Goal: Browse casually: Explore the website without a specific task or goal

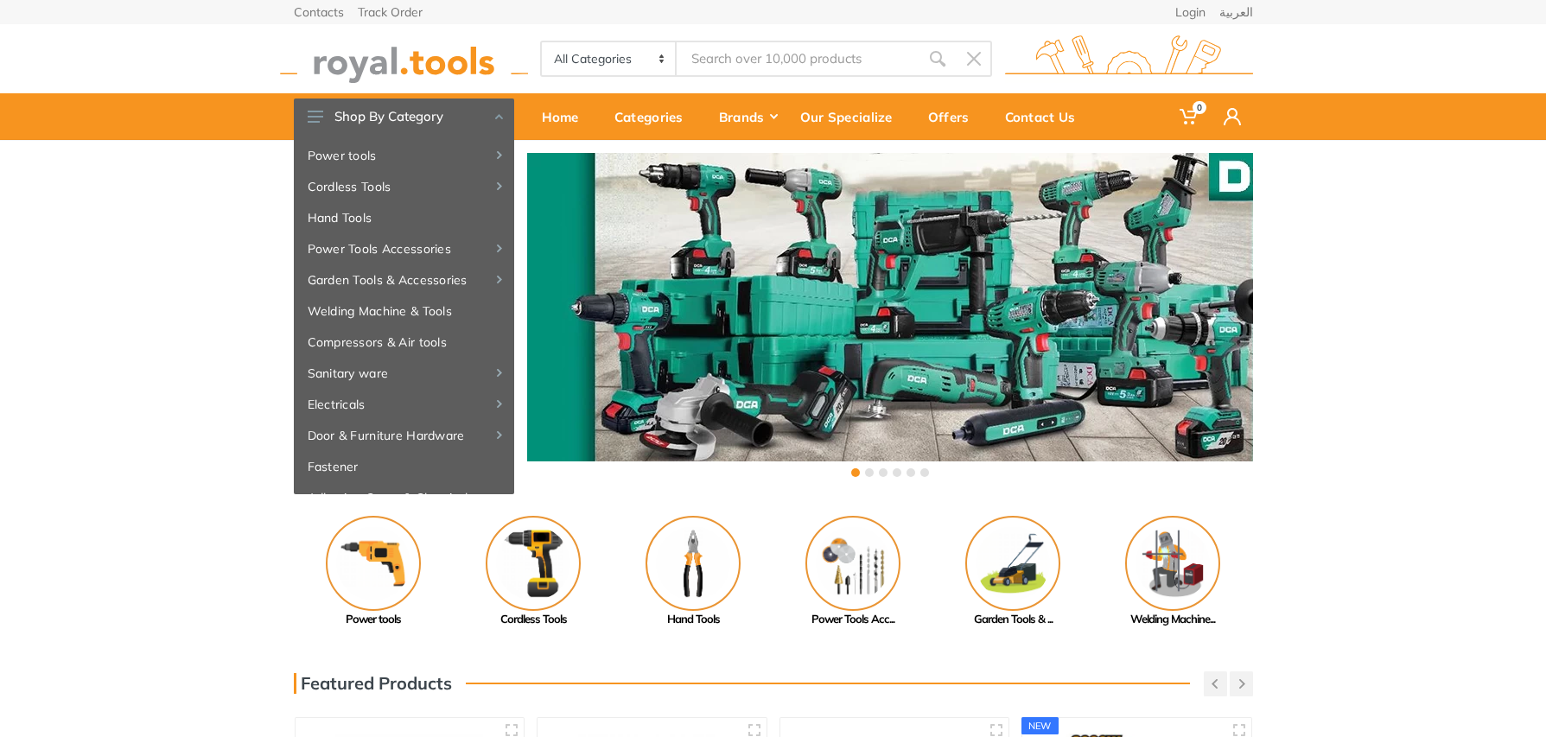
click at [888, 48] on input "Site search" at bounding box center [797, 59] width 242 height 36
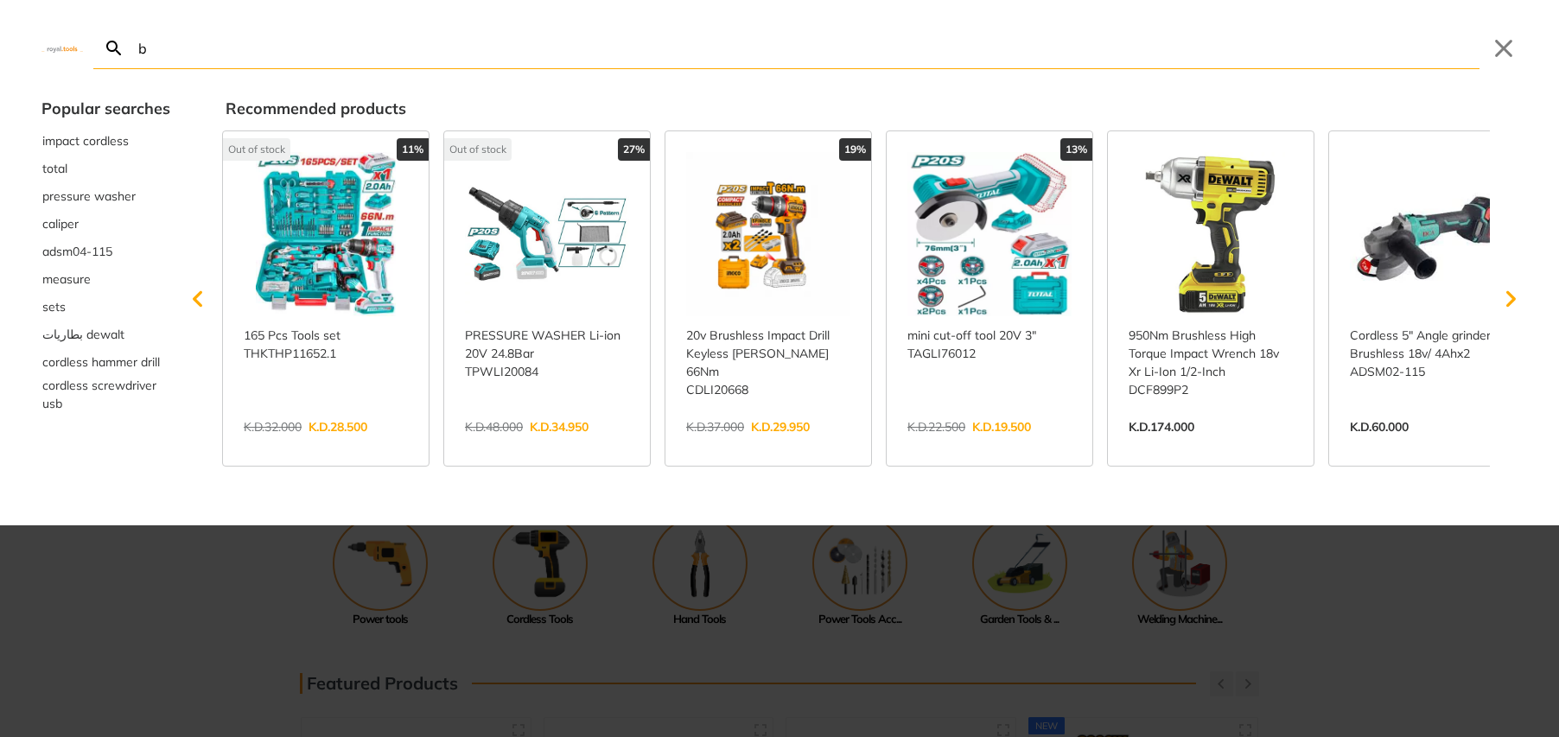
type input "b"
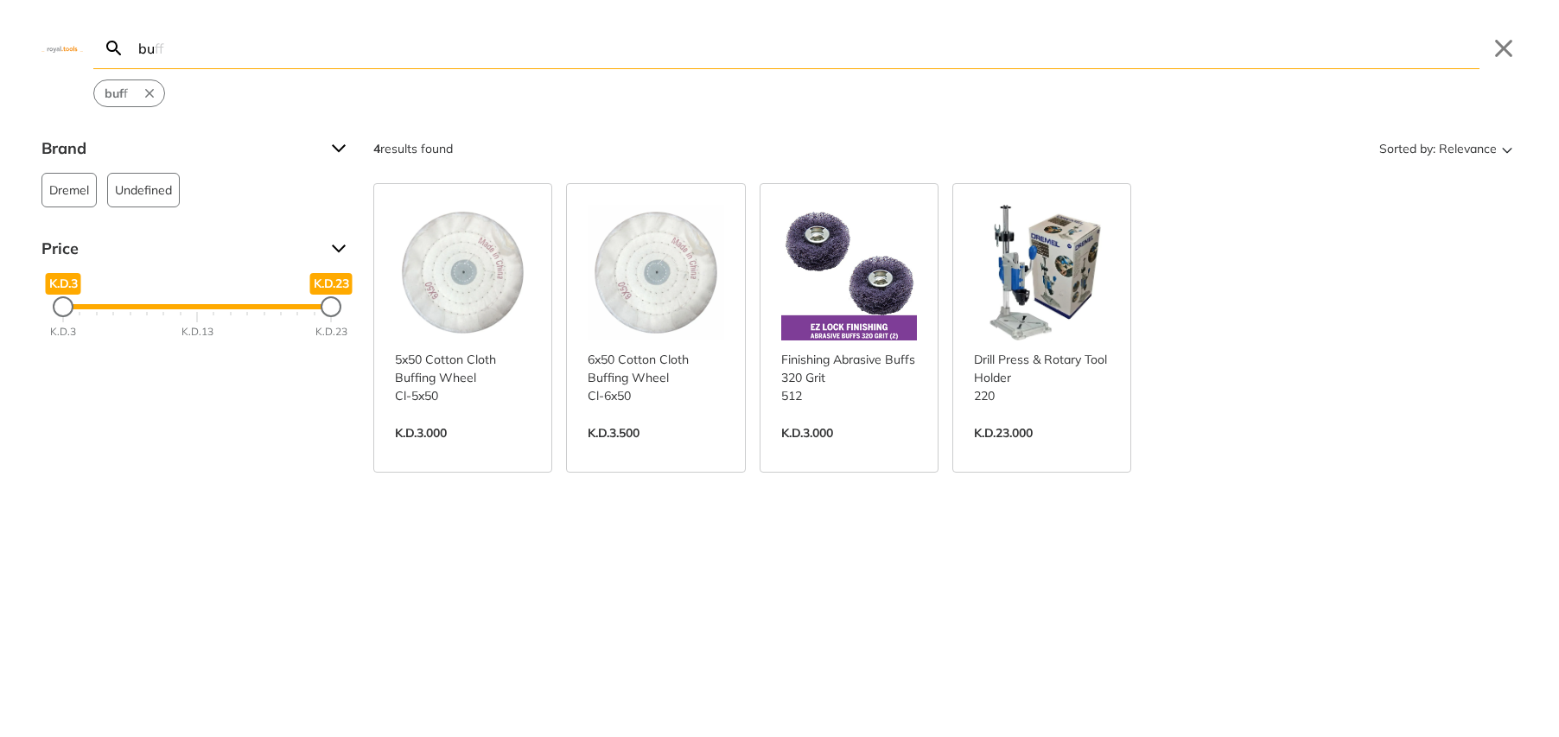
type input "b"
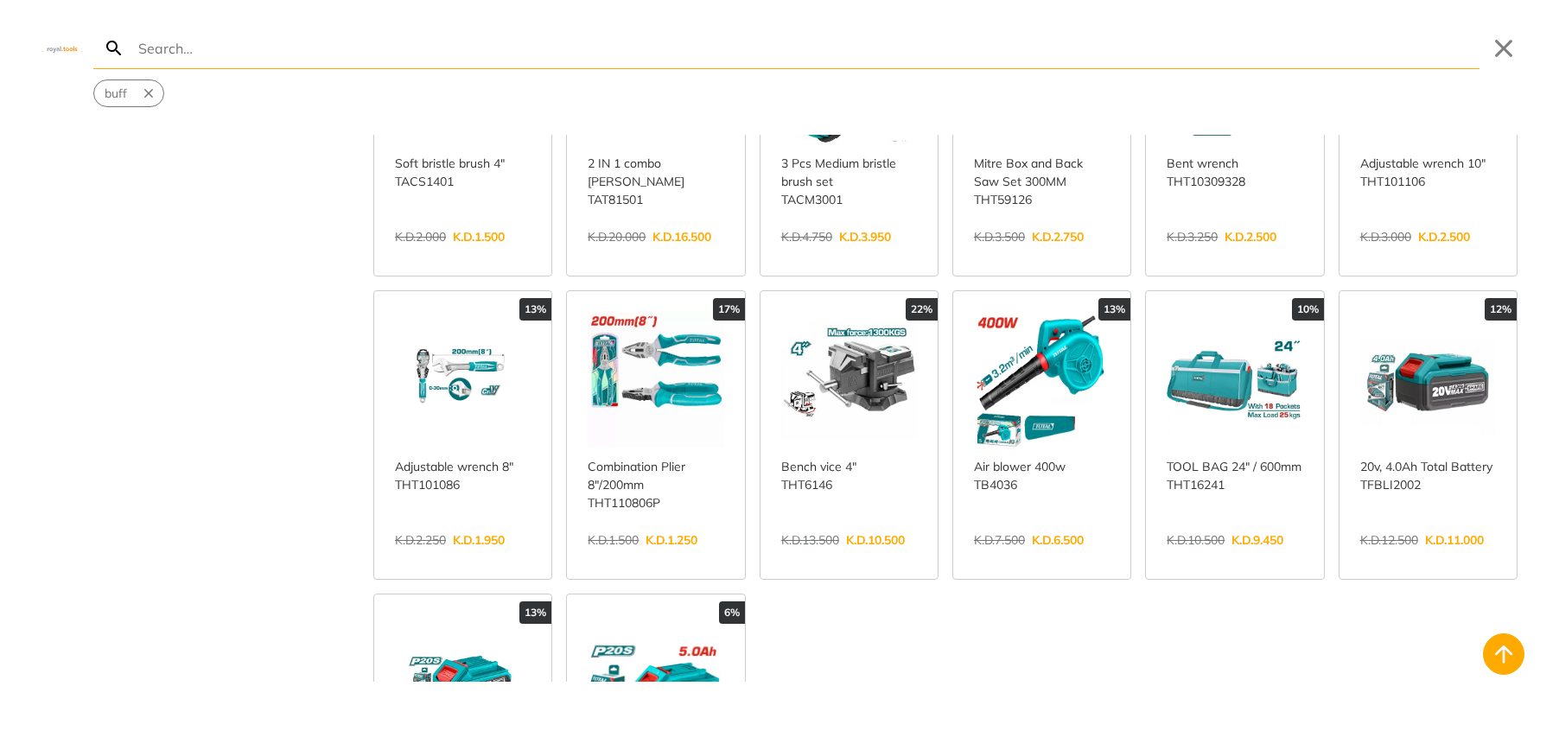
type input "b"
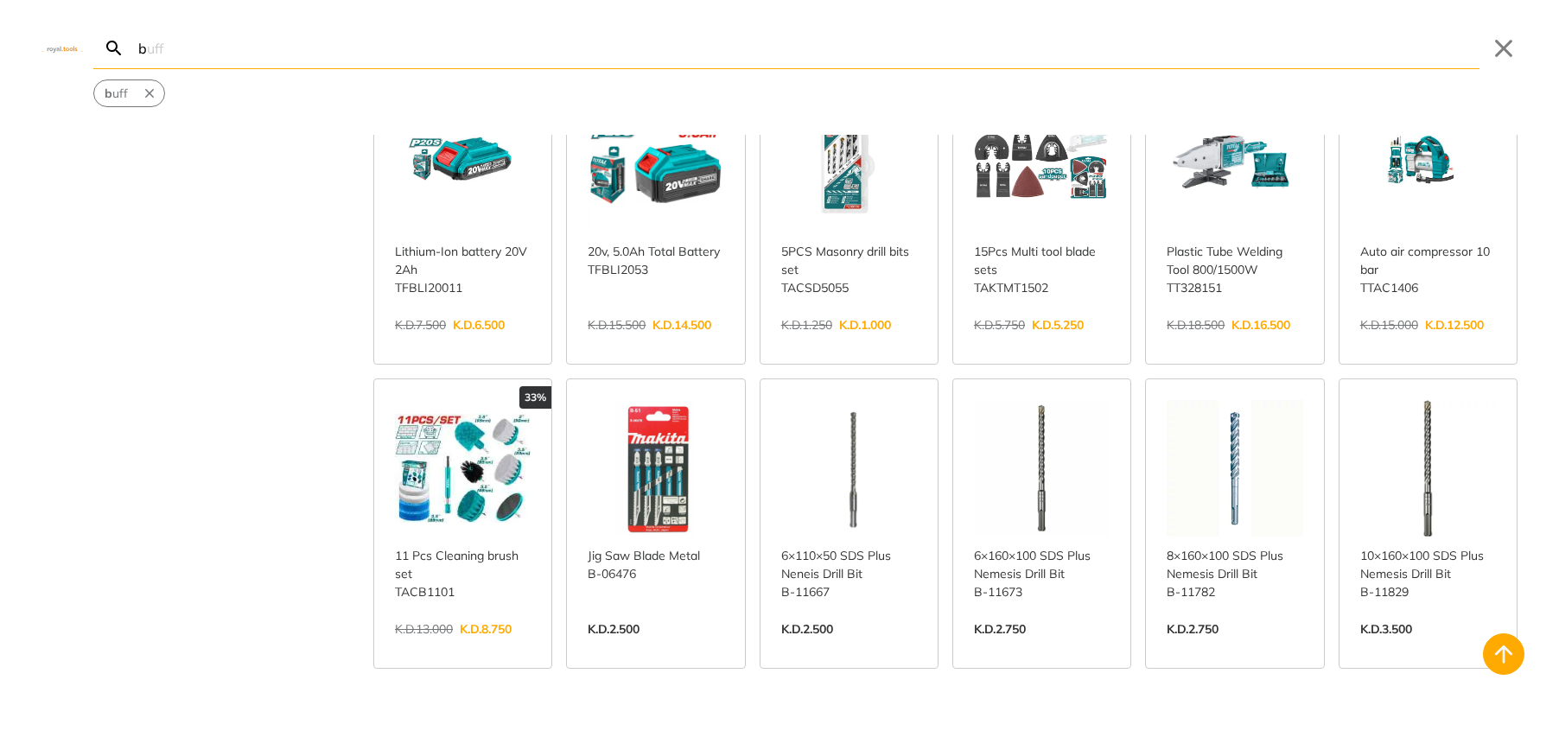
scroll to position [1469, 0]
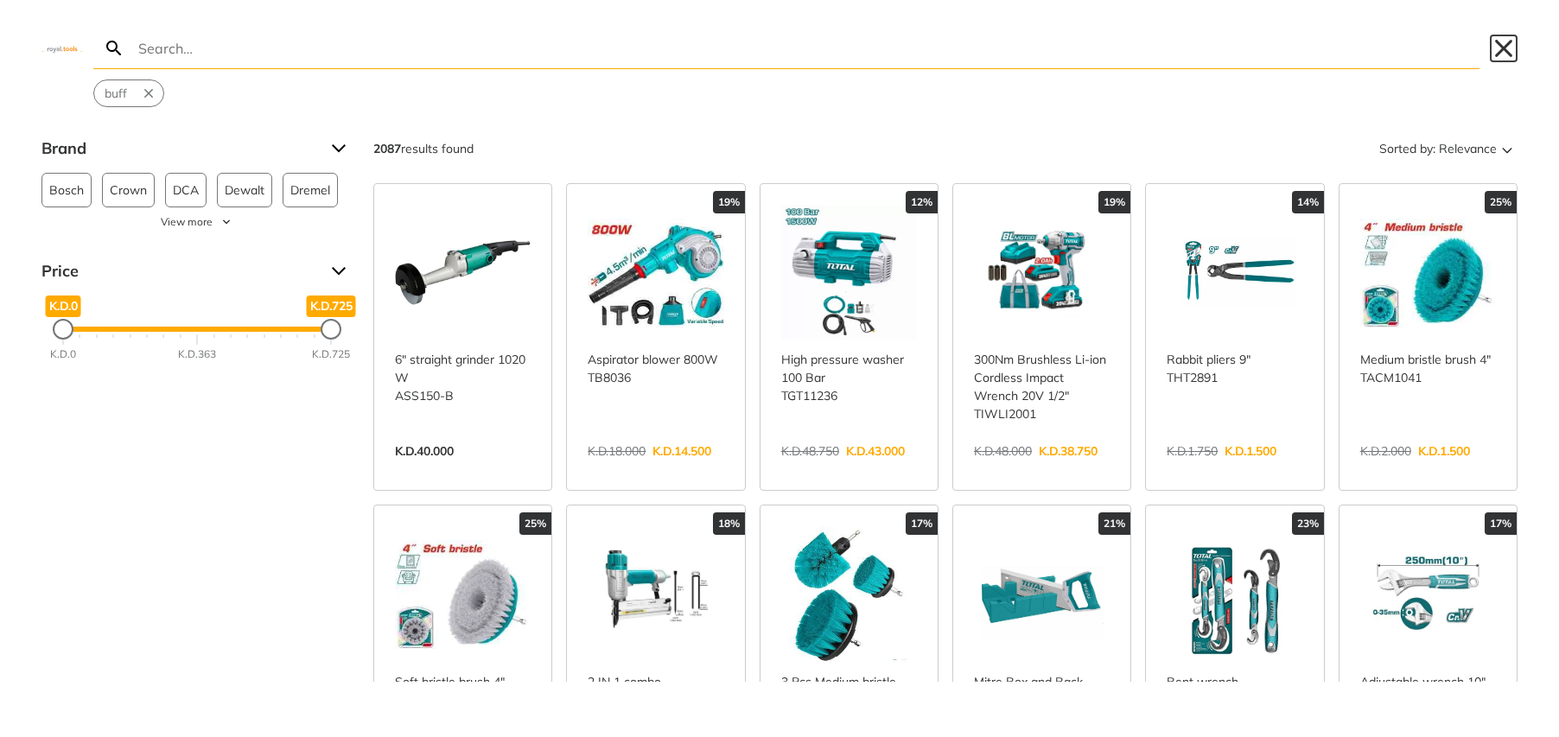
click at [1510, 55] on button "Close" at bounding box center [1503, 49] width 28 height 28
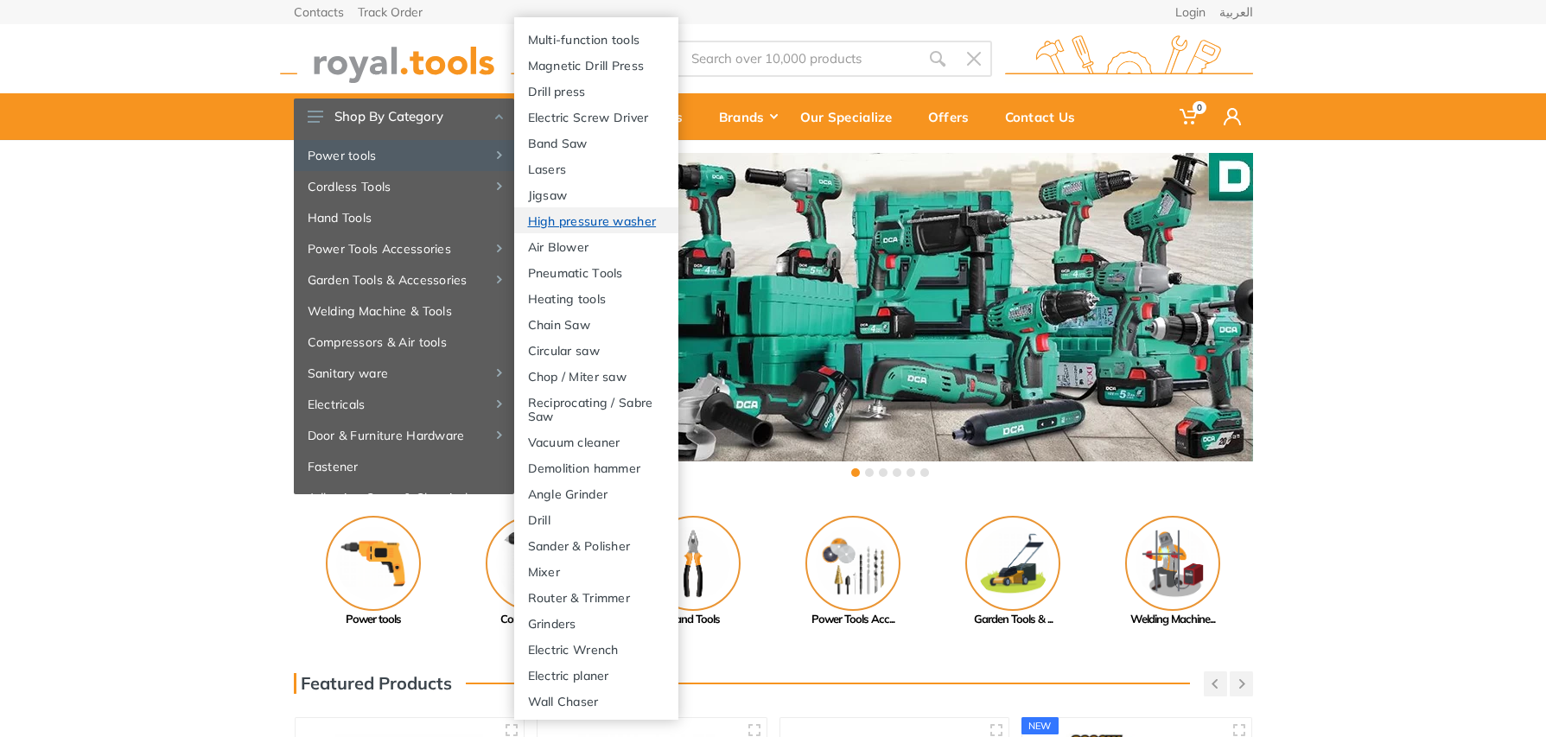
click at [621, 233] on link "High pressure washer" at bounding box center [596, 220] width 164 height 26
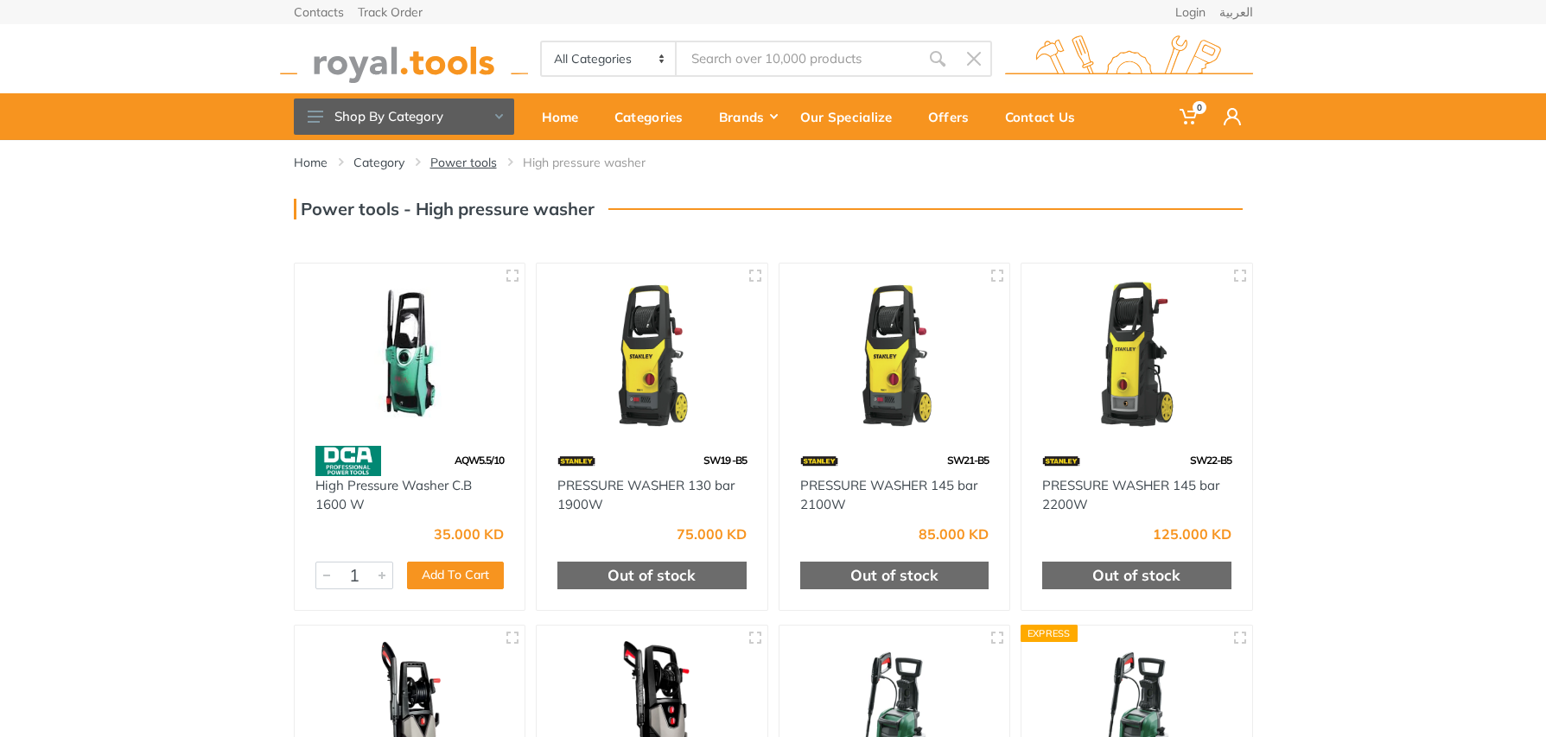
click at [458, 160] on link "Power tools" at bounding box center [463, 162] width 67 height 17
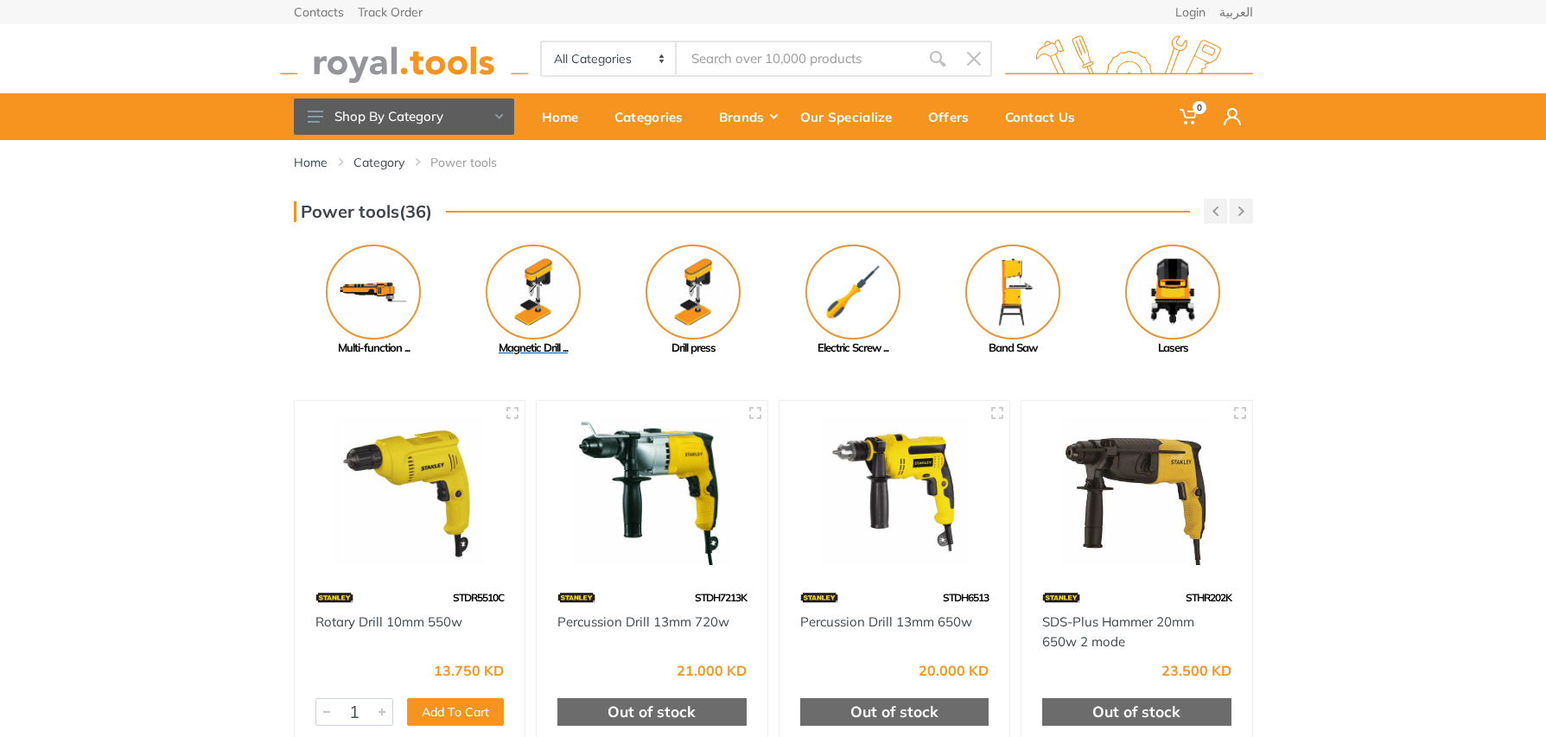
click at [512, 297] on img at bounding box center [533, 291] width 95 height 95
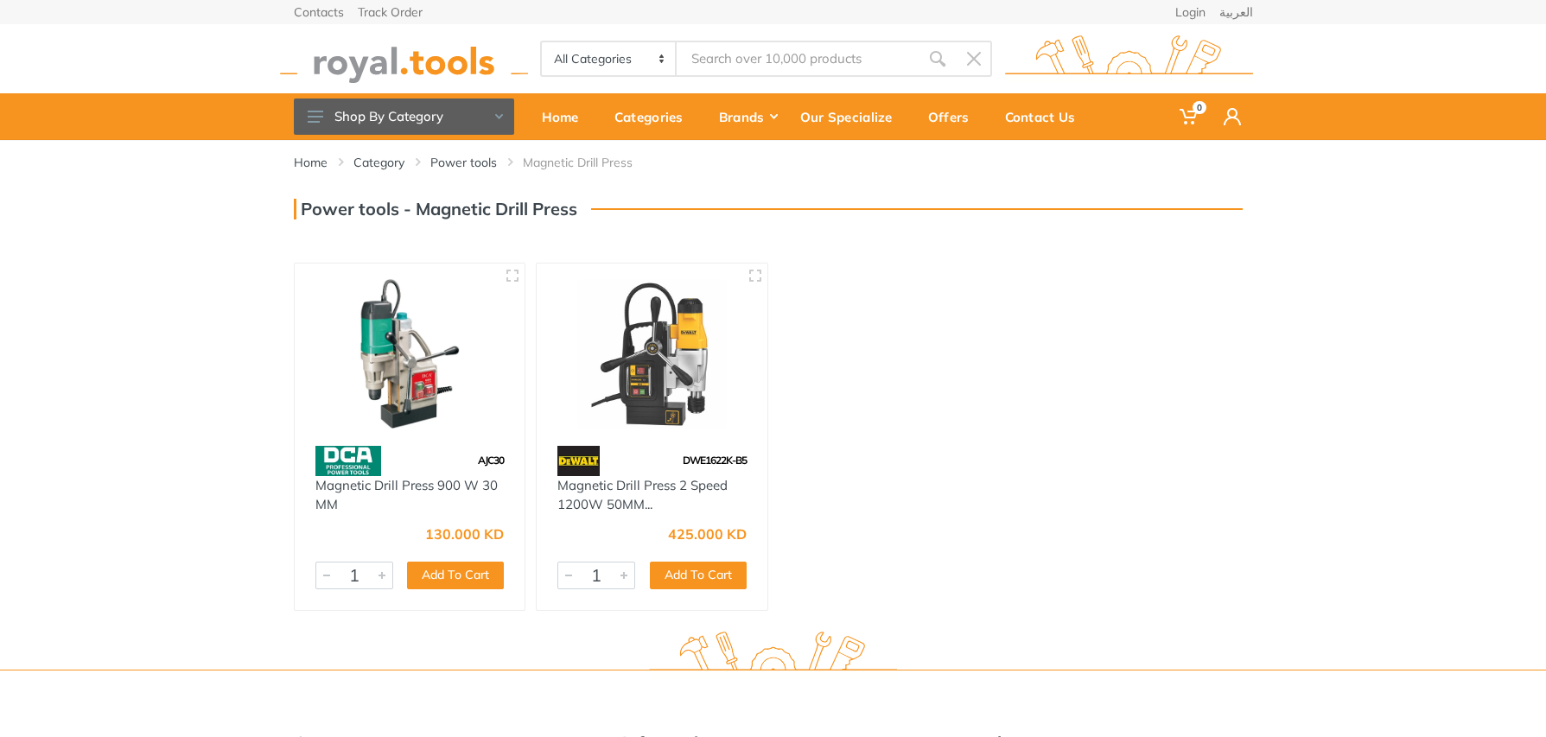
click at [393, 152] on div "Home Category Power tools Magnetic Drill Press" at bounding box center [773, 155] width 959 height 31
click at [392, 166] on link "Category" at bounding box center [378, 162] width 51 height 17
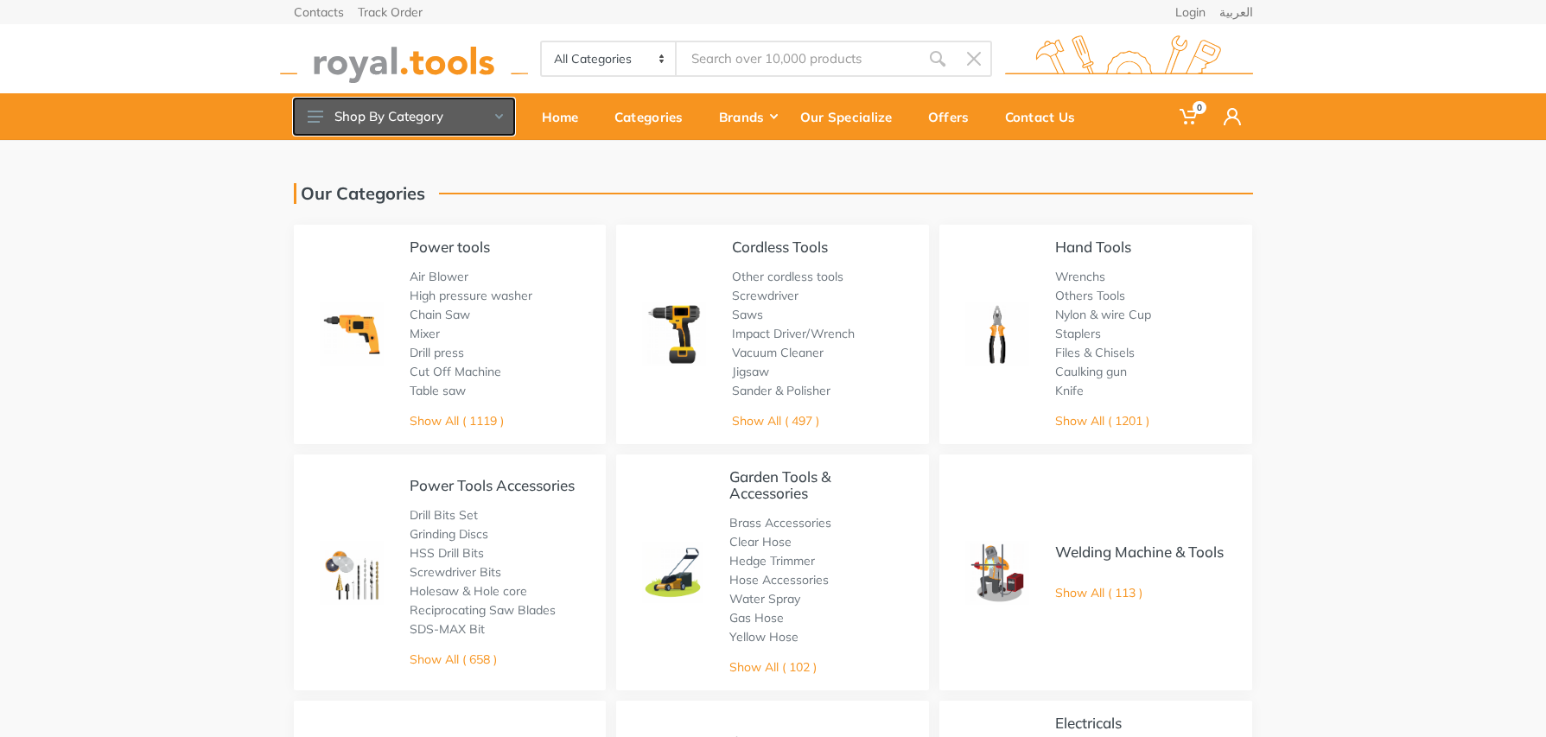
click at [359, 126] on button "Shop By Category" at bounding box center [404, 116] width 220 height 36
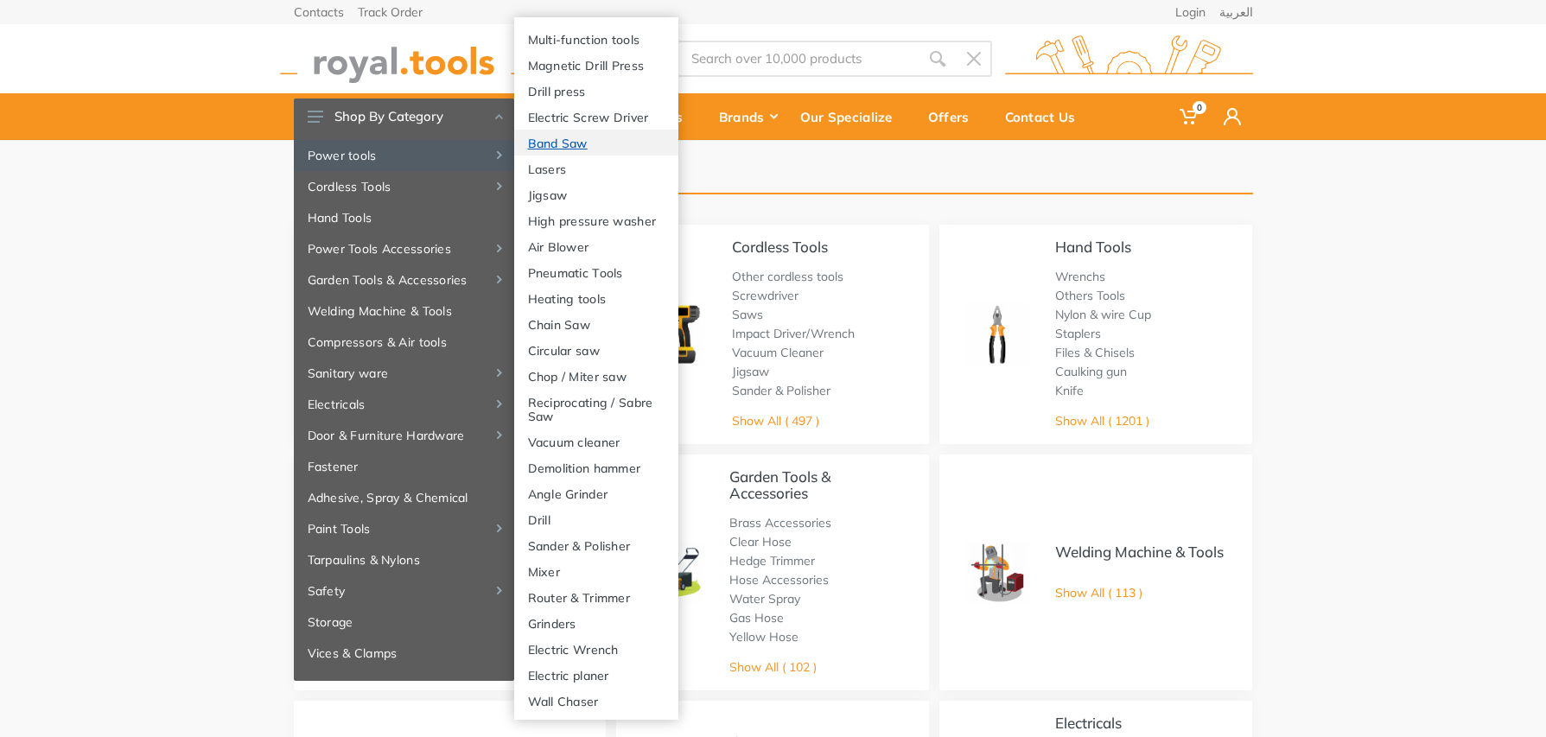
click at [610, 152] on link "Band Saw" at bounding box center [596, 143] width 164 height 26
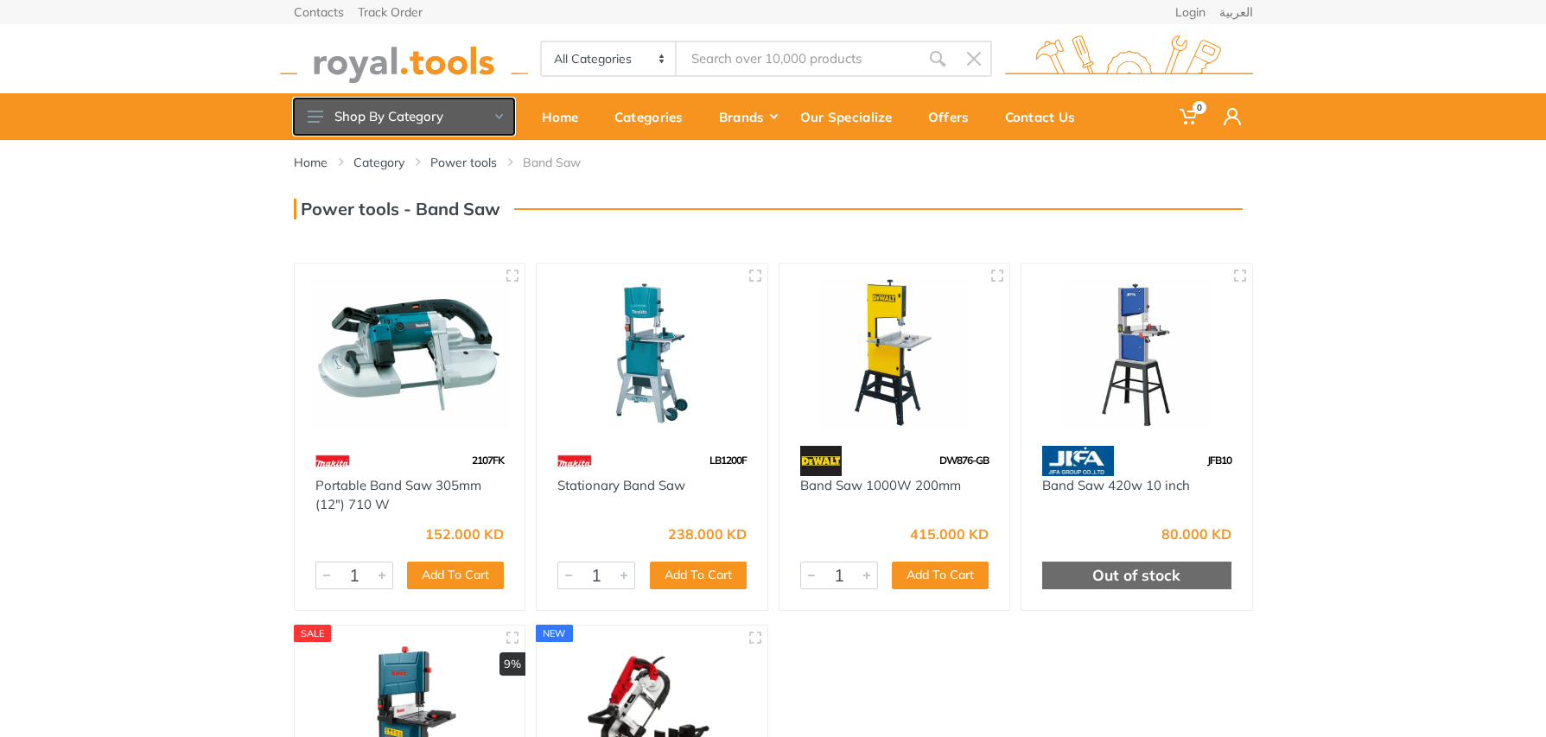
click at [482, 113] on button "Shop By Category" at bounding box center [404, 116] width 220 height 36
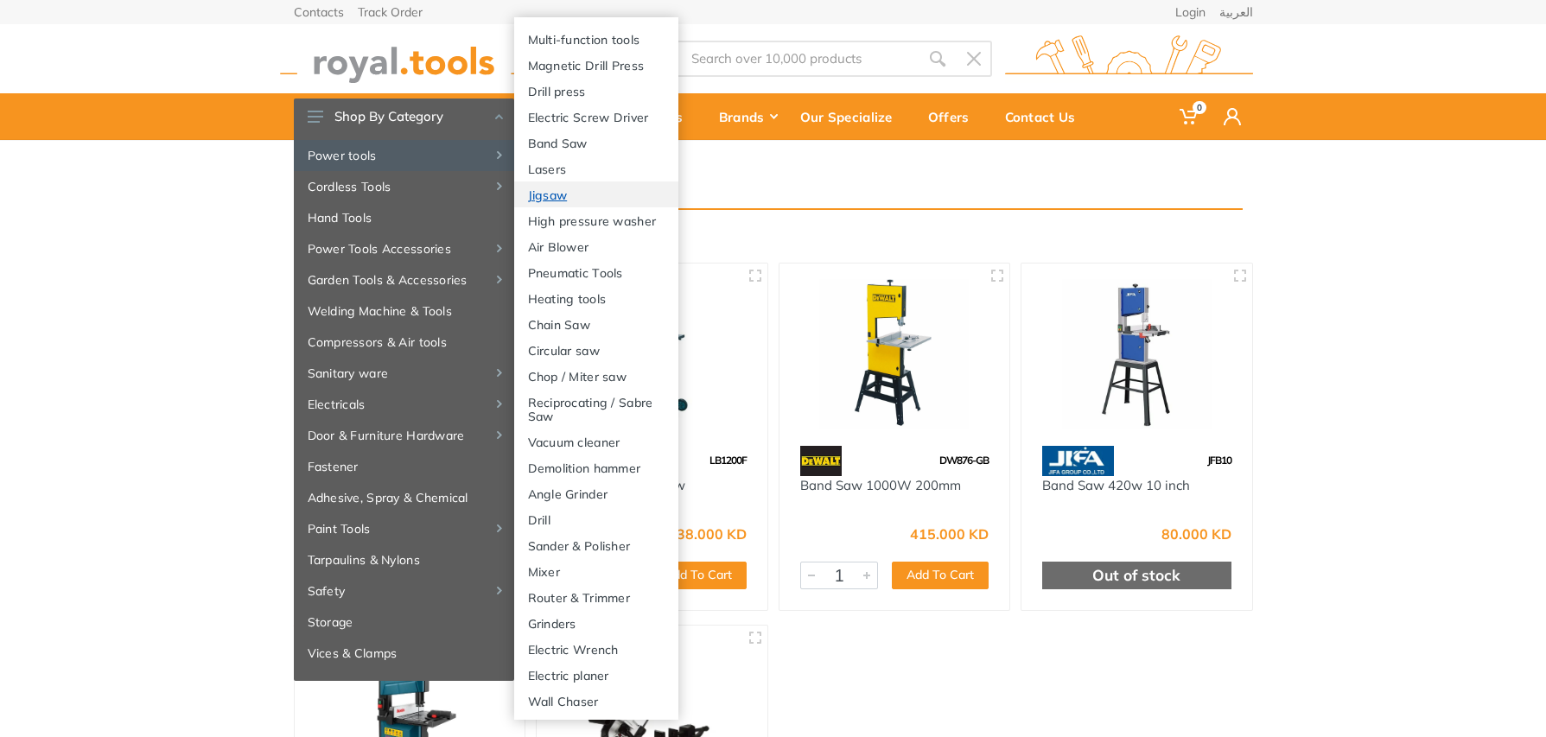
click at [565, 203] on link "Jigsaw" at bounding box center [596, 194] width 164 height 26
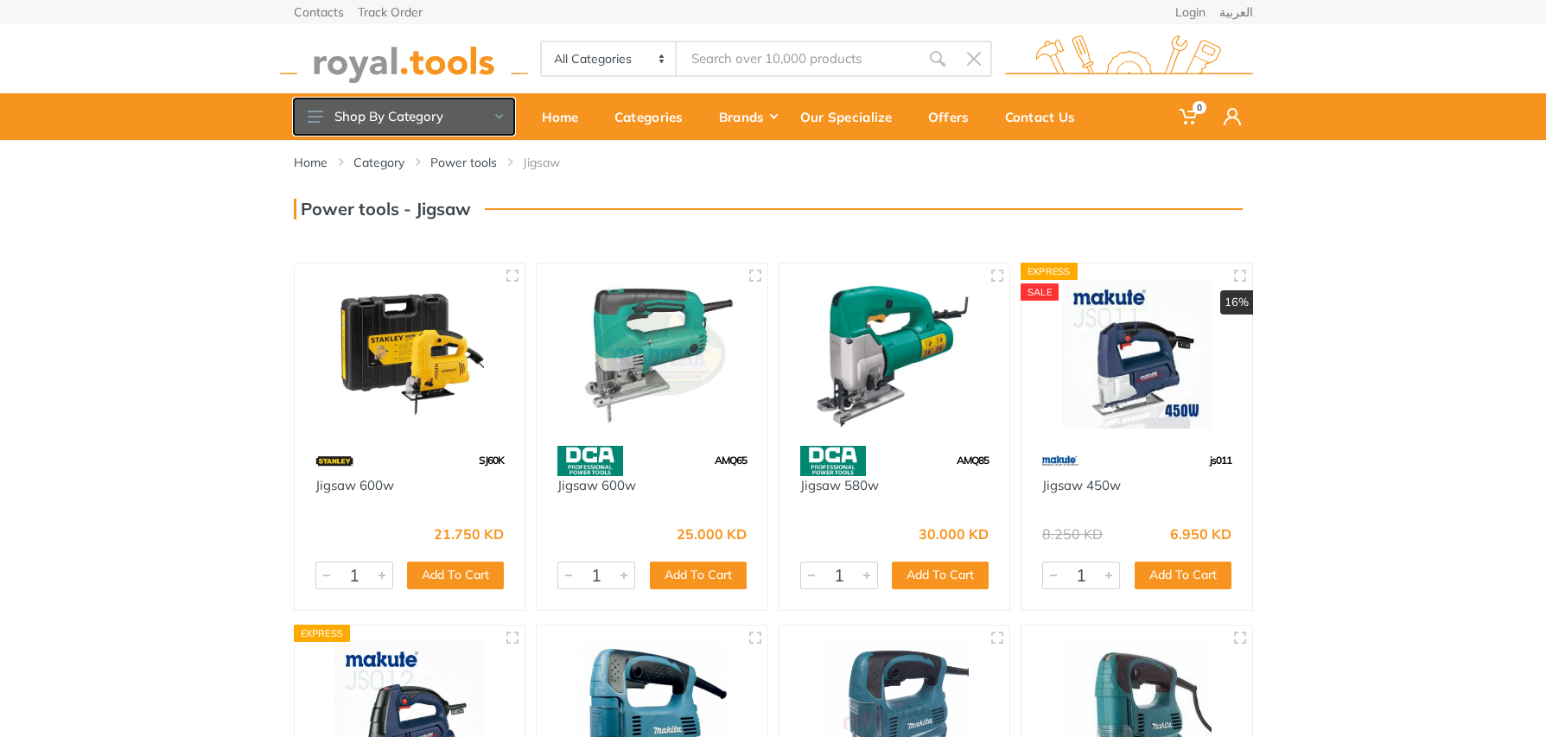
click at [448, 121] on button "Shop By Category" at bounding box center [404, 116] width 220 height 36
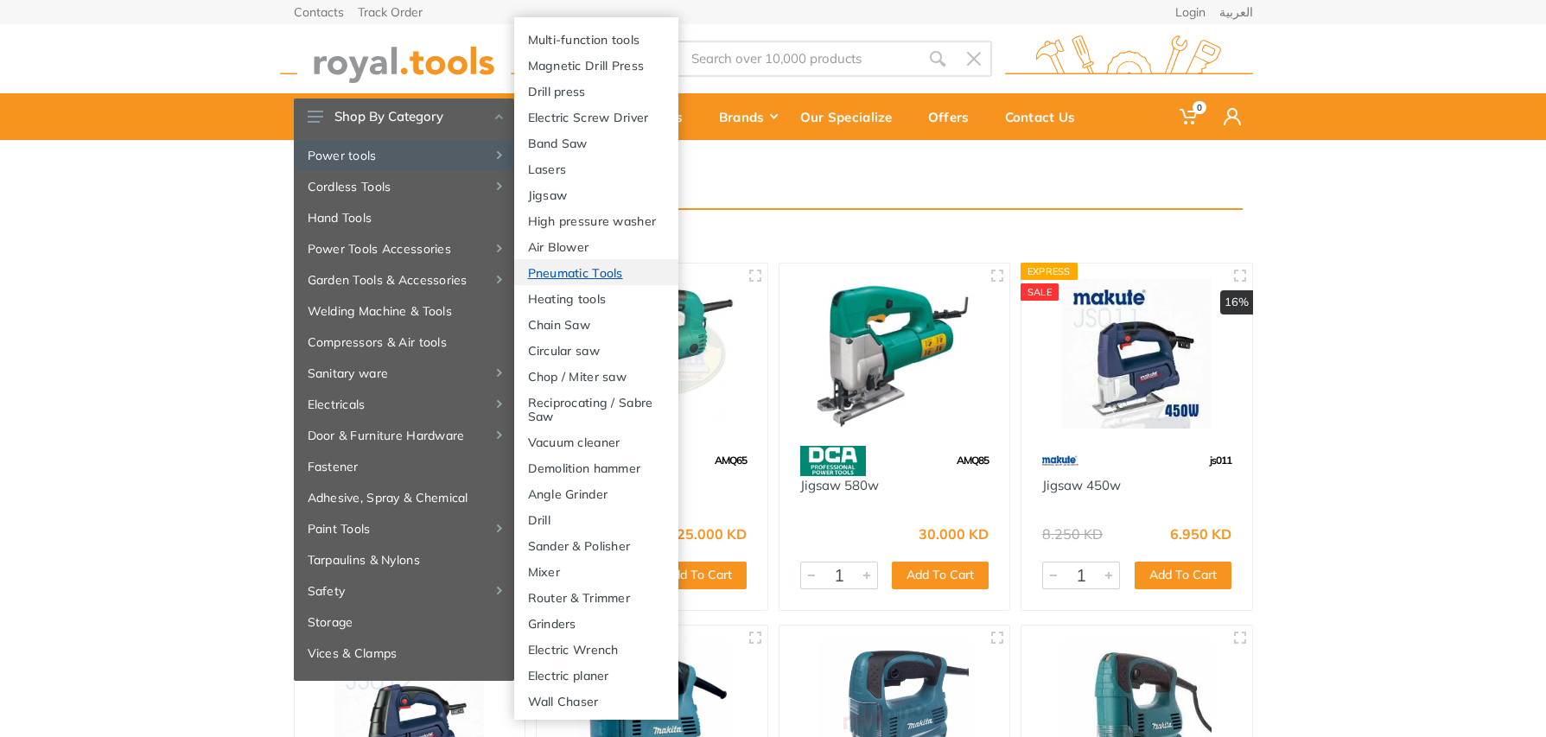
click at [604, 285] on link "Pneumatic Tools" at bounding box center [596, 272] width 164 height 26
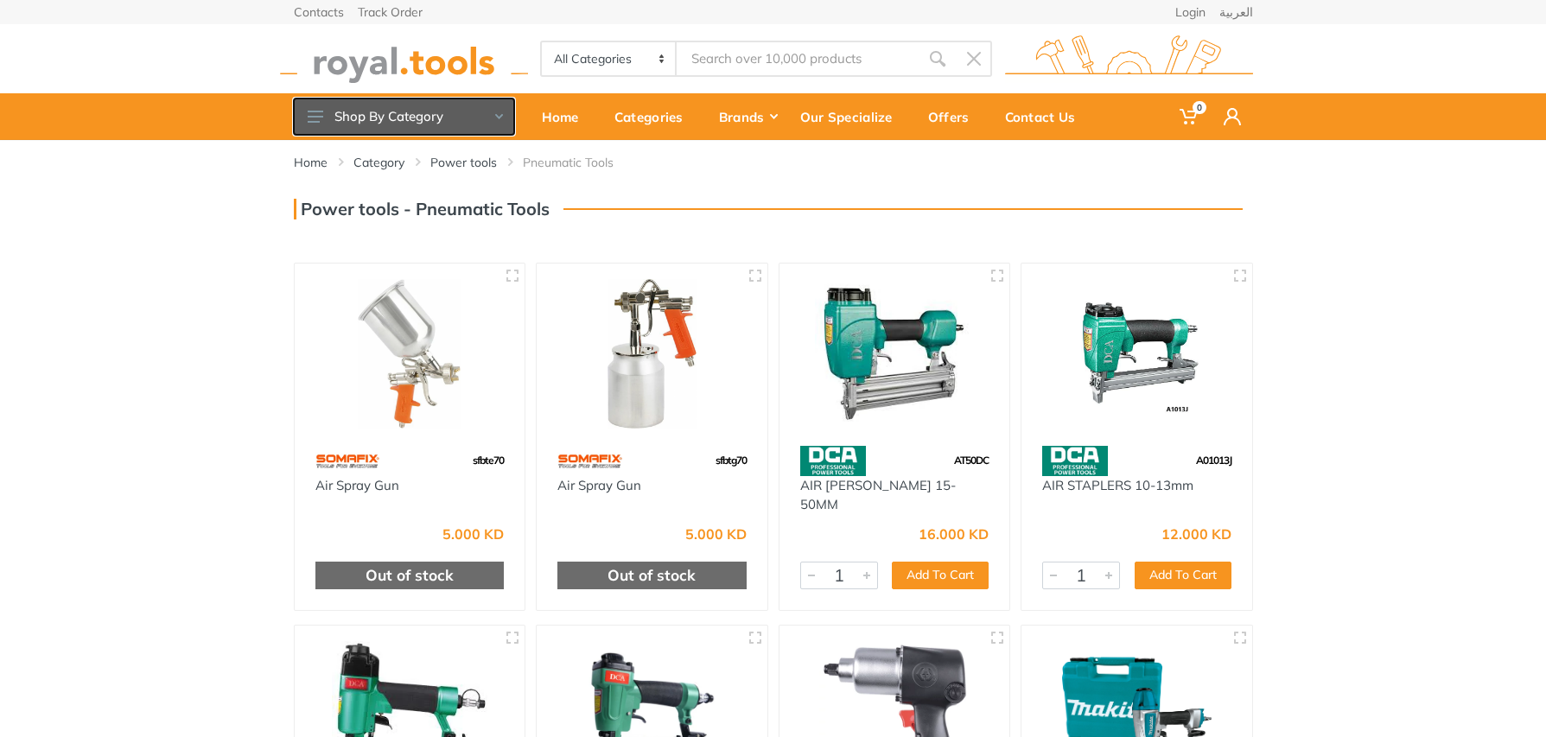
click at [450, 114] on button "Shop By Category" at bounding box center [404, 116] width 220 height 36
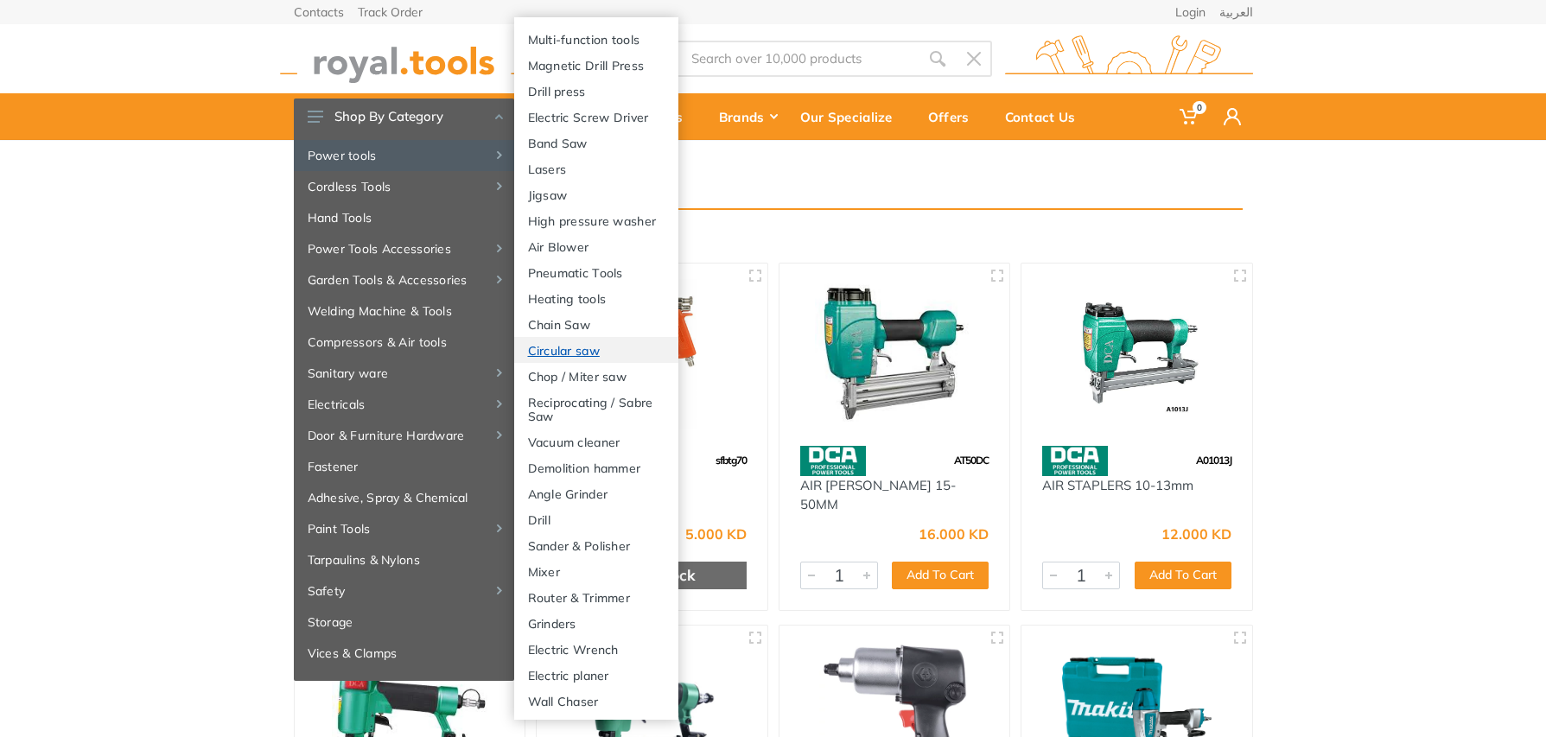
click at [600, 363] on link "Circular saw" at bounding box center [596, 350] width 164 height 26
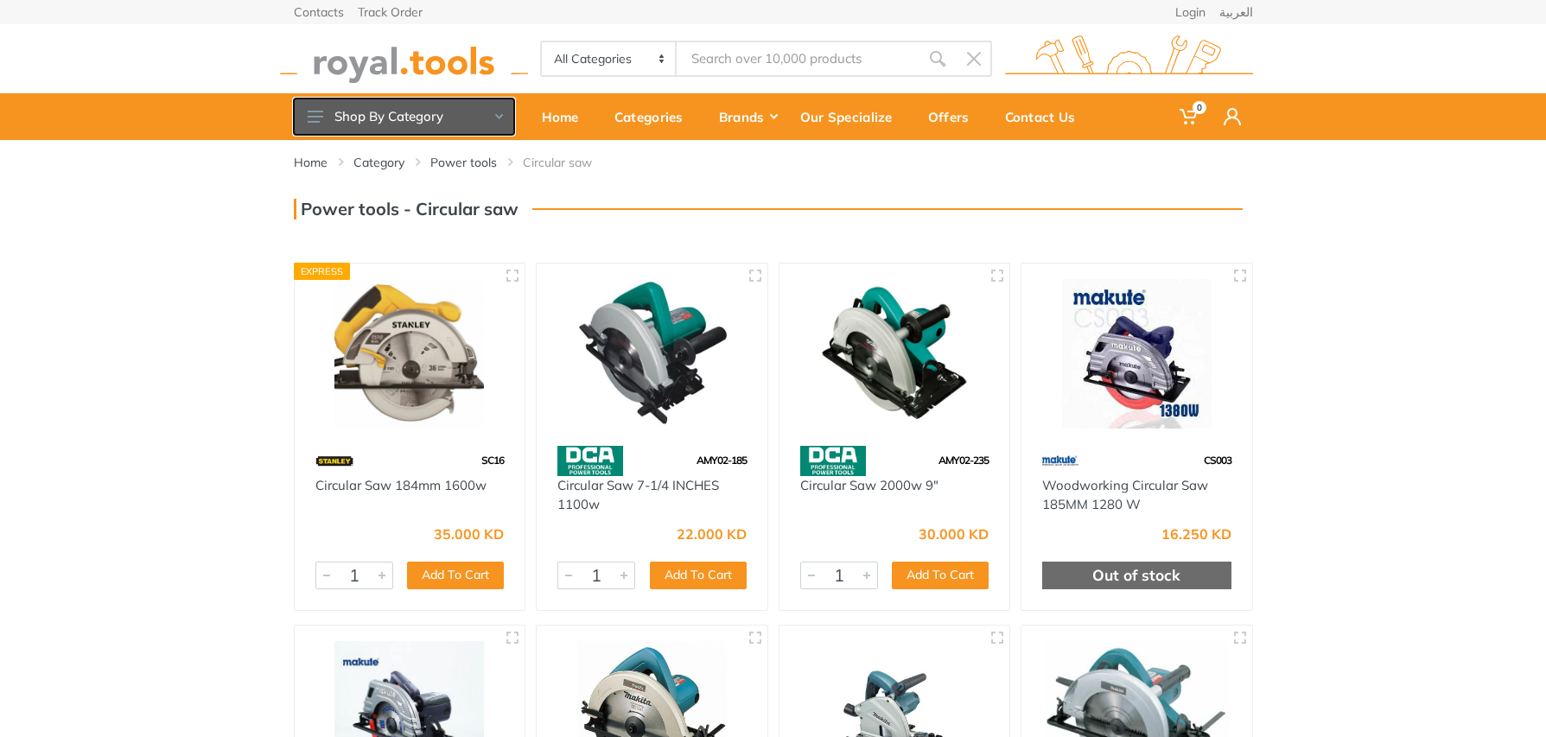
click at [460, 114] on button "Shop By Category" at bounding box center [404, 116] width 220 height 36
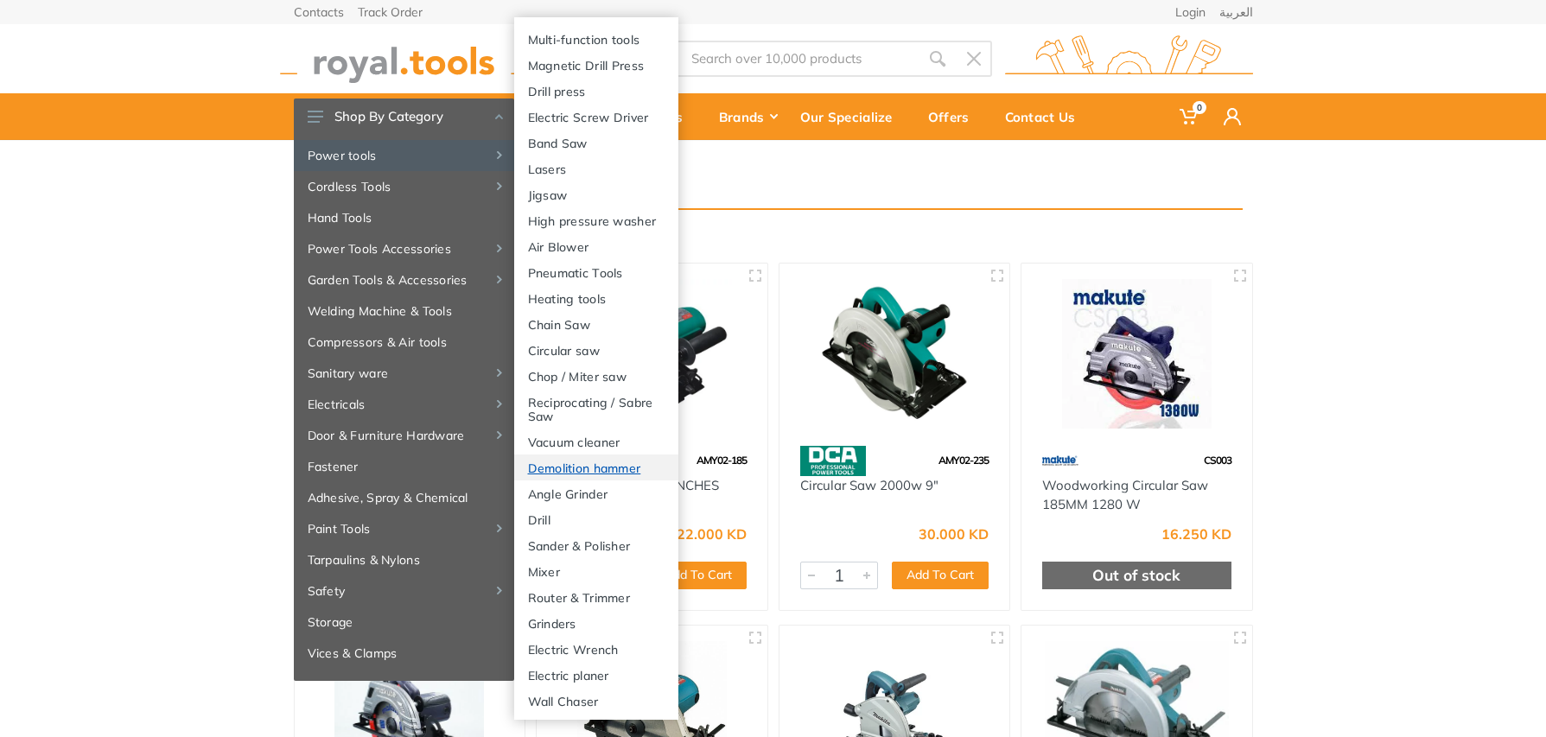
click at [604, 480] on link "Demolition hammer" at bounding box center [596, 467] width 164 height 26
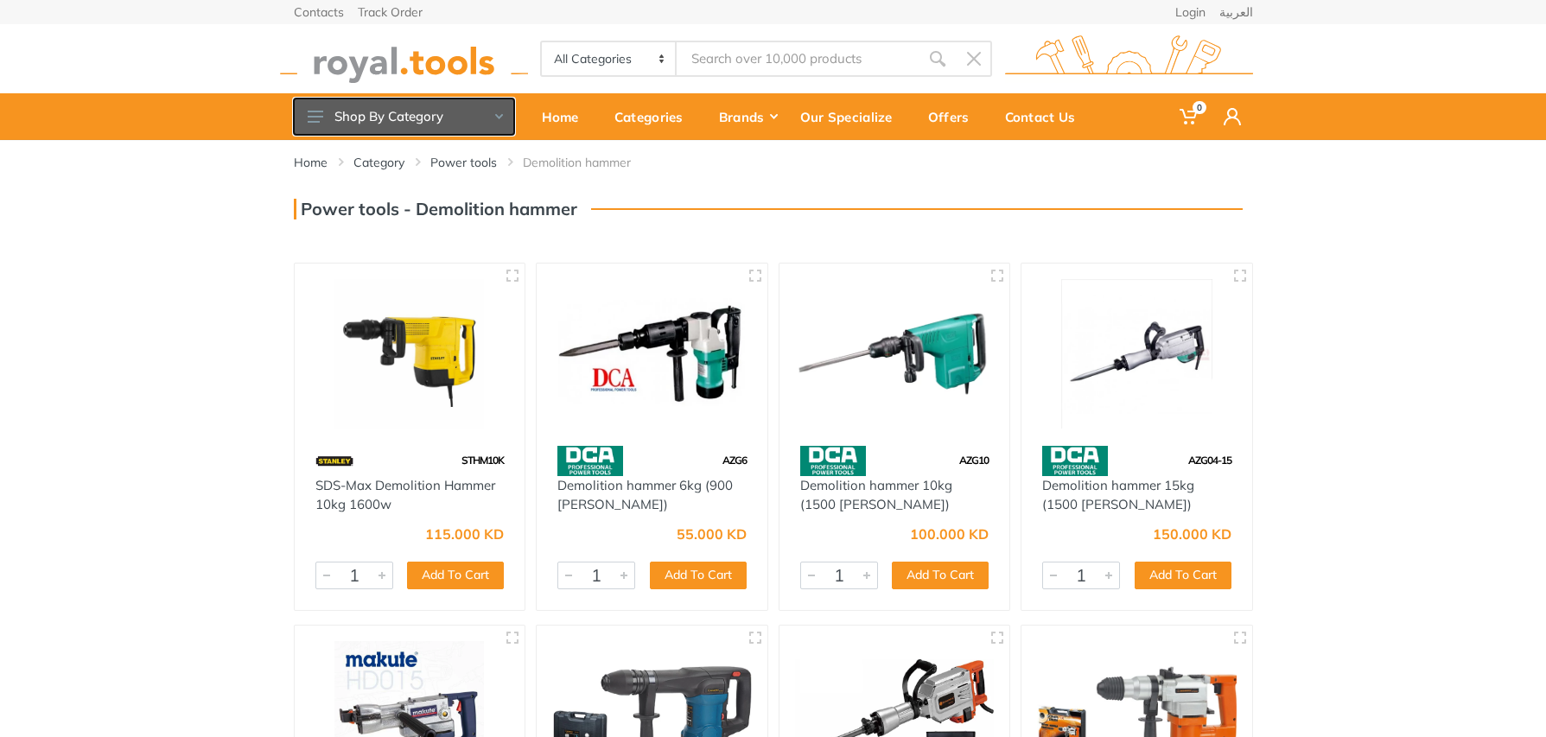
click at [460, 125] on button "Shop By Category" at bounding box center [404, 116] width 220 height 36
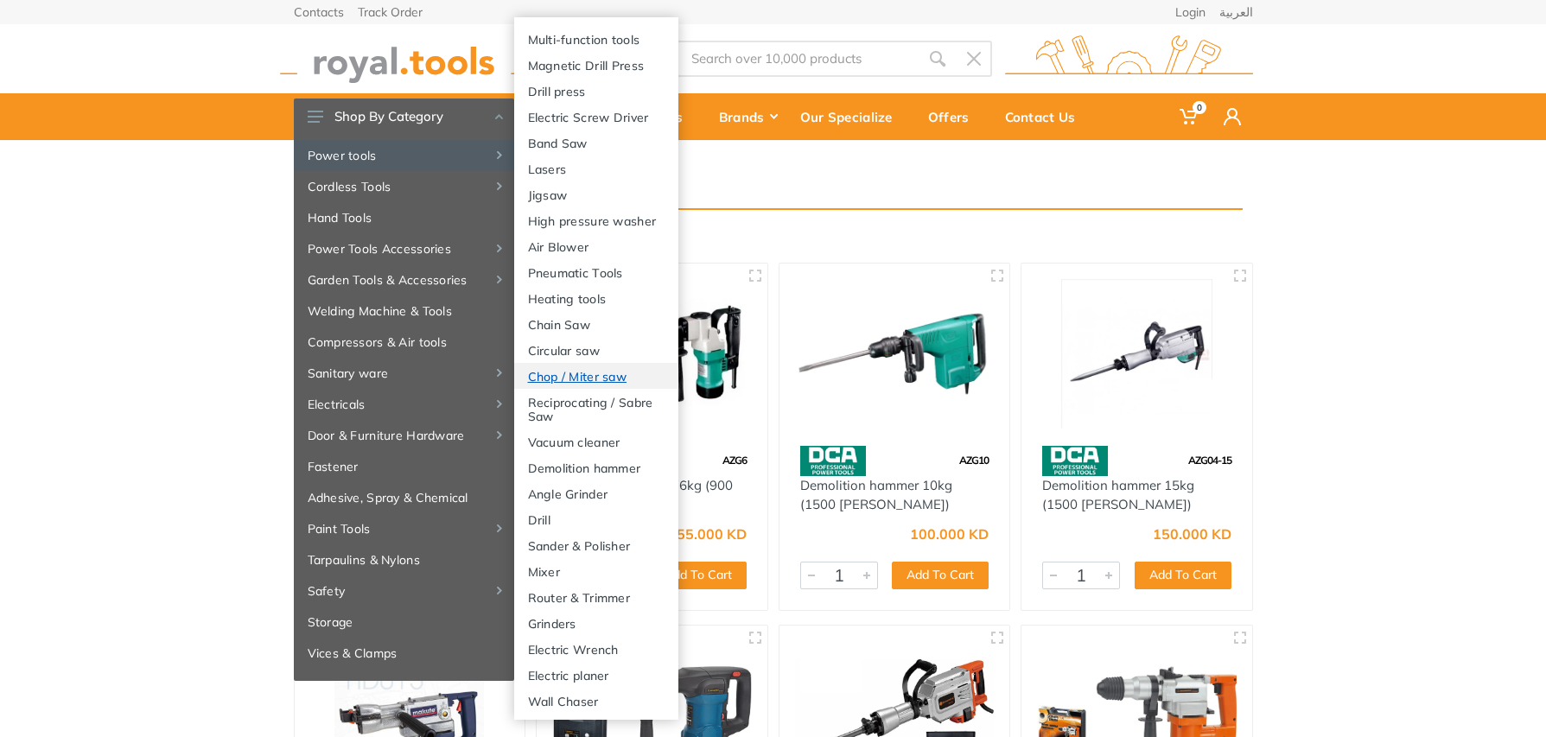
click at [619, 389] on link "Chop / Miter saw" at bounding box center [596, 376] width 164 height 26
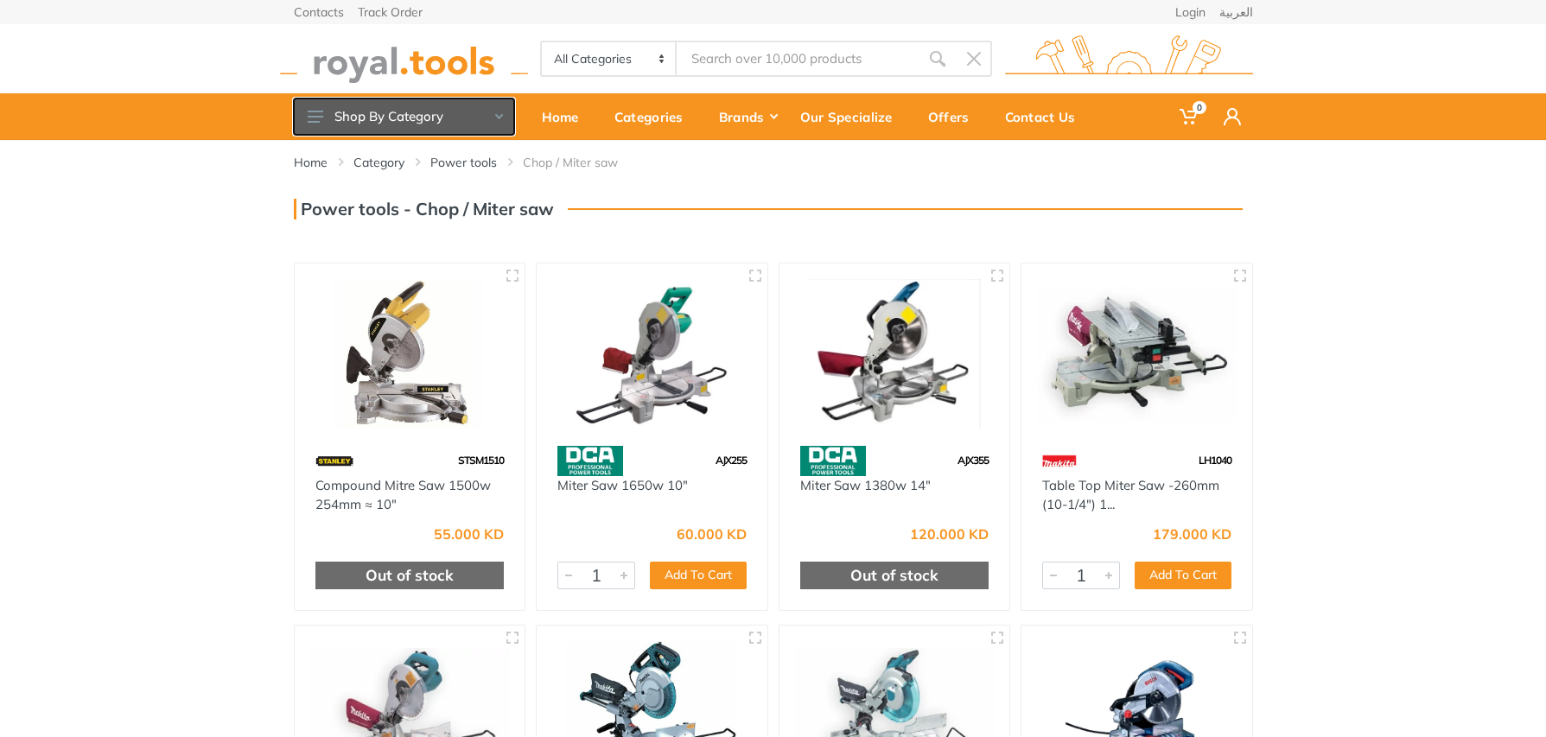
click at [440, 111] on button "Shop By Category" at bounding box center [404, 116] width 220 height 36
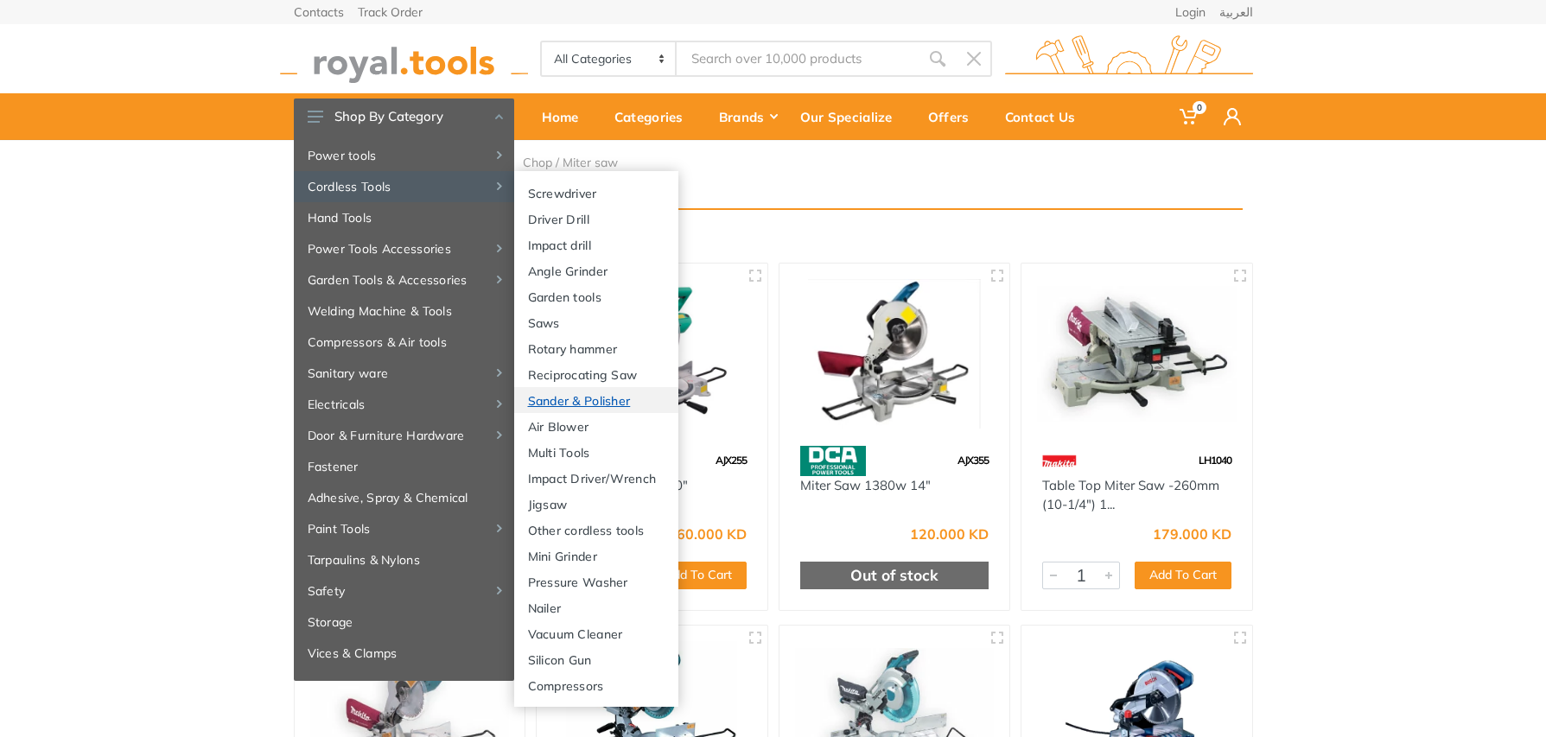
click at [616, 395] on link "Sander & Polisher" at bounding box center [596, 400] width 164 height 26
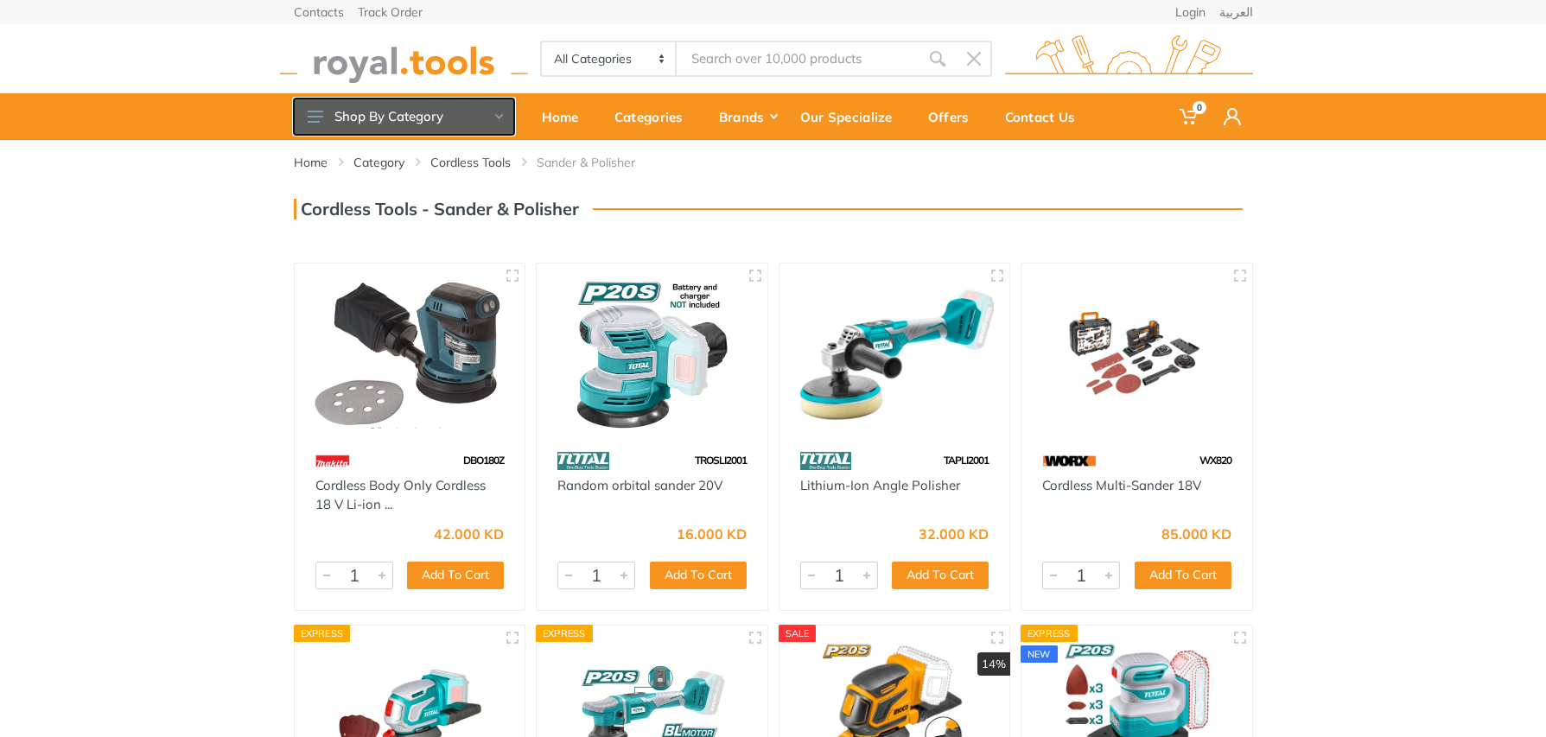
click at [371, 123] on button "Shop By Category" at bounding box center [404, 116] width 220 height 36
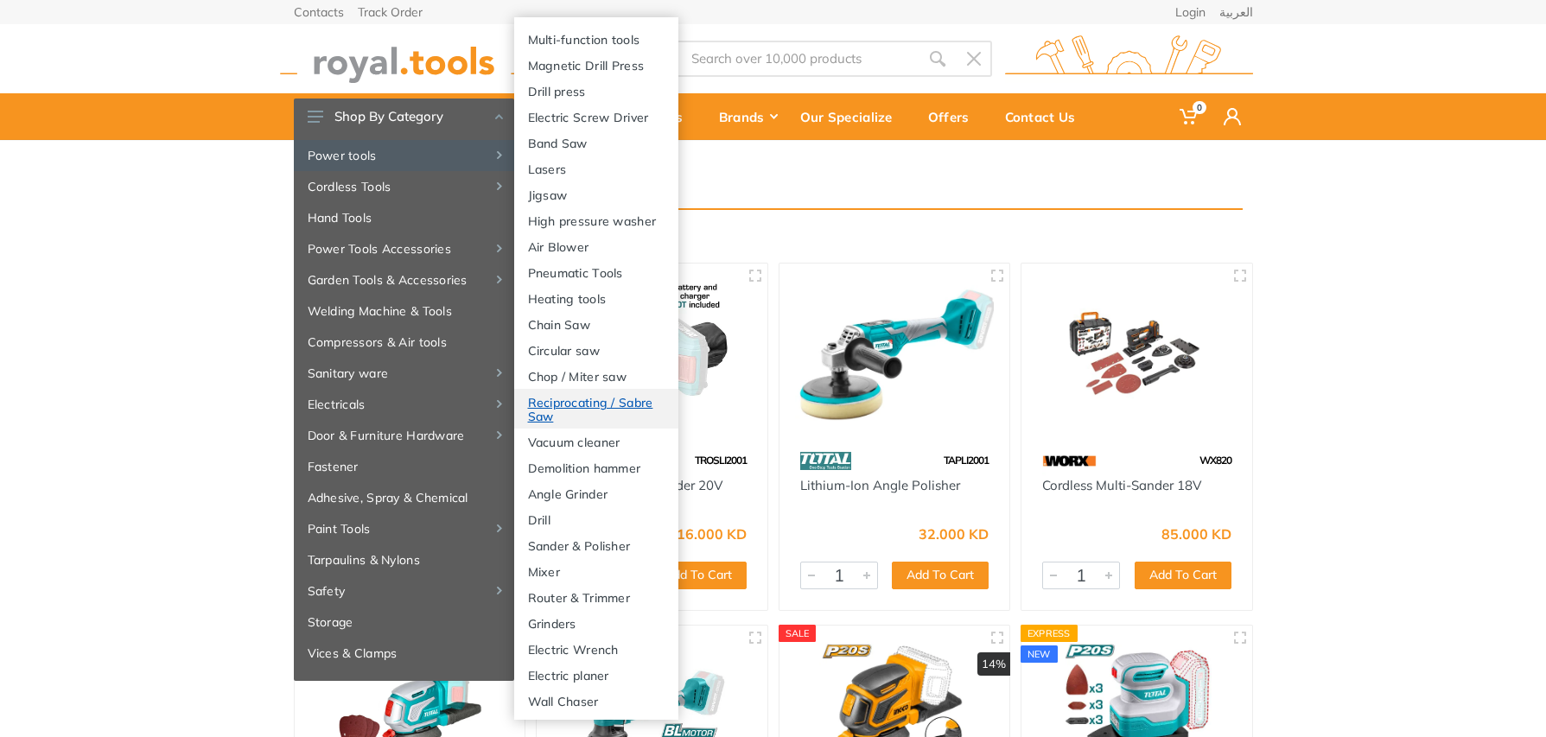
click at [613, 429] on link "Reciprocating / Sabre Saw" at bounding box center [596, 409] width 164 height 40
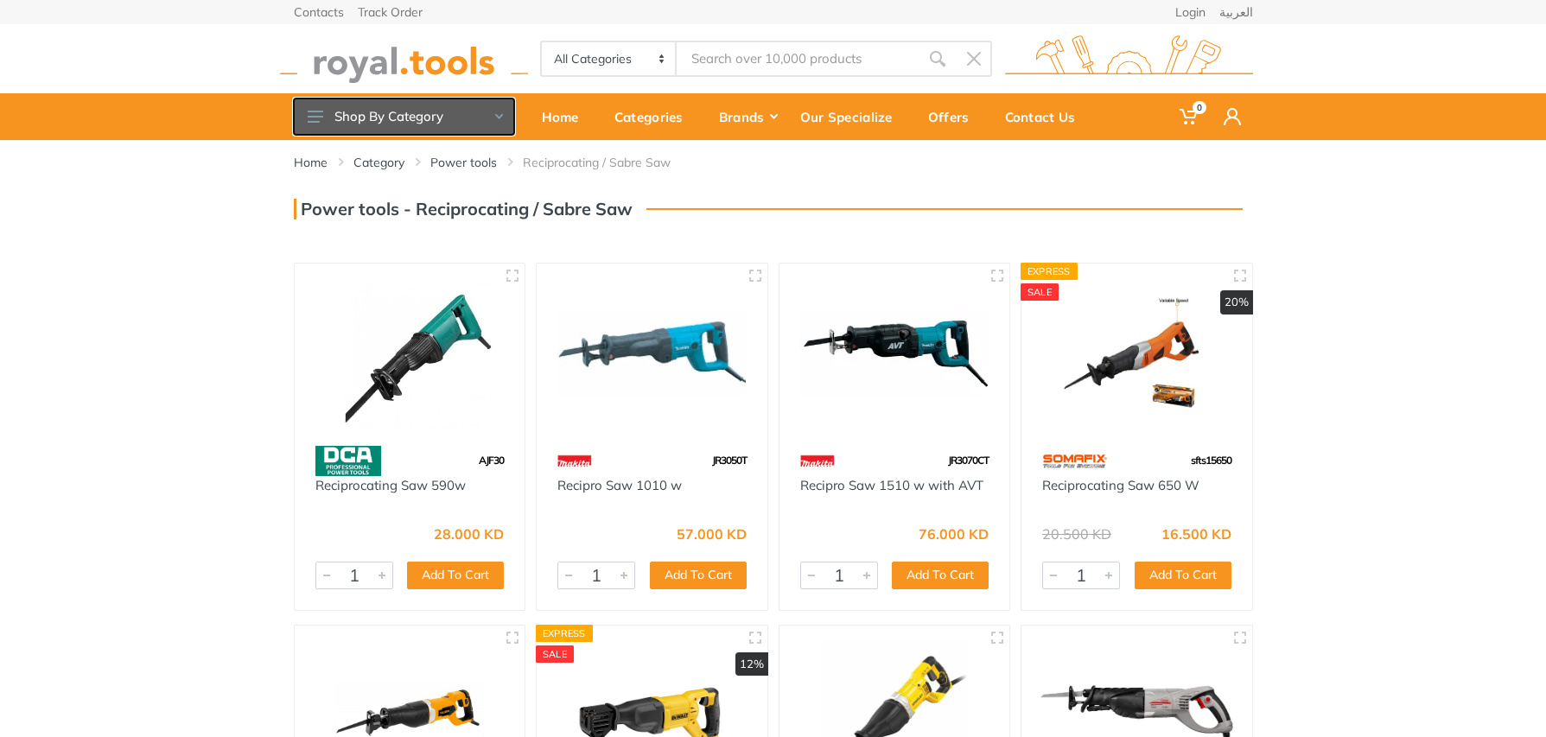
click at [411, 111] on button "Shop By Category" at bounding box center [404, 116] width 220 height 36
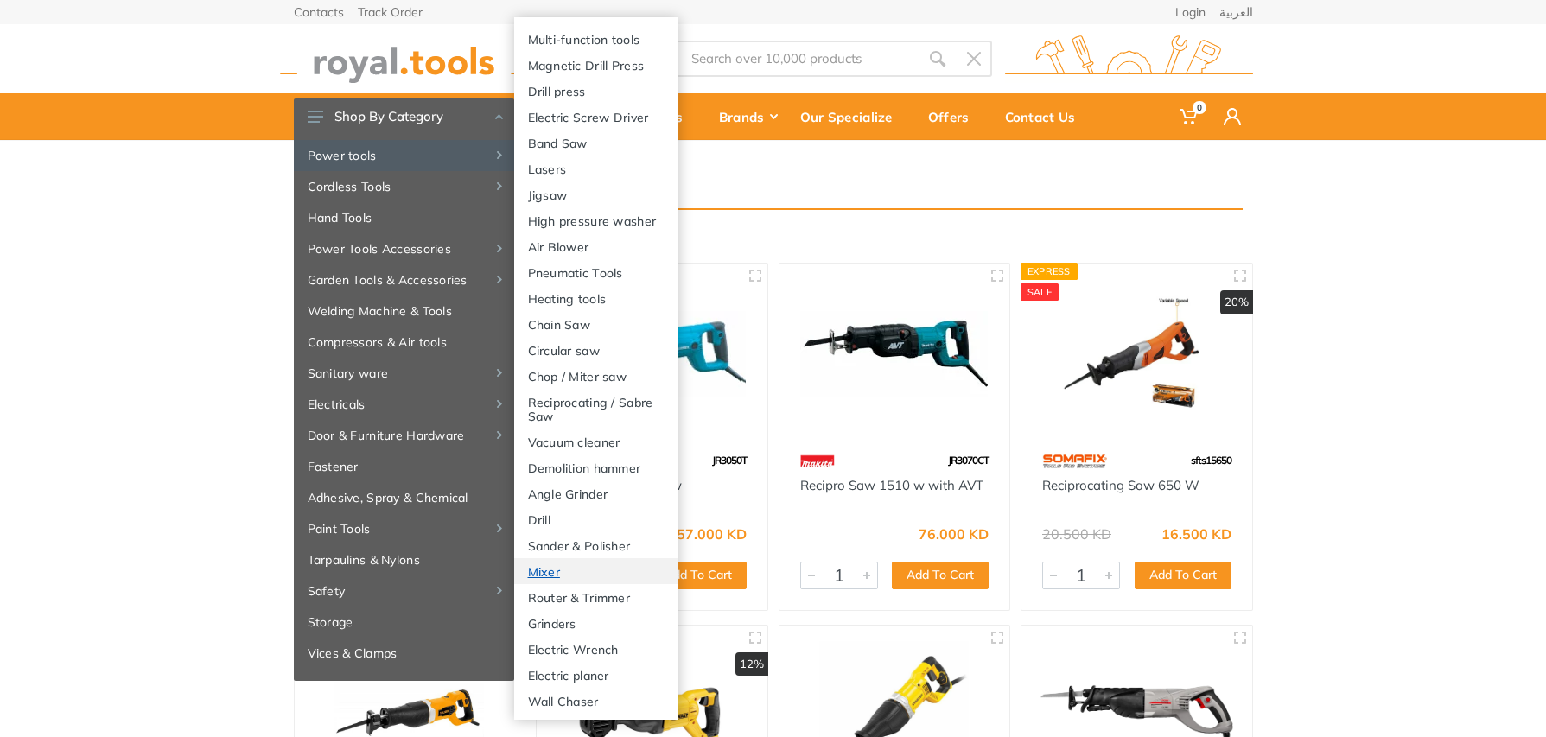
click at [594, 584] on link "Mixer" at bounding box center [596, 571] width 164 height 26
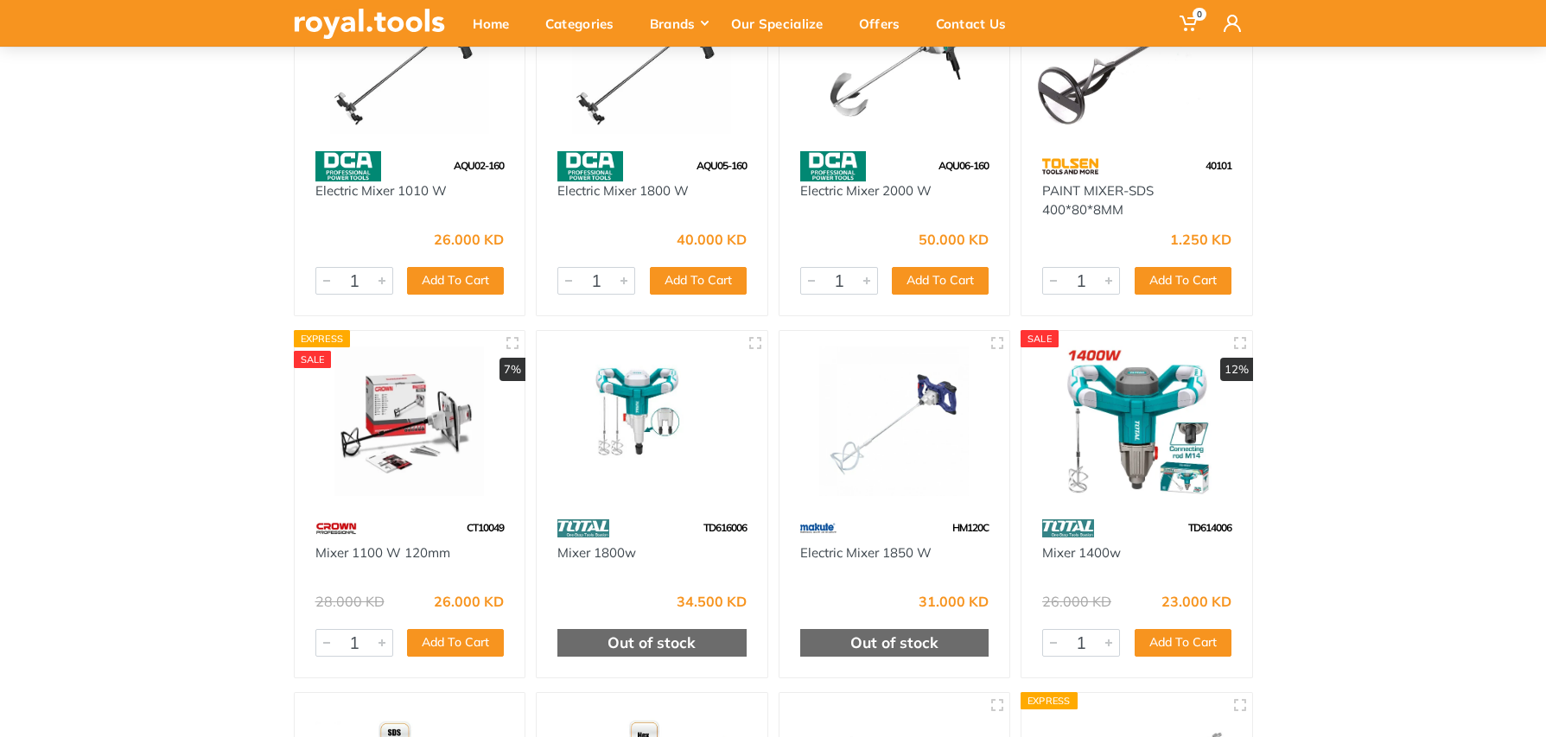
scroll to position [86, 0]
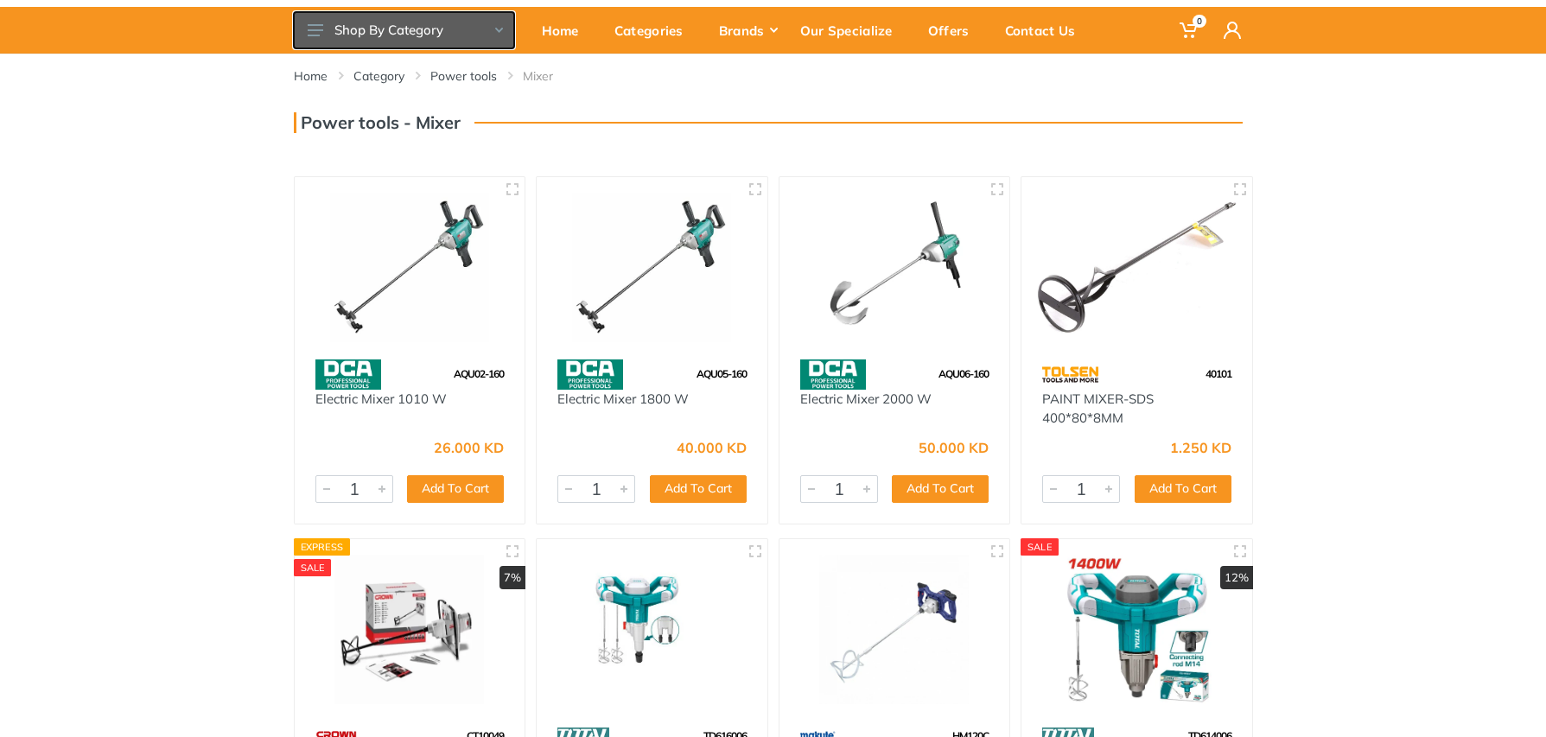
click at [365, 42] on button "Shop By Category" at bounding box center [404, 30] width 220 height 36
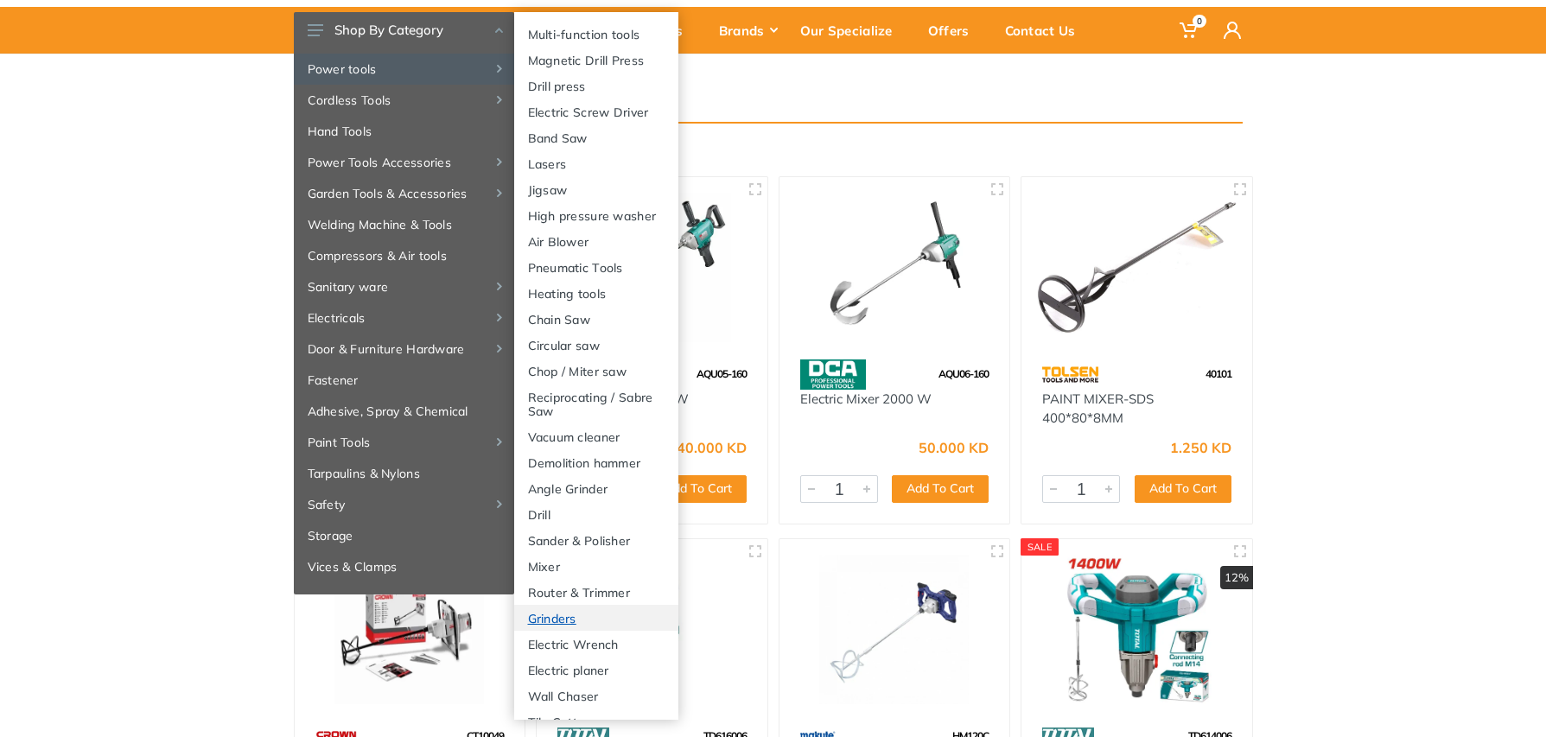
click at [594, 631] on link "Grinders" at bounding box center [596, 618] width 164 height 26
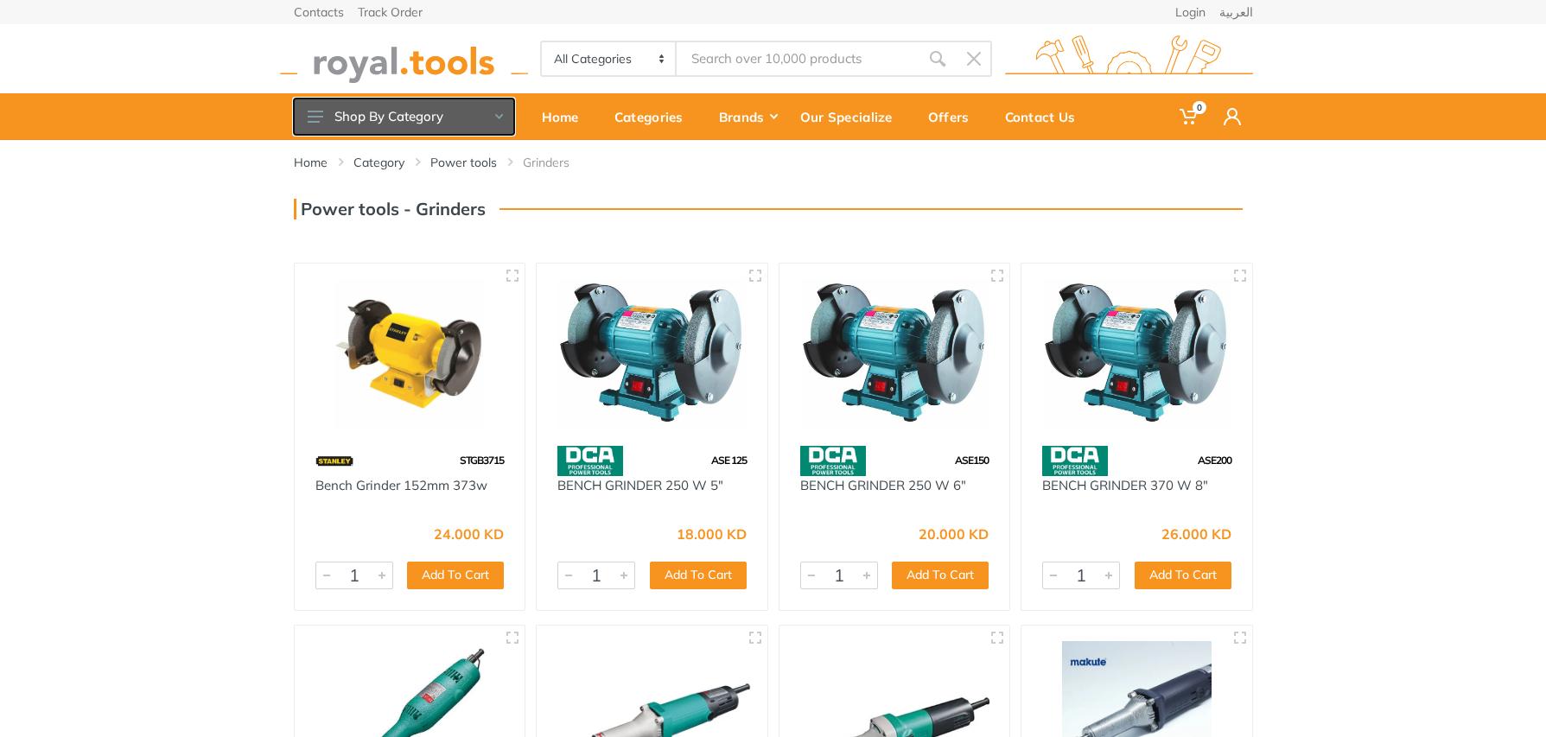
click at [463, 112] on button "Shop By Category" at bounding box center [404, 116] width 220 height 36
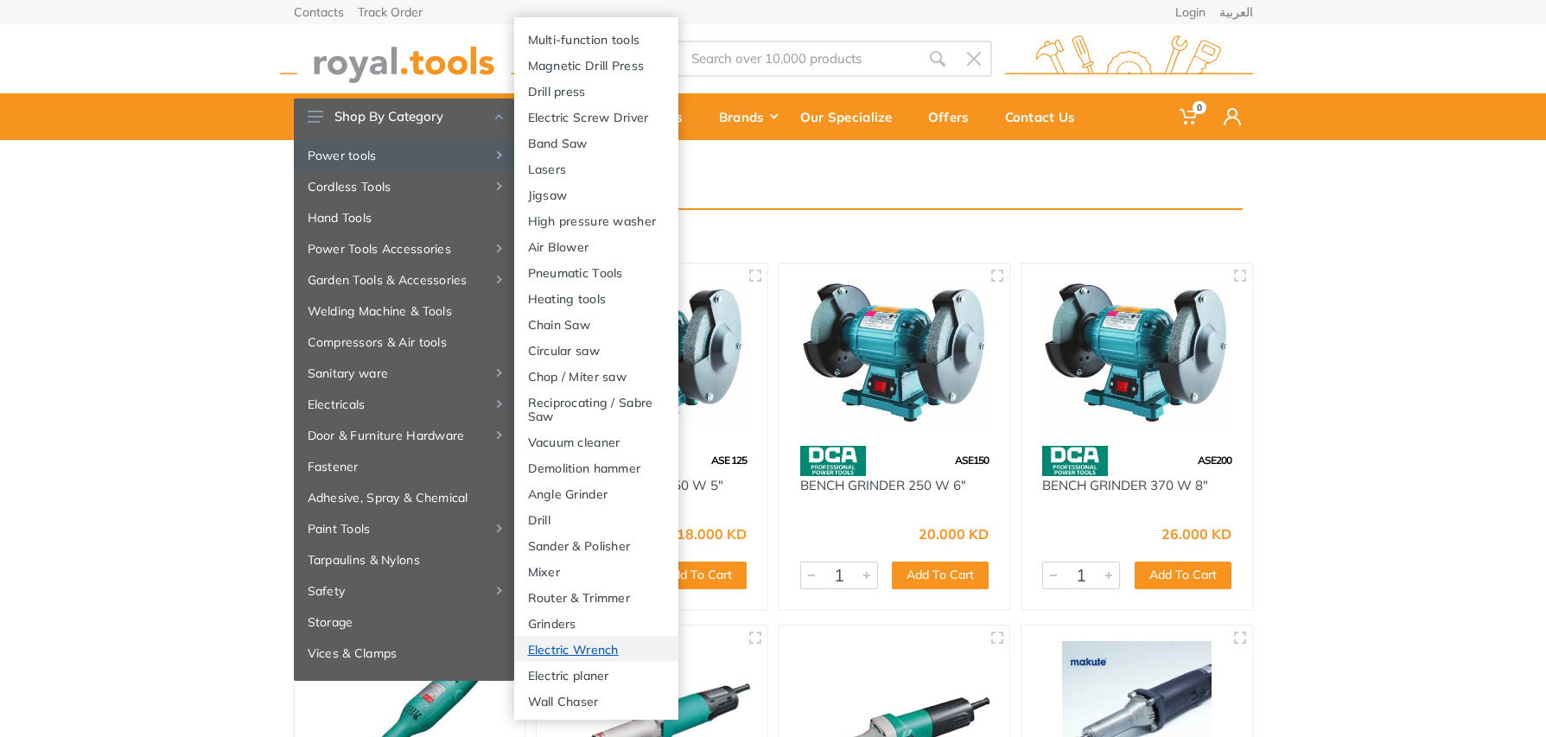
click at [612, 662] on link "Electric Wrench" at bounding box center [596, 649] width 164 height 26
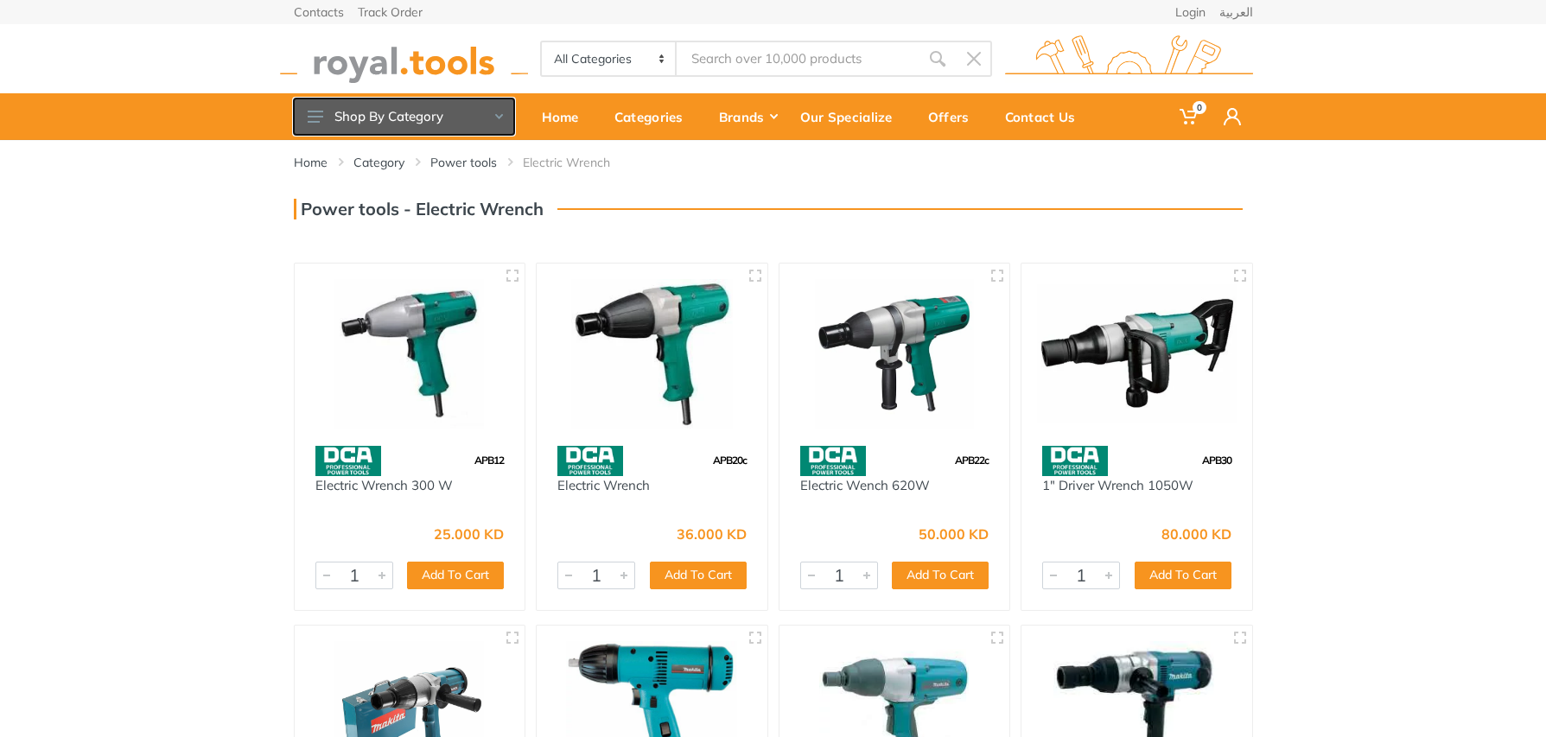
click at [375, 119] on button "Shop By Category" at bounding box center [404, 116] width 220 height 36
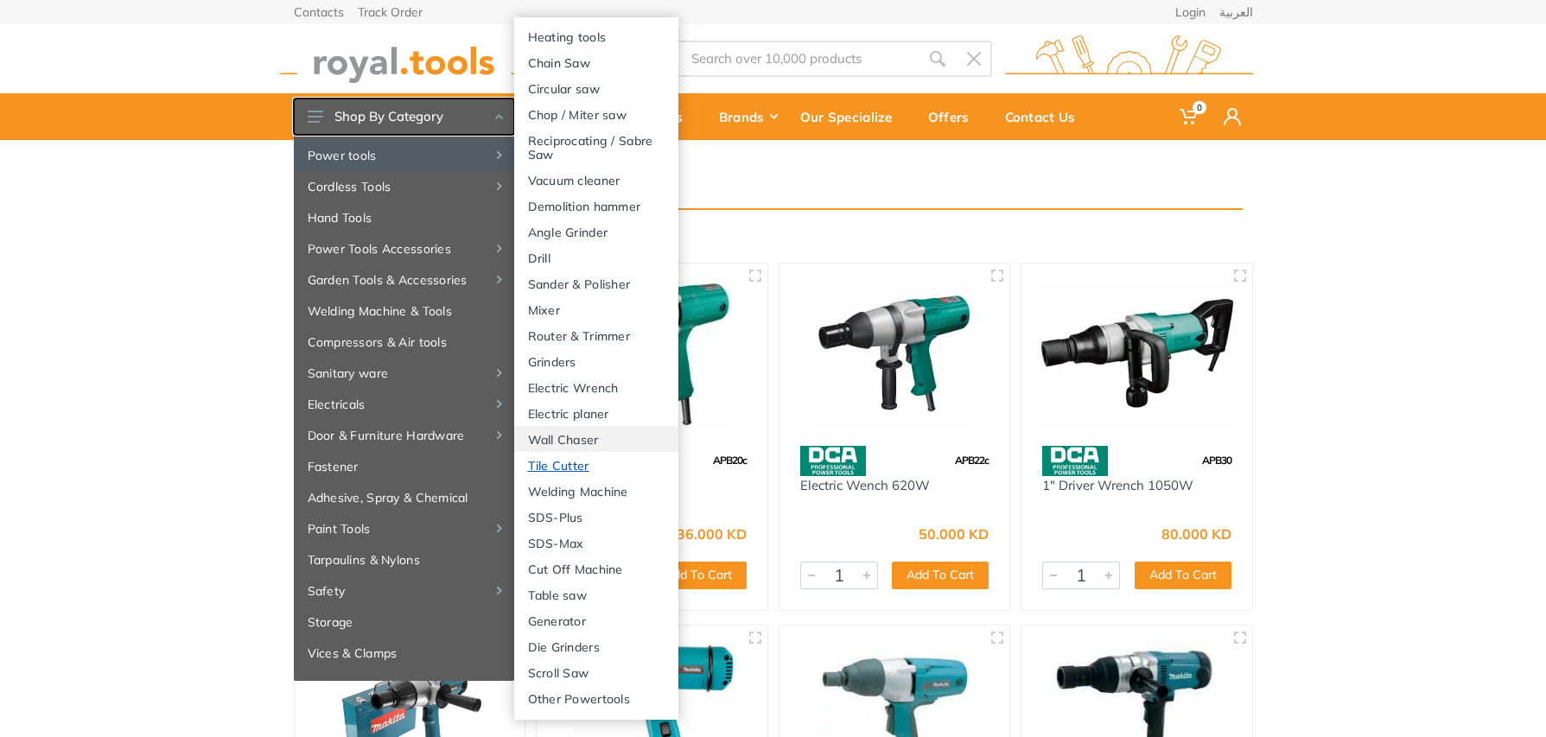
scroll to position [289, 0]
click at [598, 413] on link "Electric planer" at bounding box center [596, 413] width 164 height 26
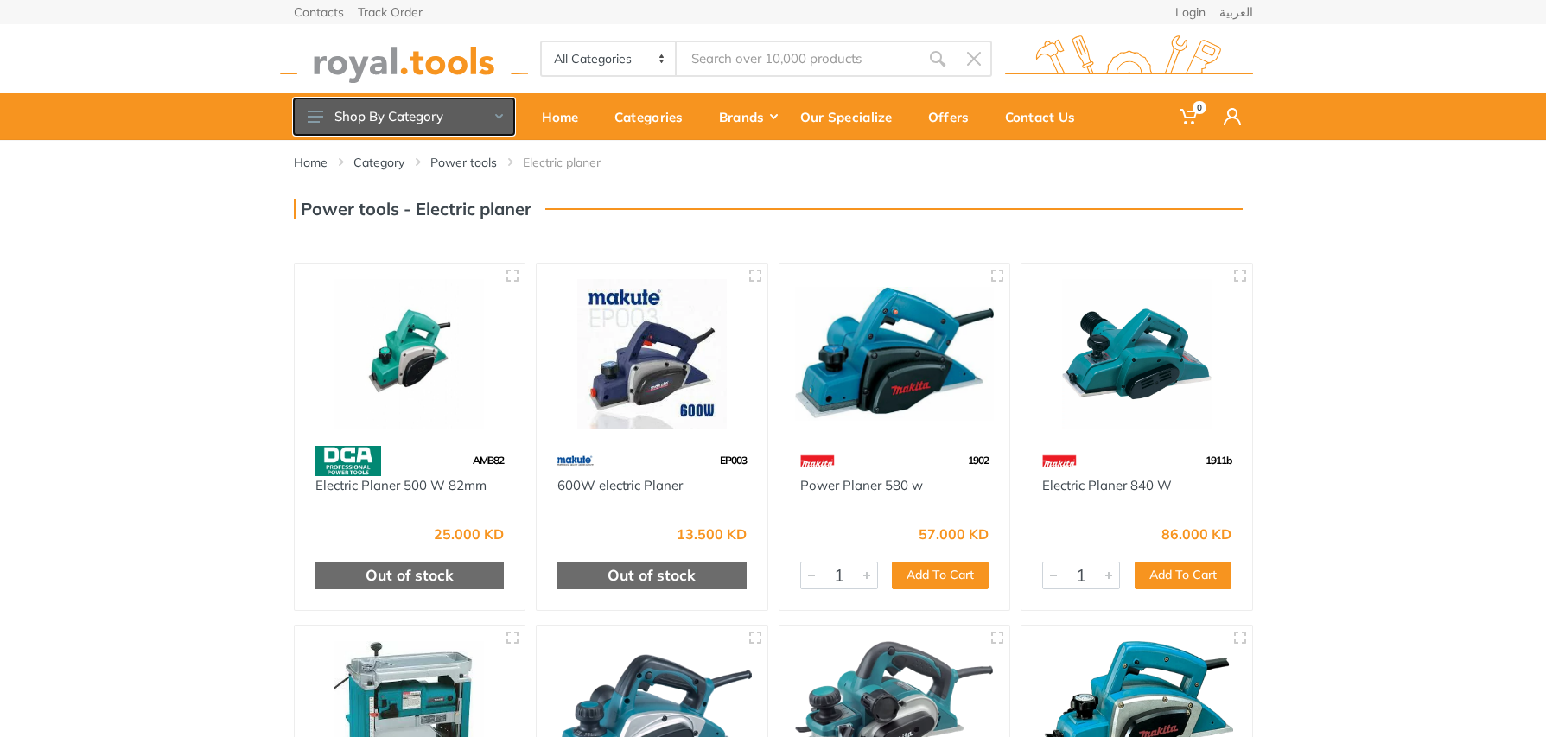
click at [321, 111] on use at bounding box center [316, 117] width 16 height 12
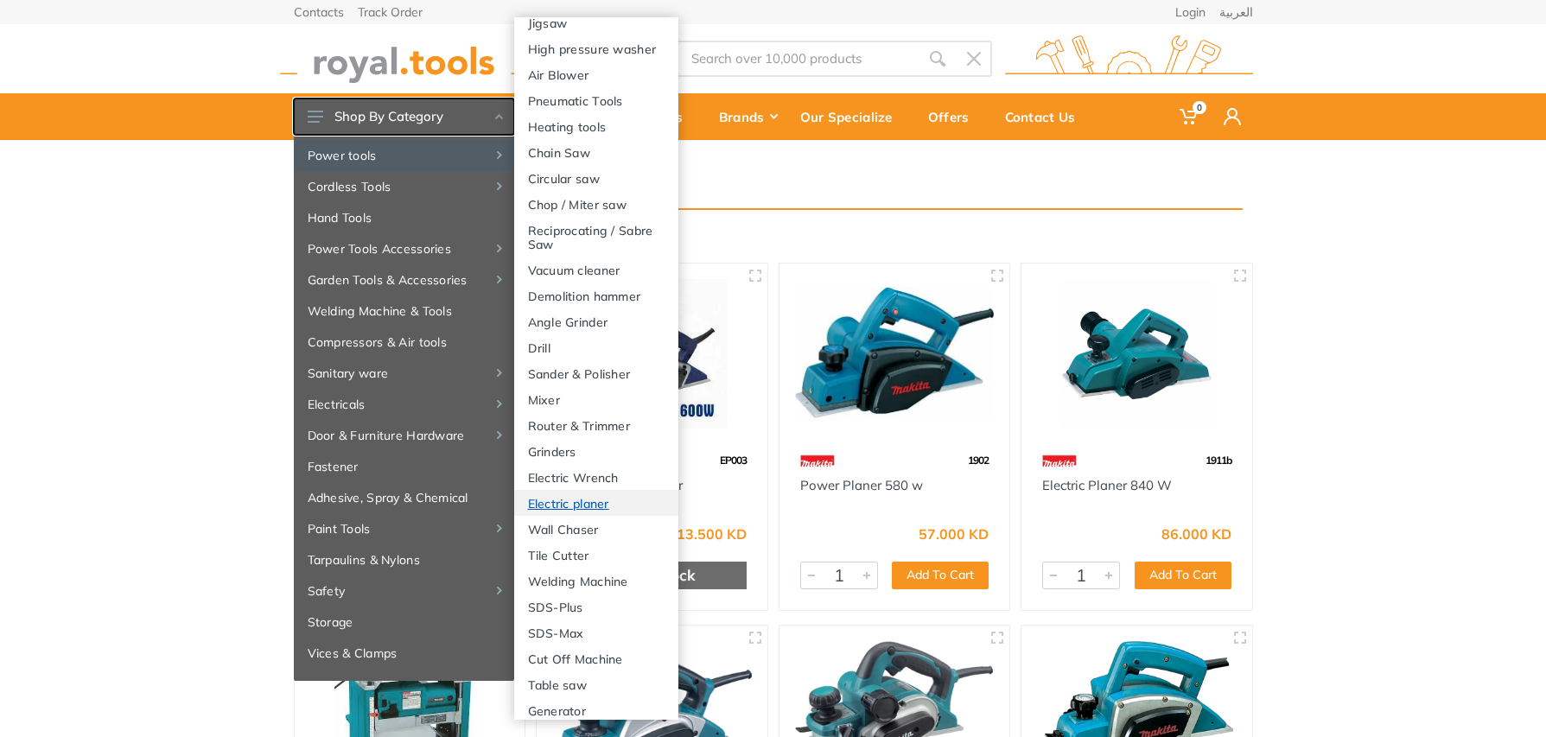
scroll to position [173, 0]
click at [586, 541] on link "Wall Chaser" at bounding box center [596, 528] width 164 height 26
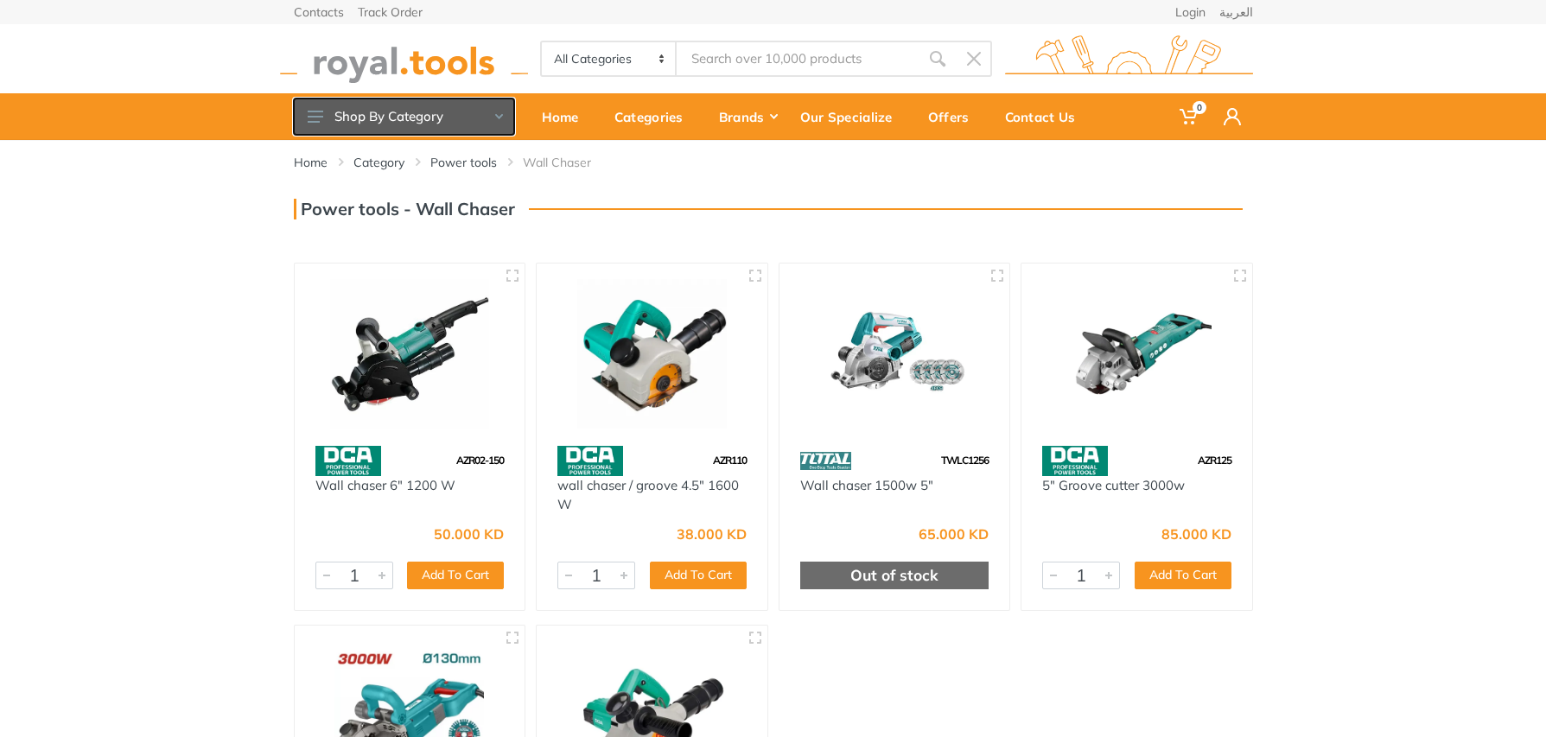
click at [376, 121] on button "Shop By Category" at bounding box center [404, 116] width 220 height 36
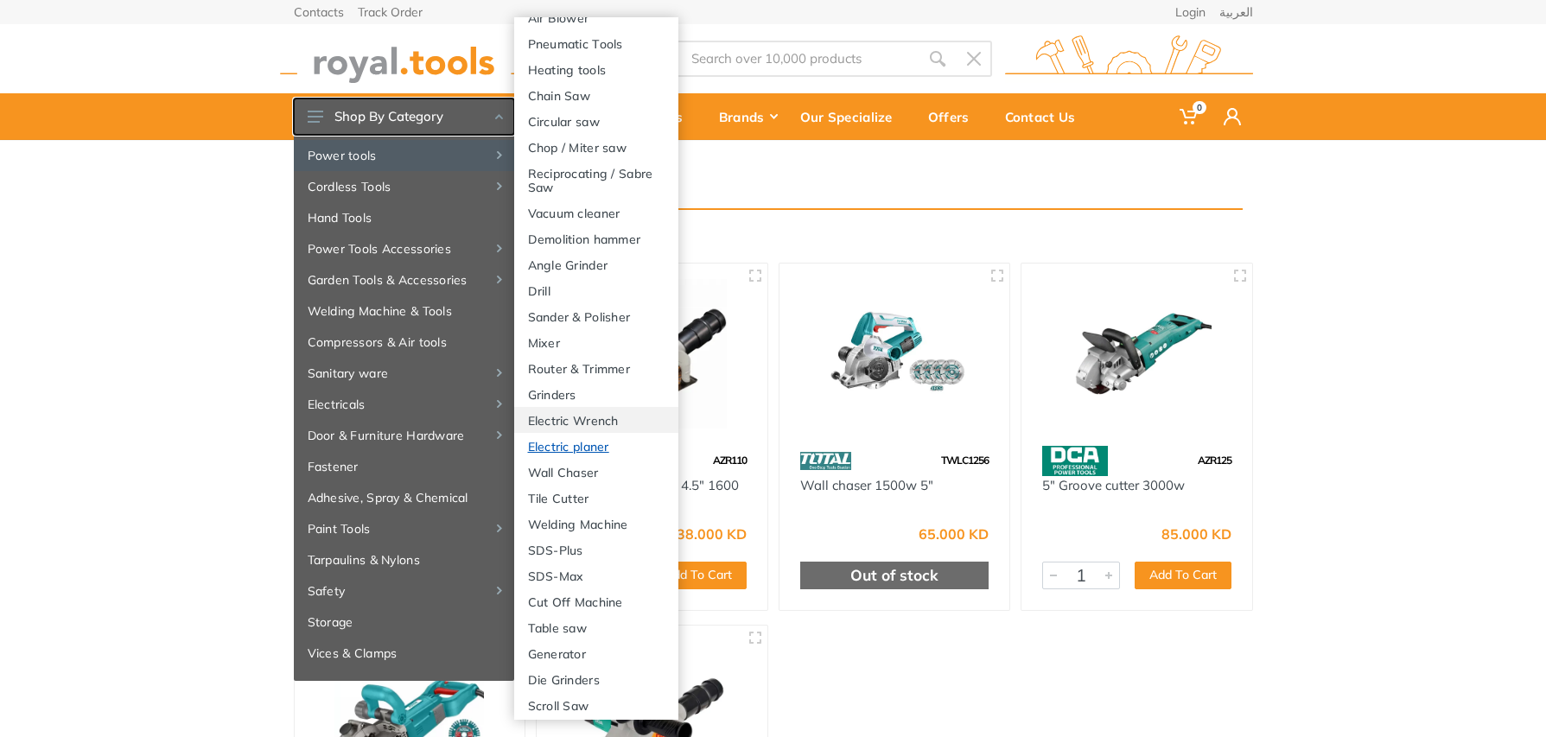
scroll to position [289, 0]
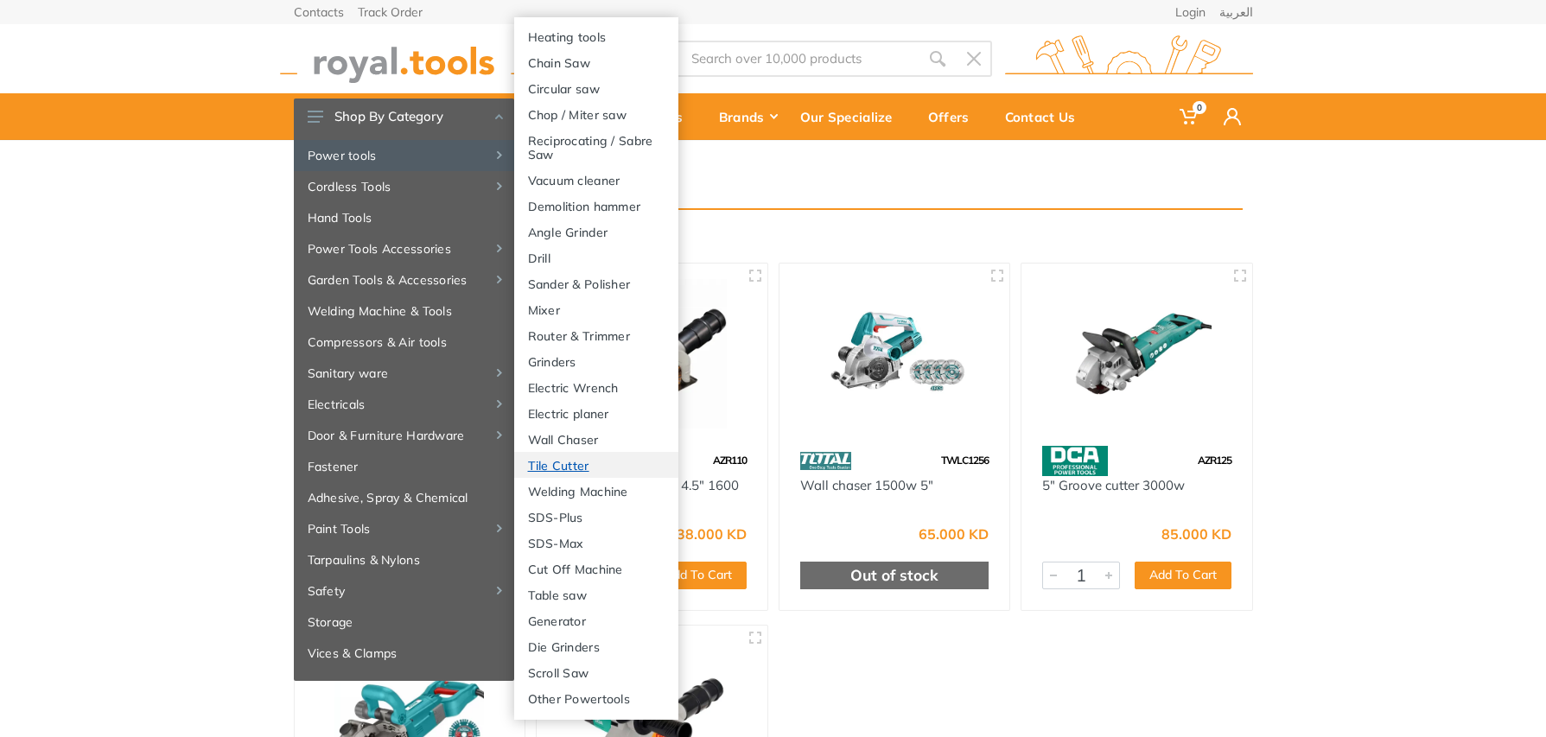
click at [582, 467] on link "Tile Cutter" at bounding box center [596, 465] width 164 height 26
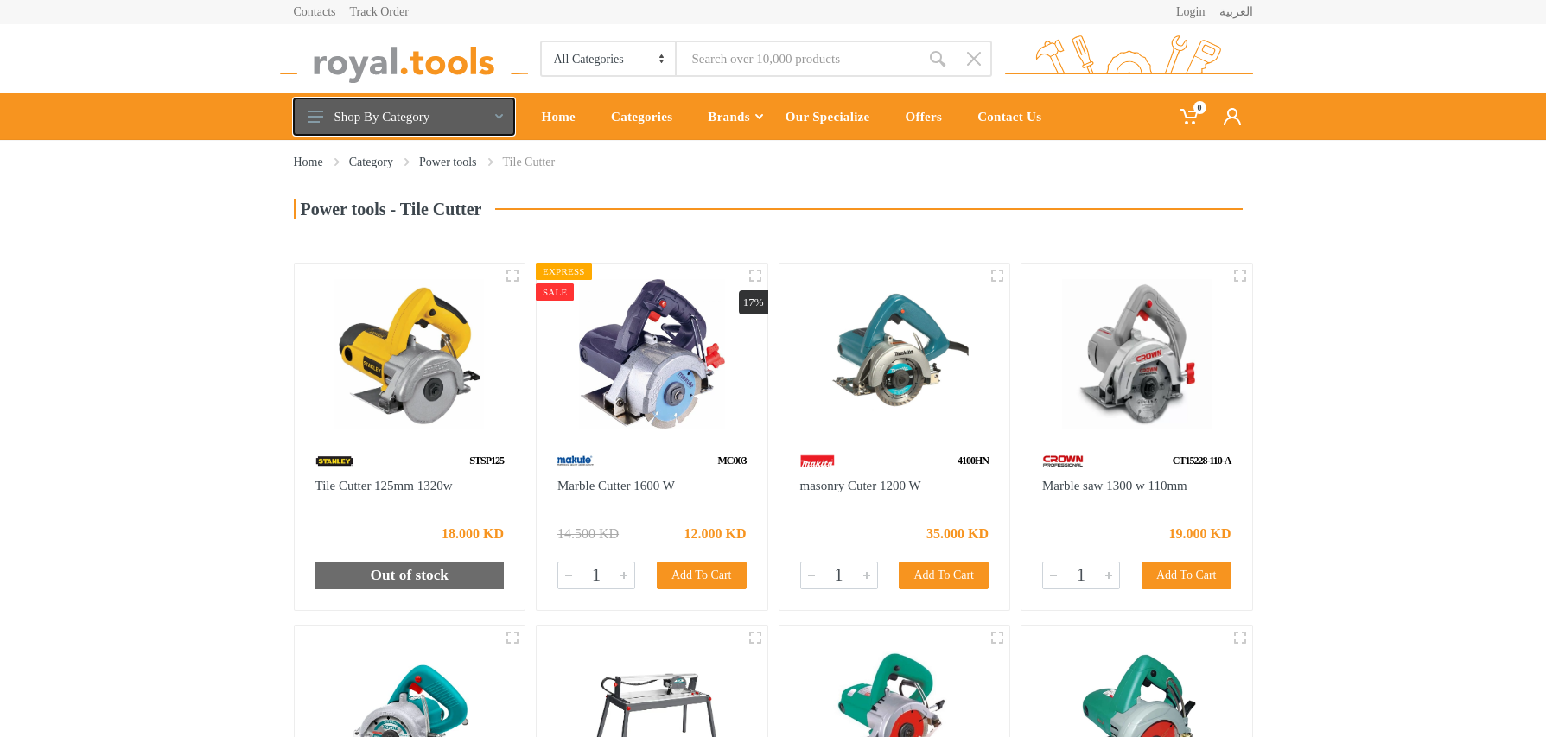
click at [443, 128] on button "Shop By Category" at bounding box center [404, 116] width 220 height 36
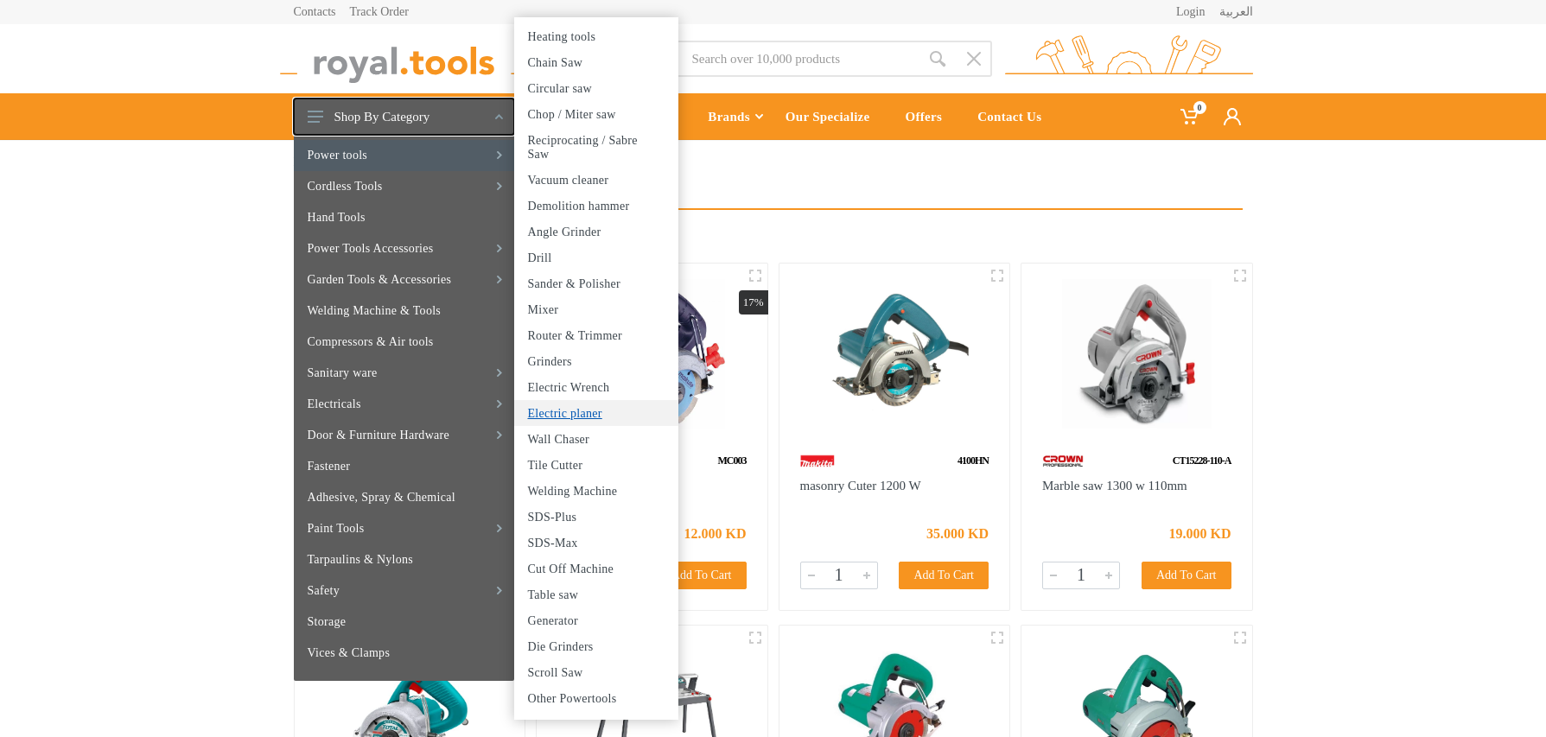
scroll to position [289, 0]
click at [605, 488] on link "Welding Machine" at bounding box center [596, 491] width 164 height 26
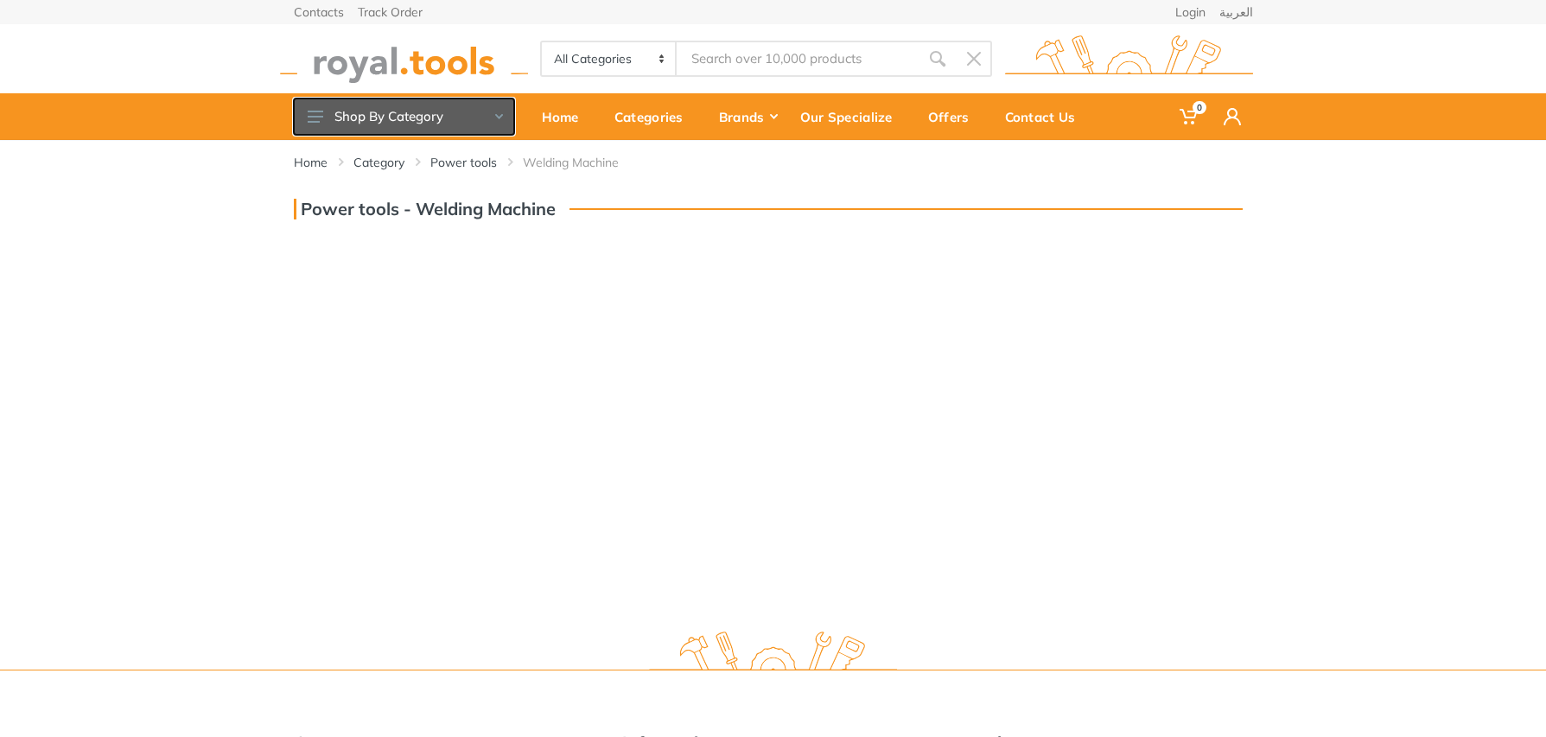
click at [443, 115] on button "Shop By Category" at bounding box center [404, 116] width 220 height 36
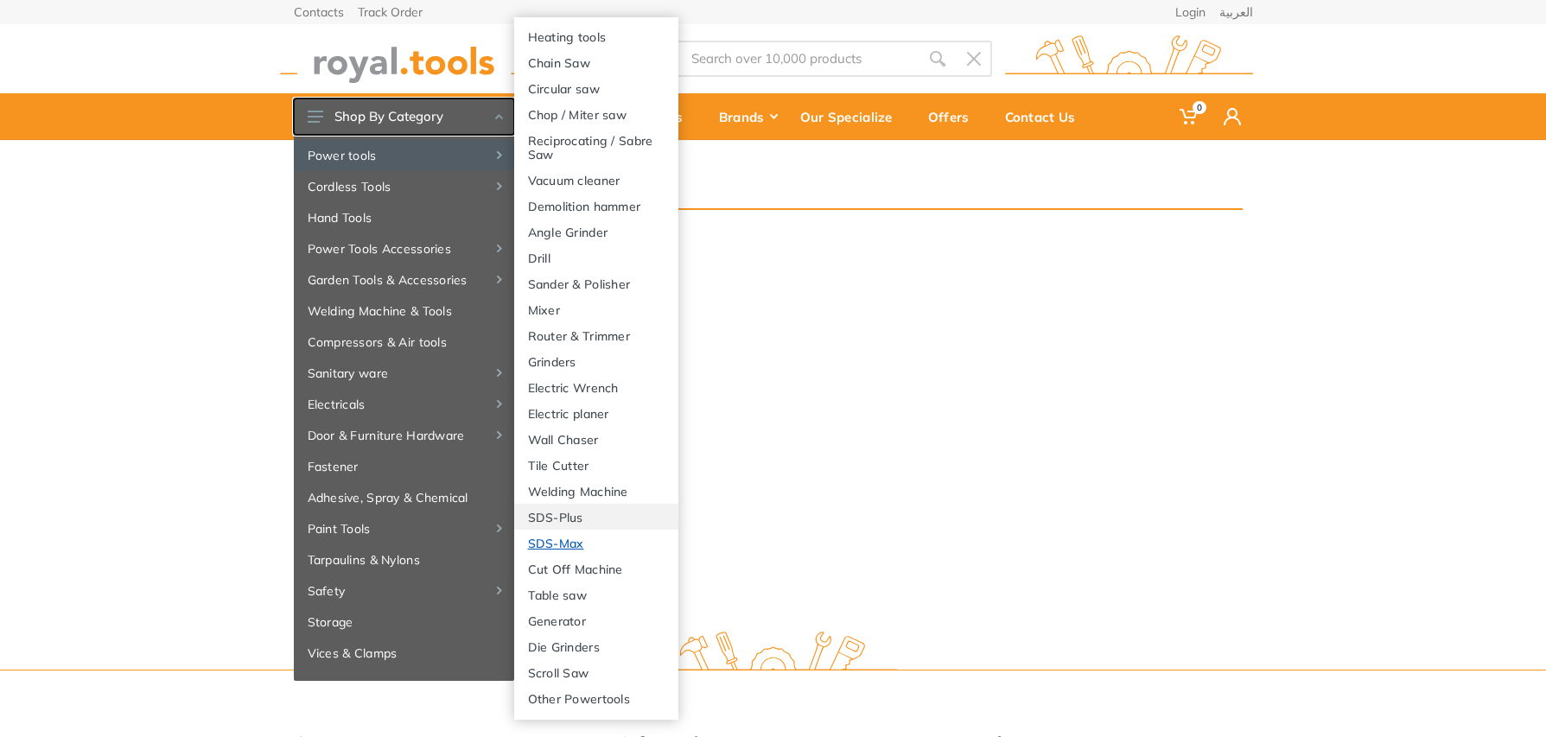
scroll to position [289, 0]
click at [621, 576] on link "Cut Off Machine" at bounding box center [596, 569] width 164 height 26
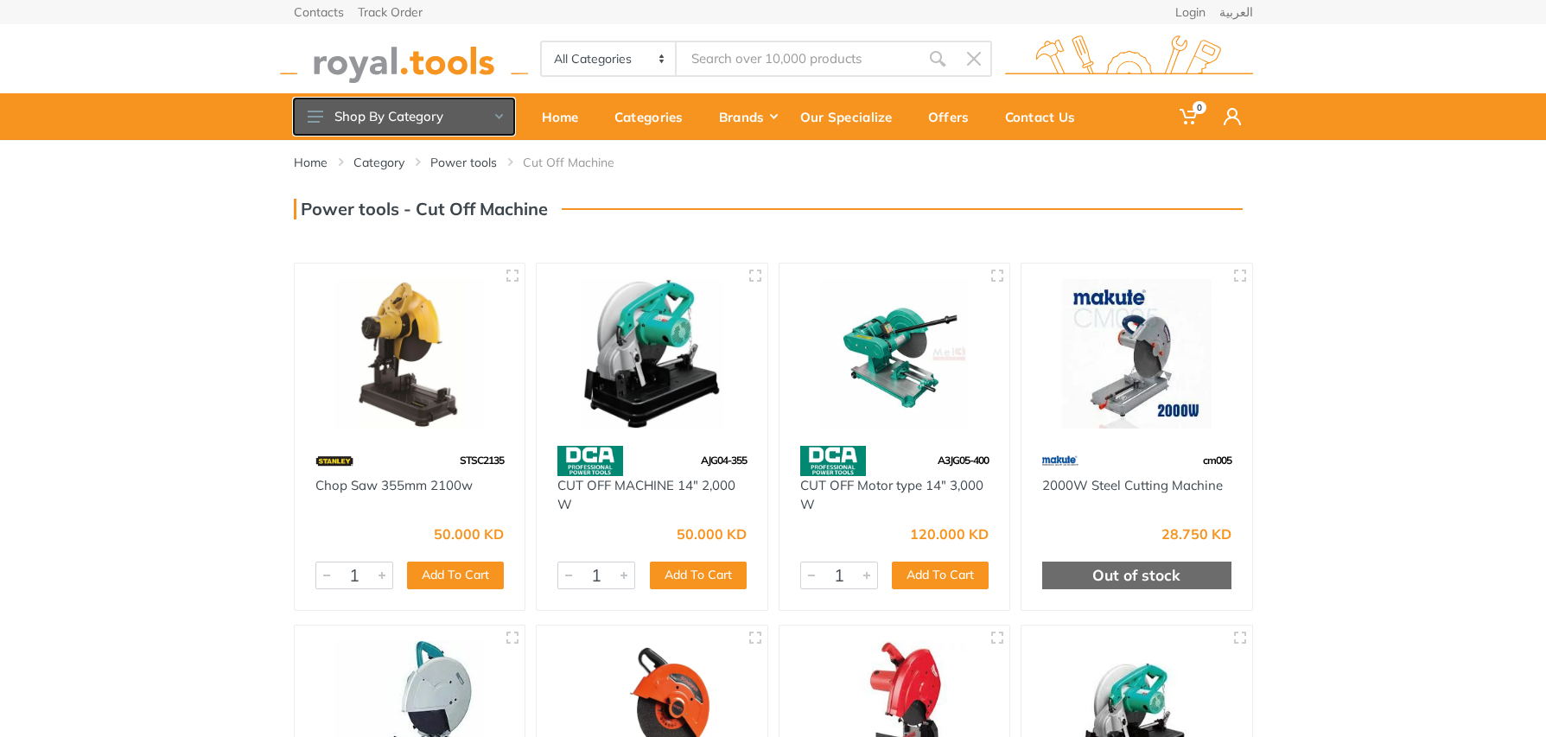
click at [326, 112] on button "Shop By Category" at bounding box center [404, 116] width 220 height 36
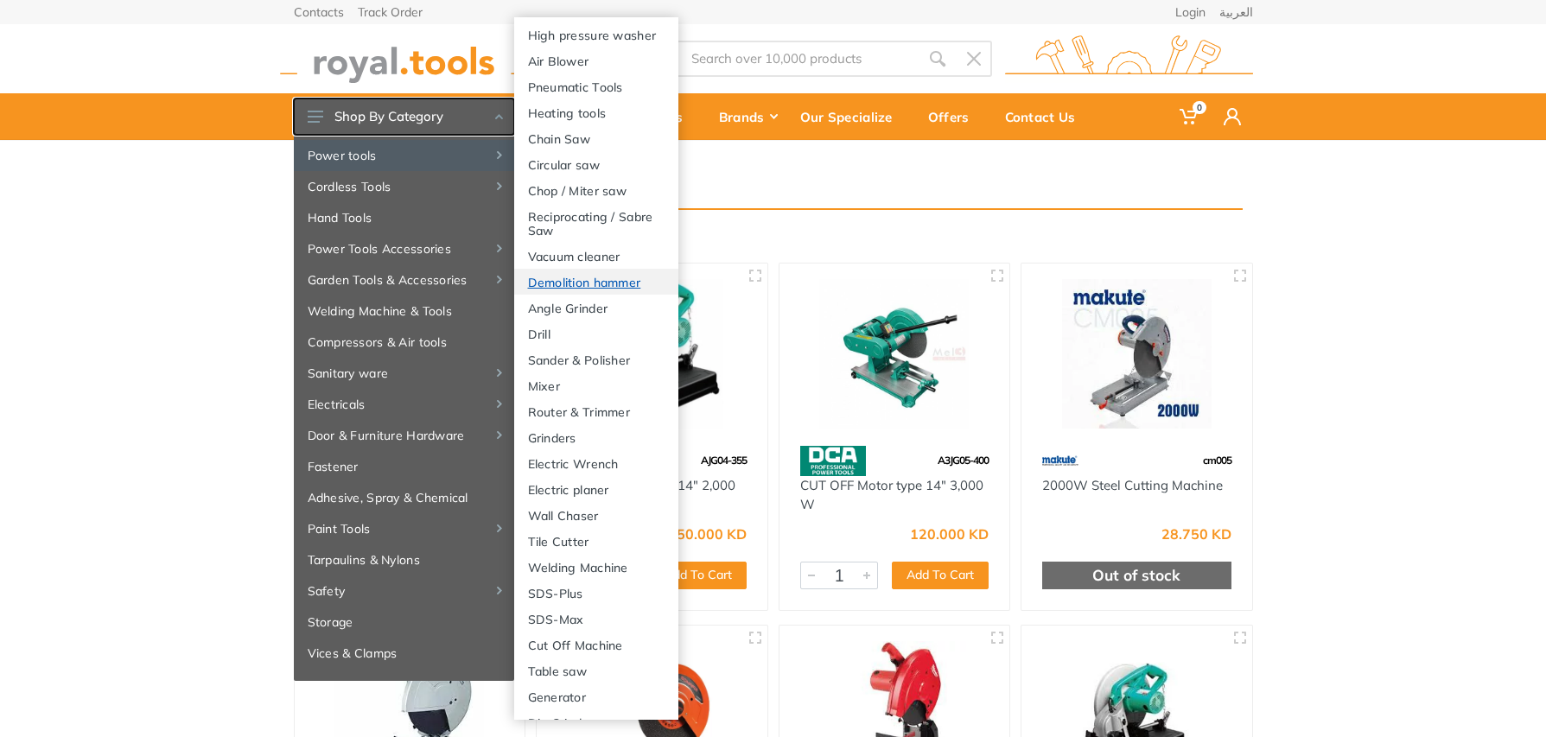
scroll to position [289, 0]
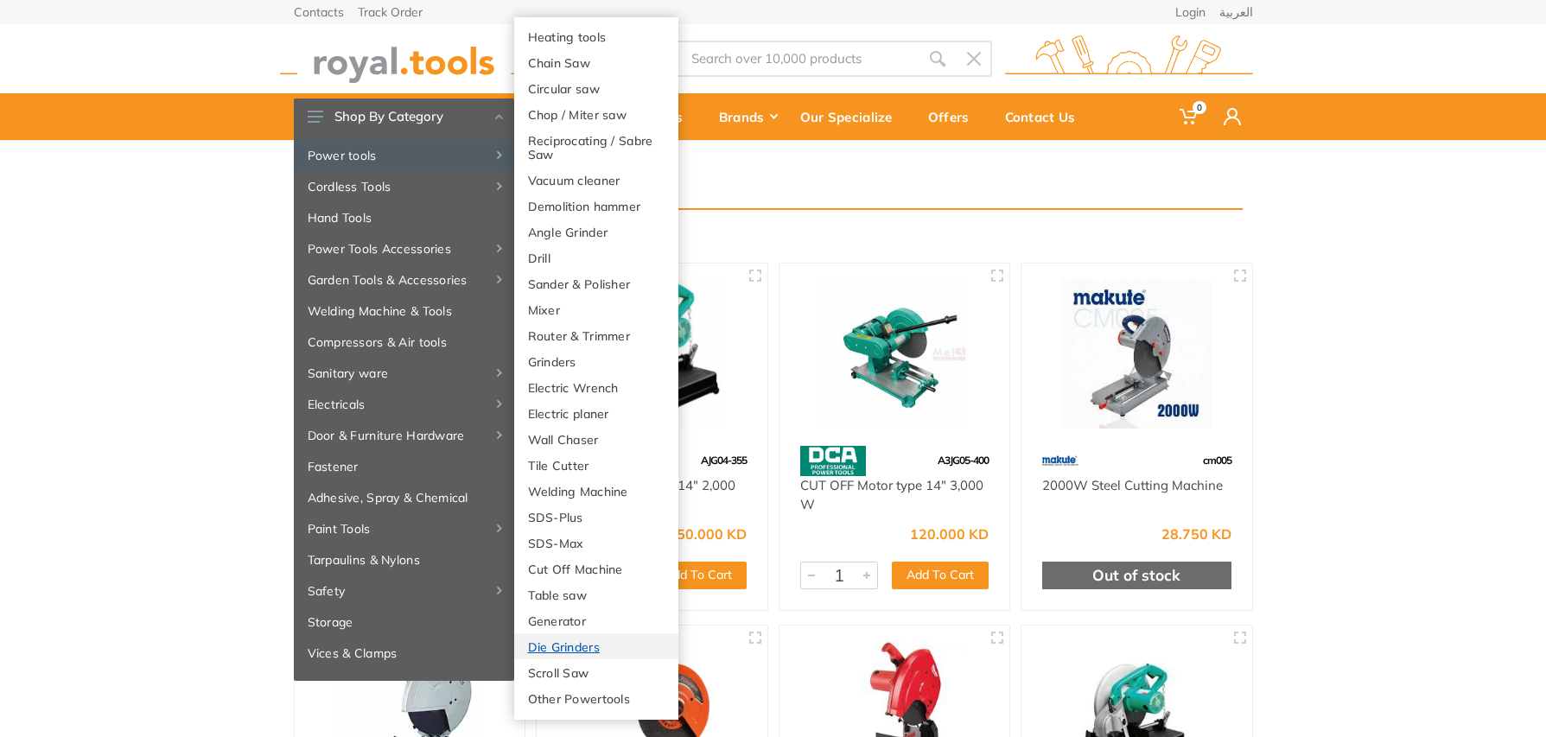
click at [589, 646] on link "Die Grinders" at bounding box center [596, 646] width 164 height 26
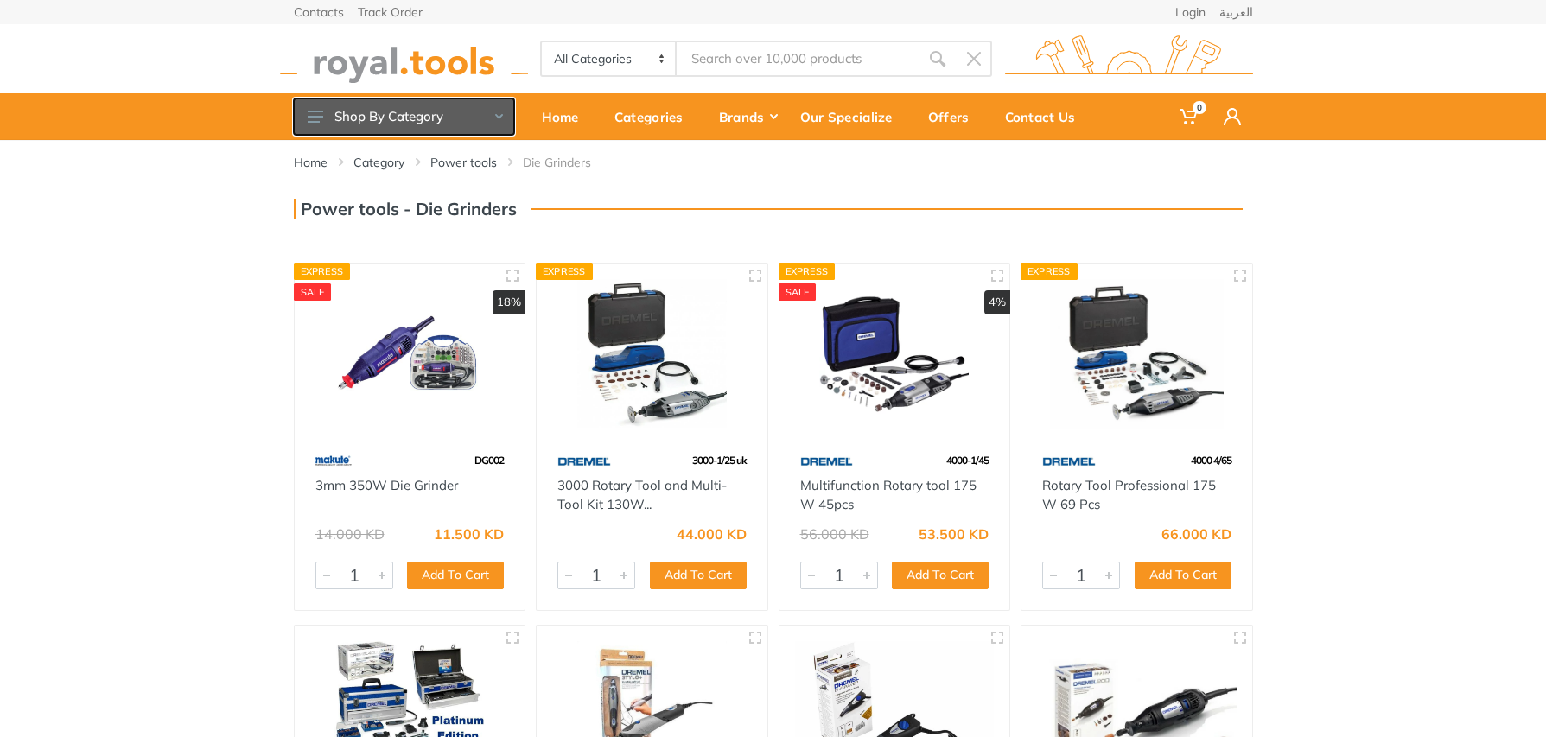
click at [410, 124] on button "Shop By Category" at bounding box center [404, 116] width 220 height 36
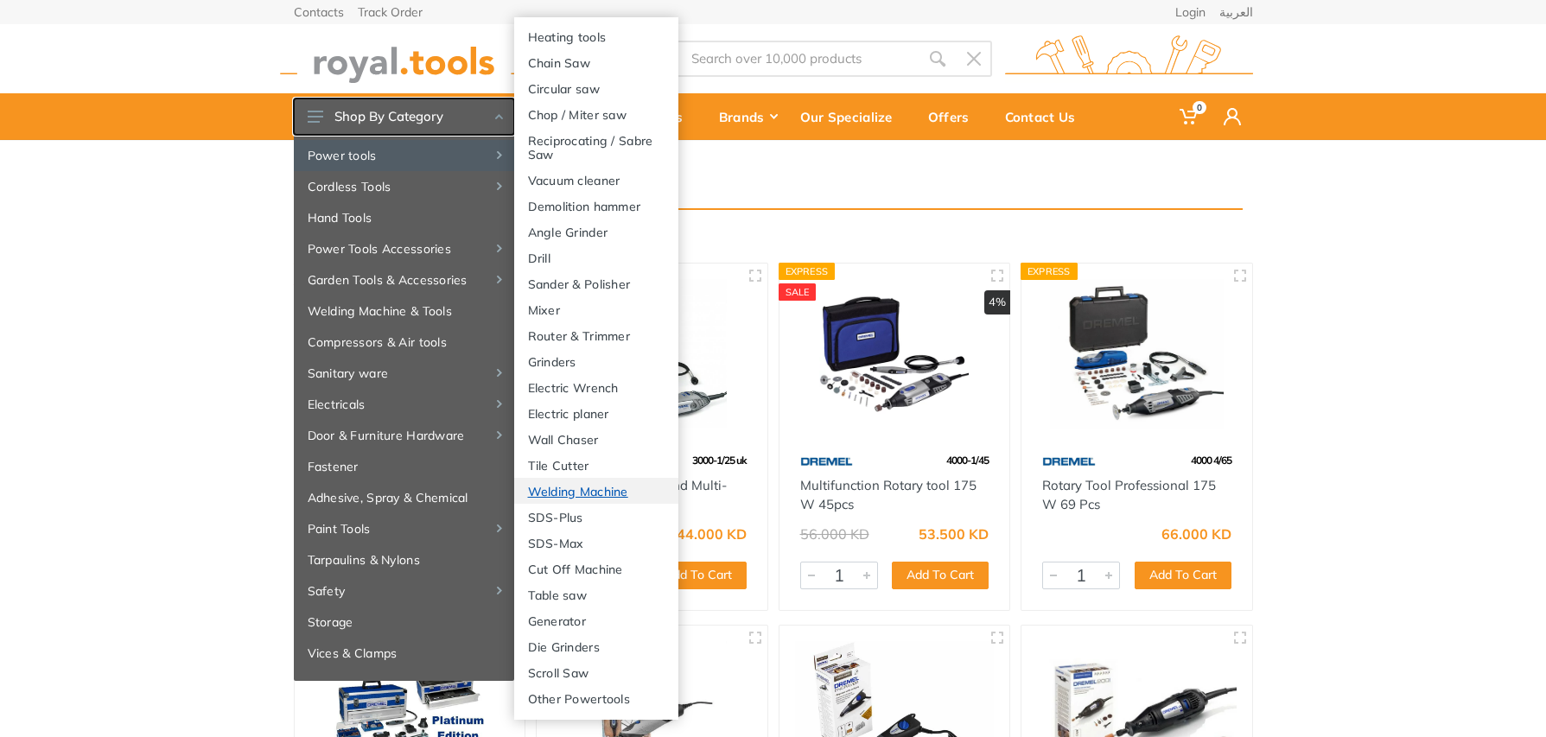
scroll to position [289, 0]
click at [557, 682] on link "Scroll Saw" at bounding box center [596, 672] width 164 height 26
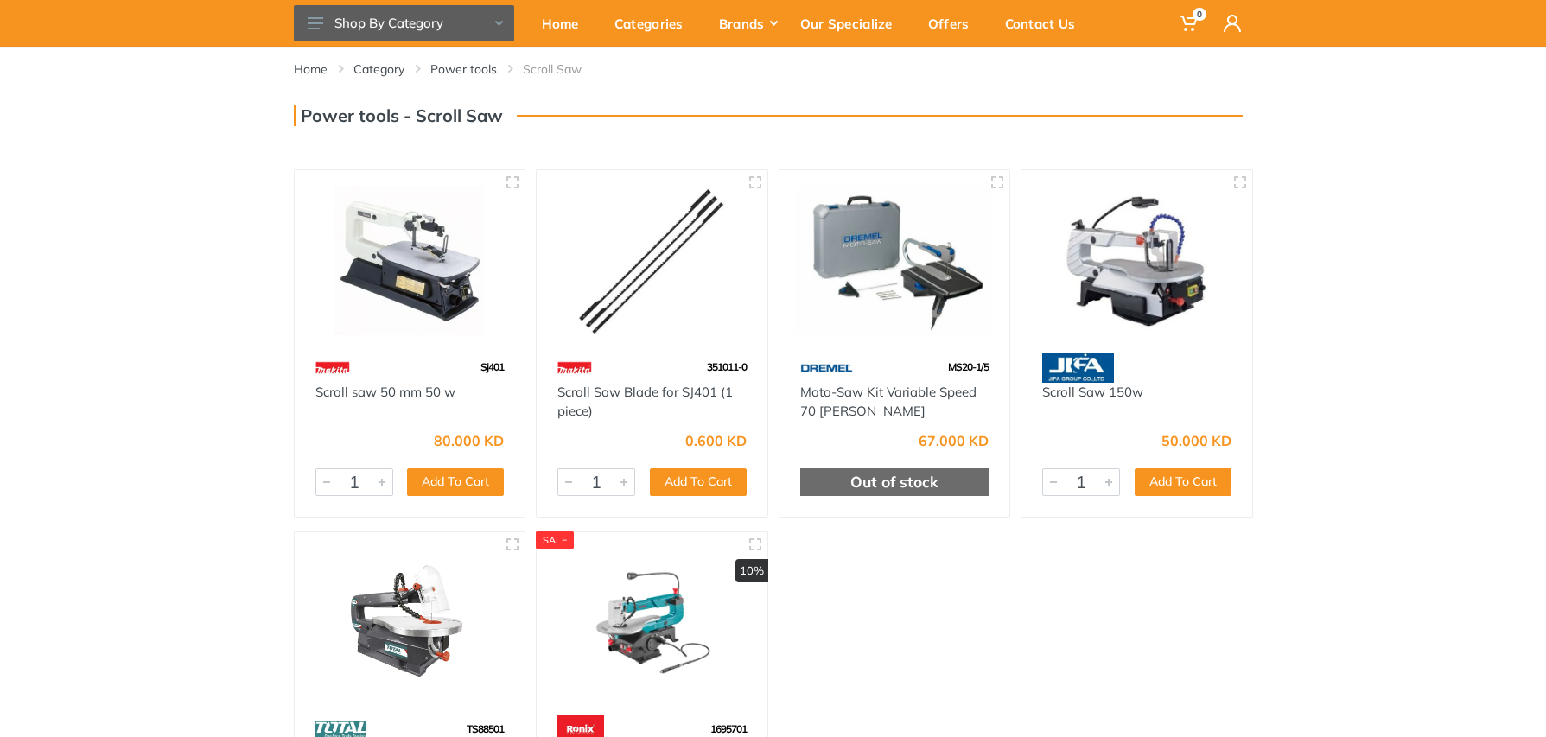
scroll to position [86, 0]
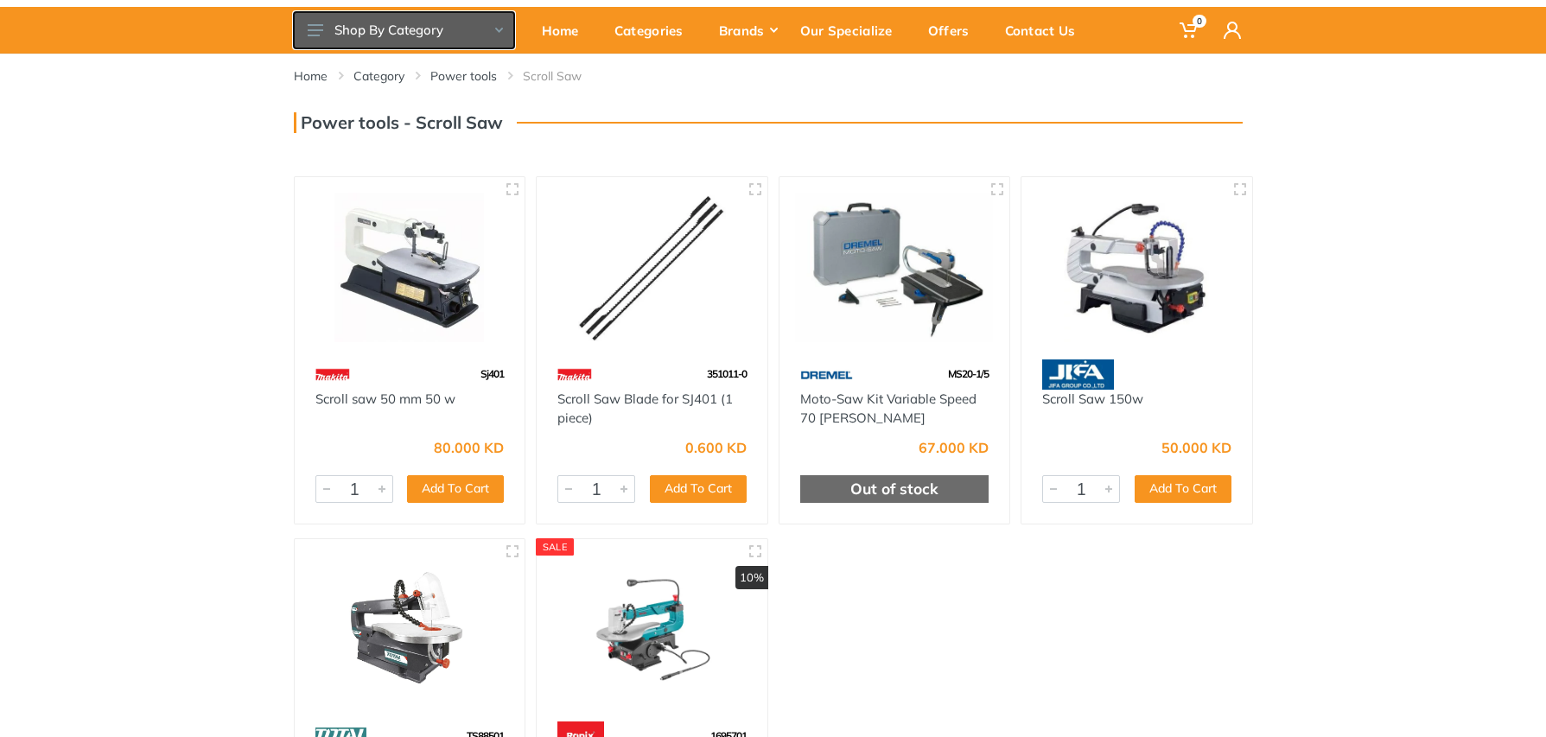
click at [360, 29] on button "Shop By Category" at bounding box center [404, 30] width 220 height 36
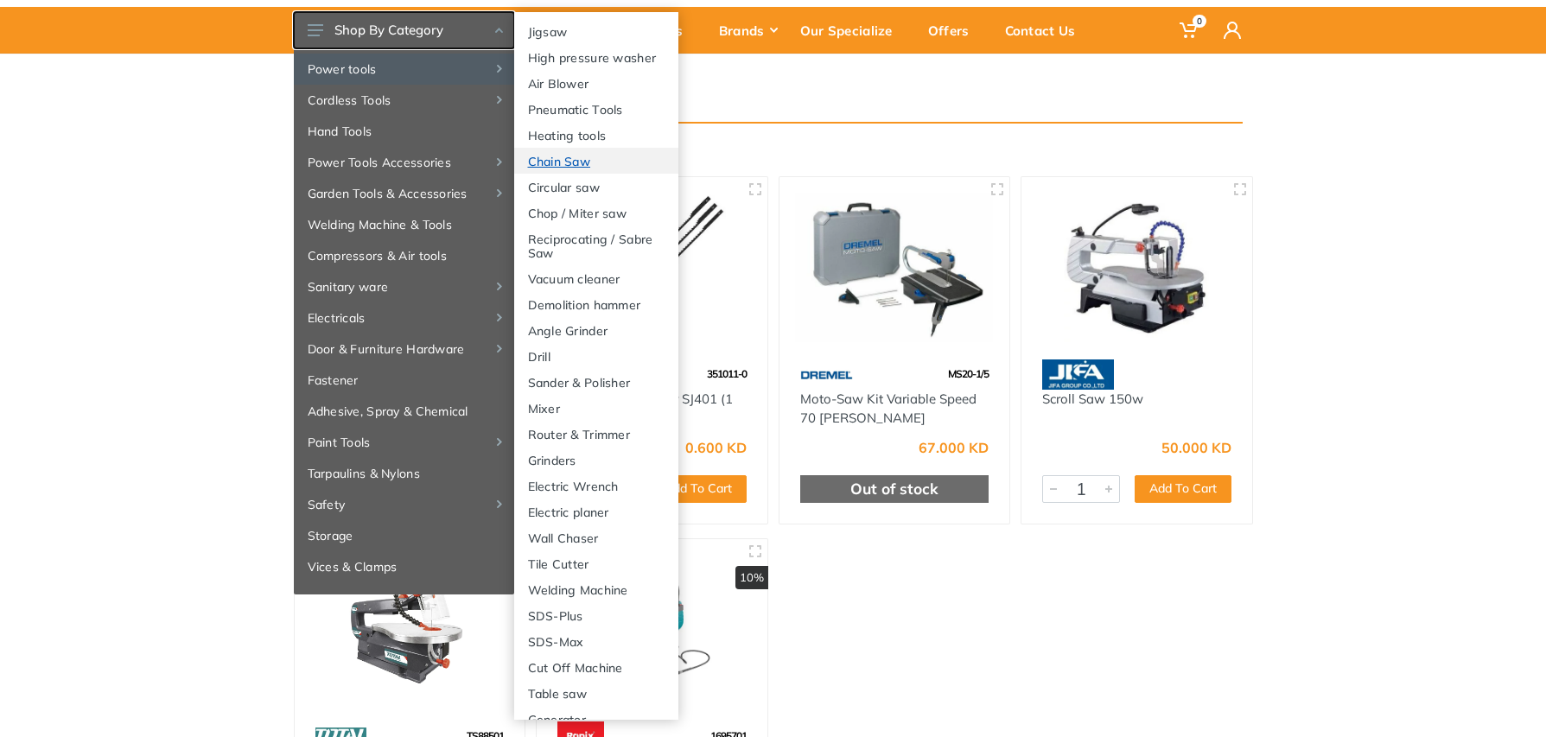
scroll to position [284, 0]
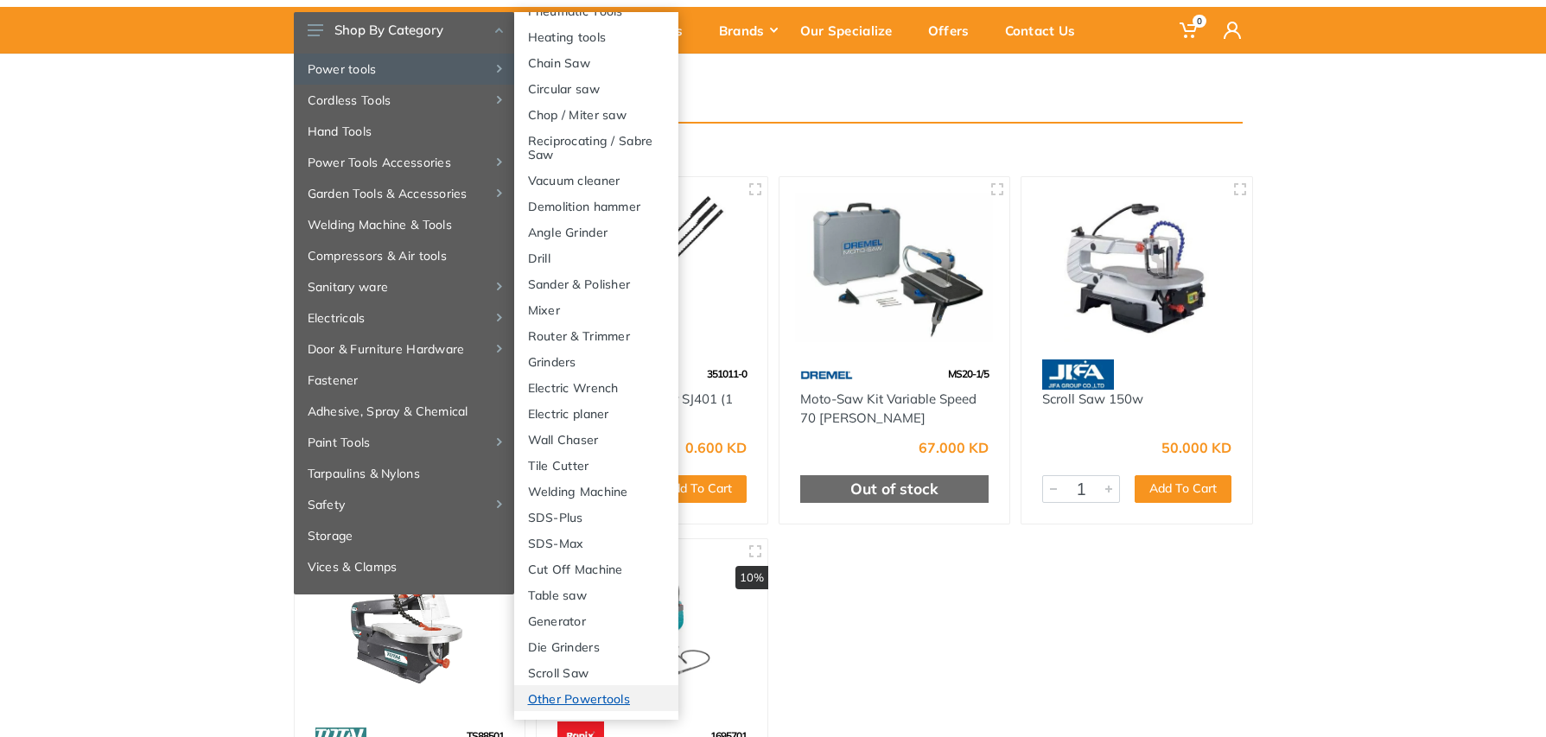
click at [578, 699] on link "Other Powertools" at bounding box center [596, 698] width 164 height 26
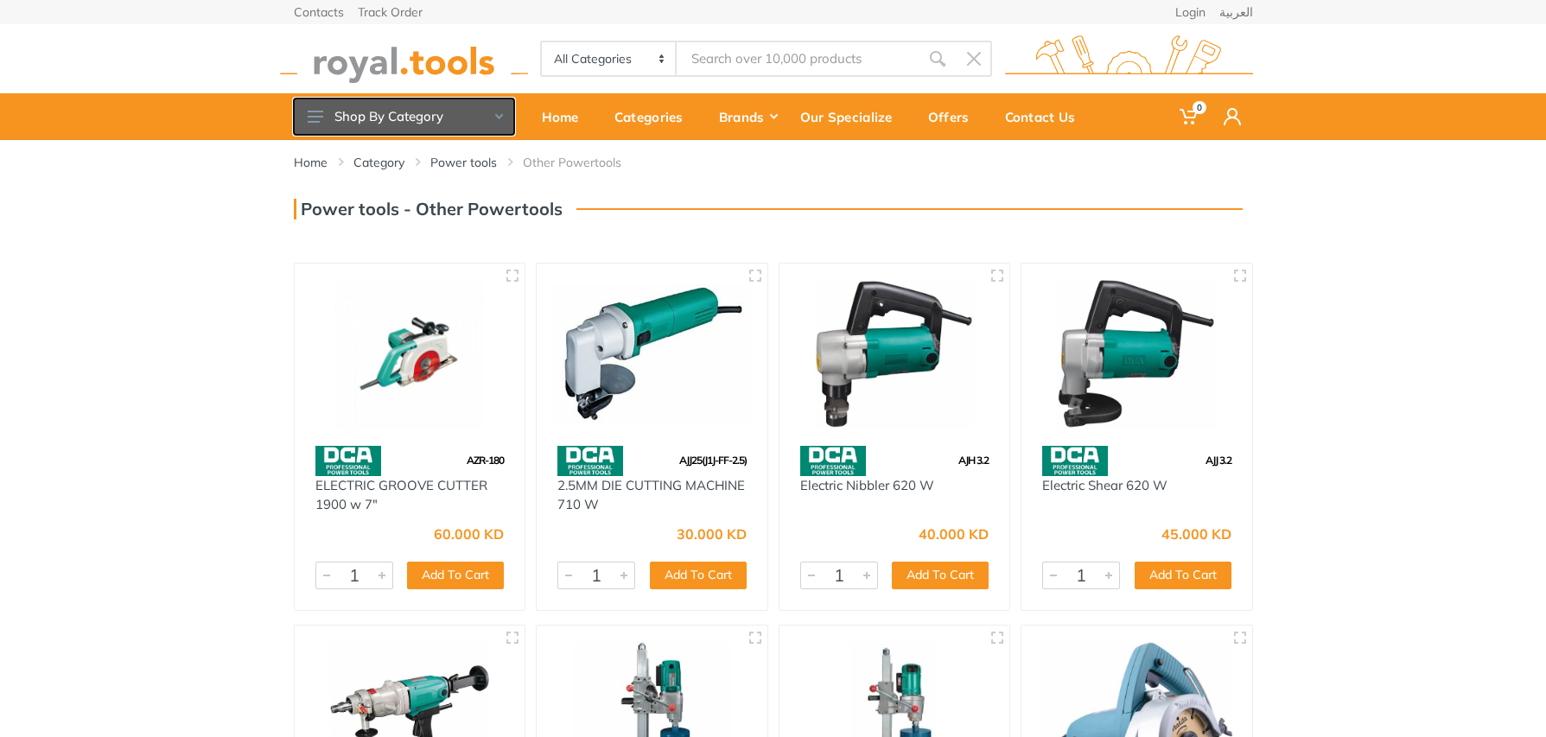
click at [437, 125] on button "Shop By Category" at bounding box center [404, 116] width 220 height 36
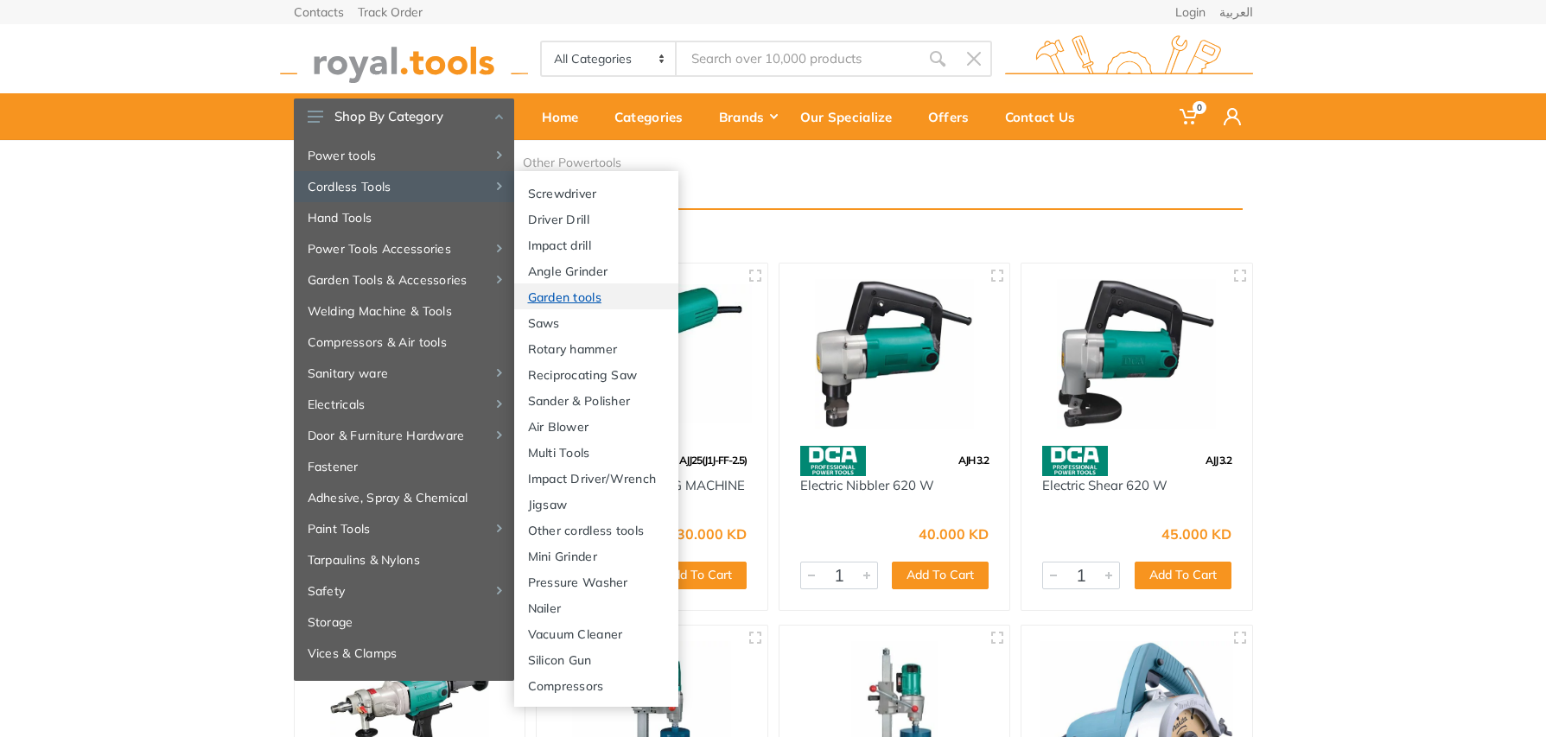
click at [603, 299] on link "Garden tools" at bounding box center [596, 296] width 164 height 26
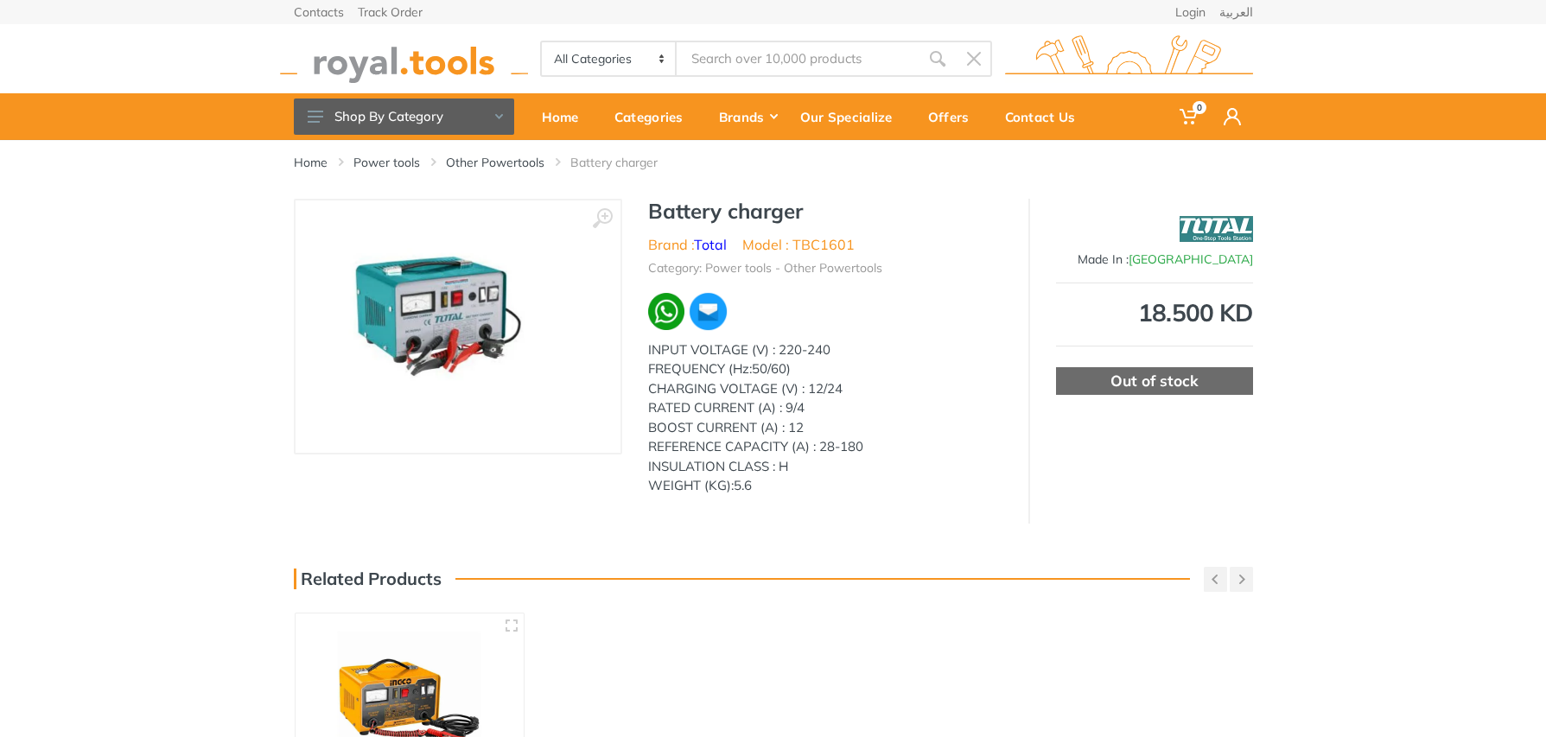
scroll to position [346, 0]
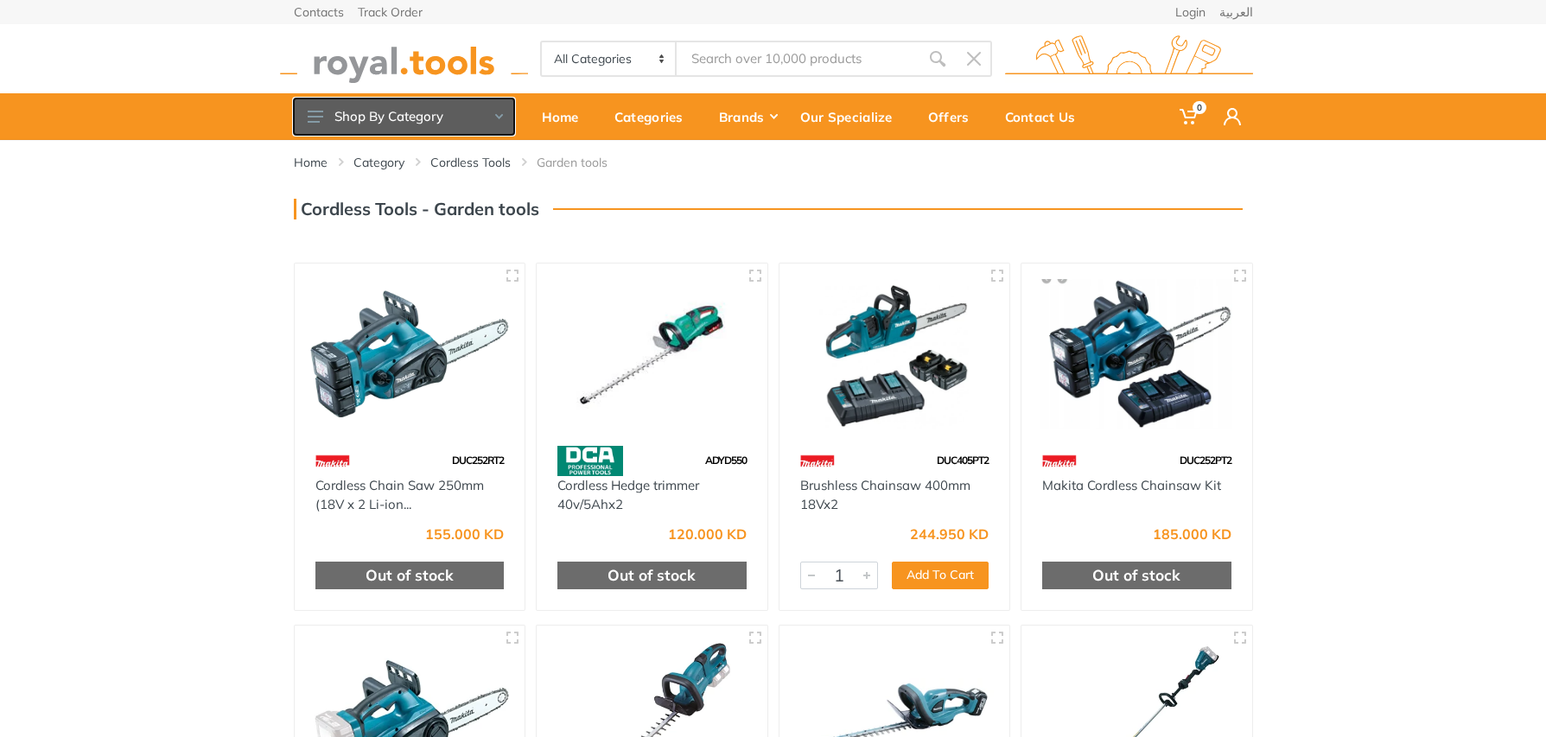
click at [438, 111] on button "Shop By Category" at bounding box center [404, 116] width 220 height 36
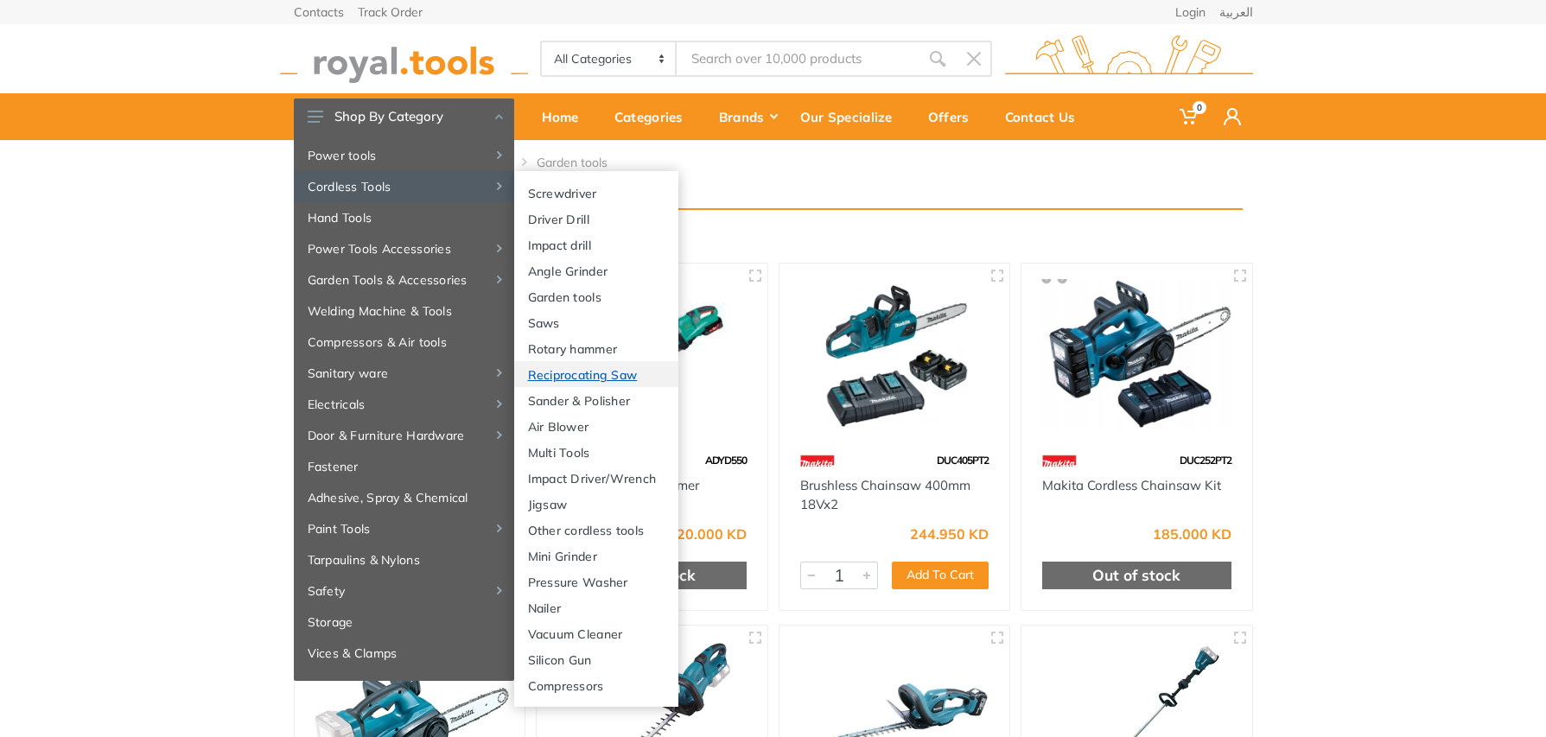
click at [612, 373] on link "Reciprocating Saw" at bounding box center [596, 374] width 164 height 26
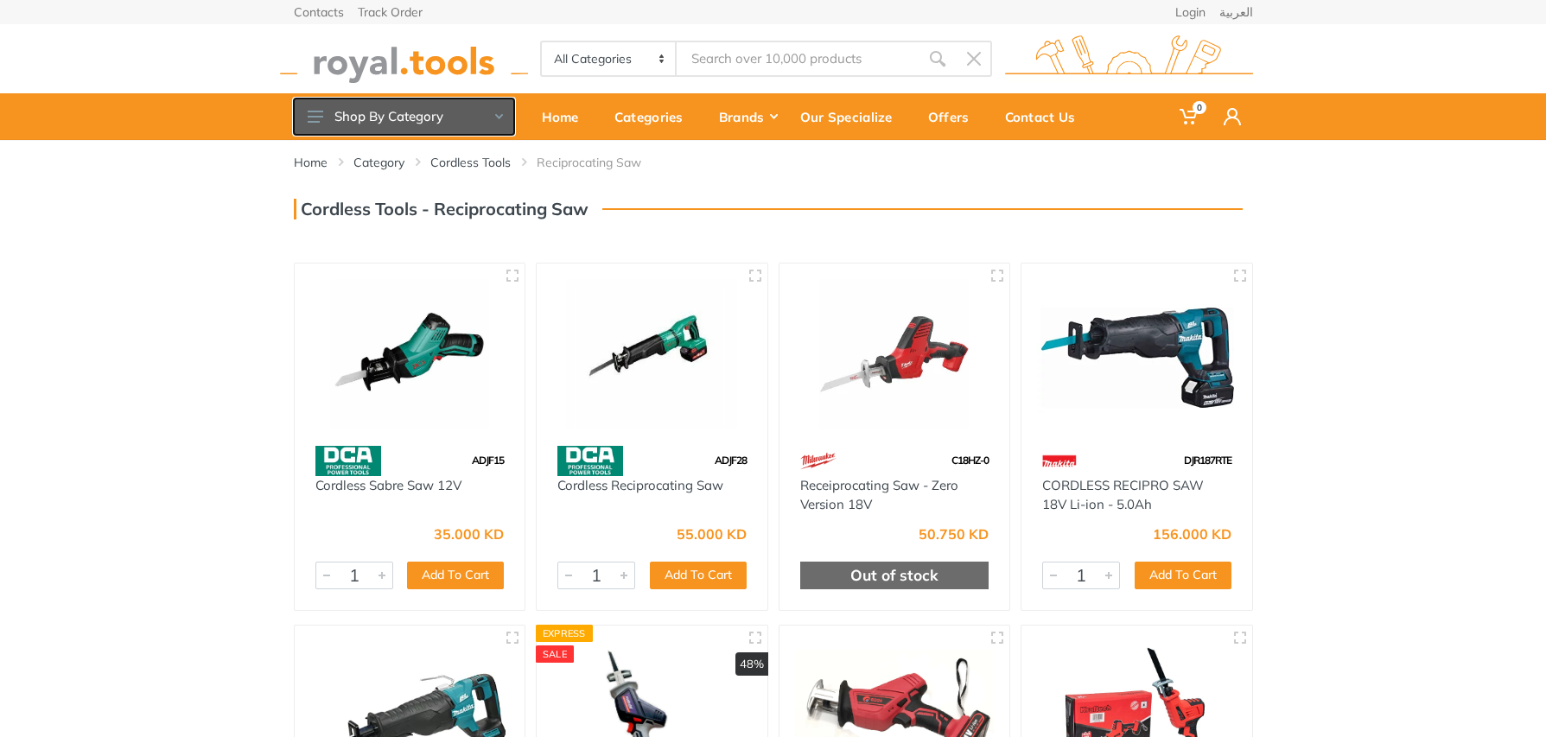
click at [326, 113] on button "Shop By Category" at bounding box center [404, 116] width 220 height 36
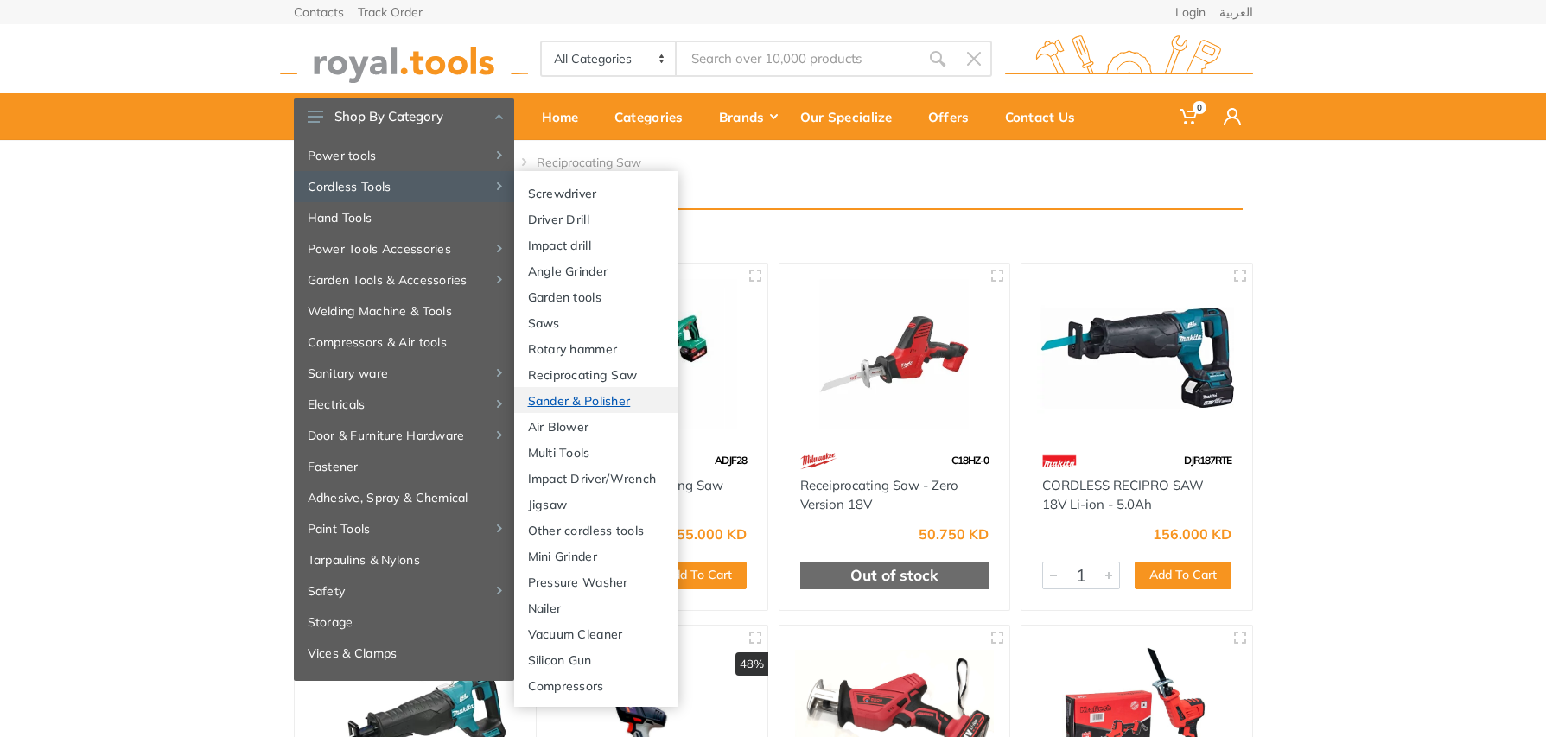
click at [630, 404] on link "Sander & Polisher" at bounding box center [596, 400] width 164 height 26
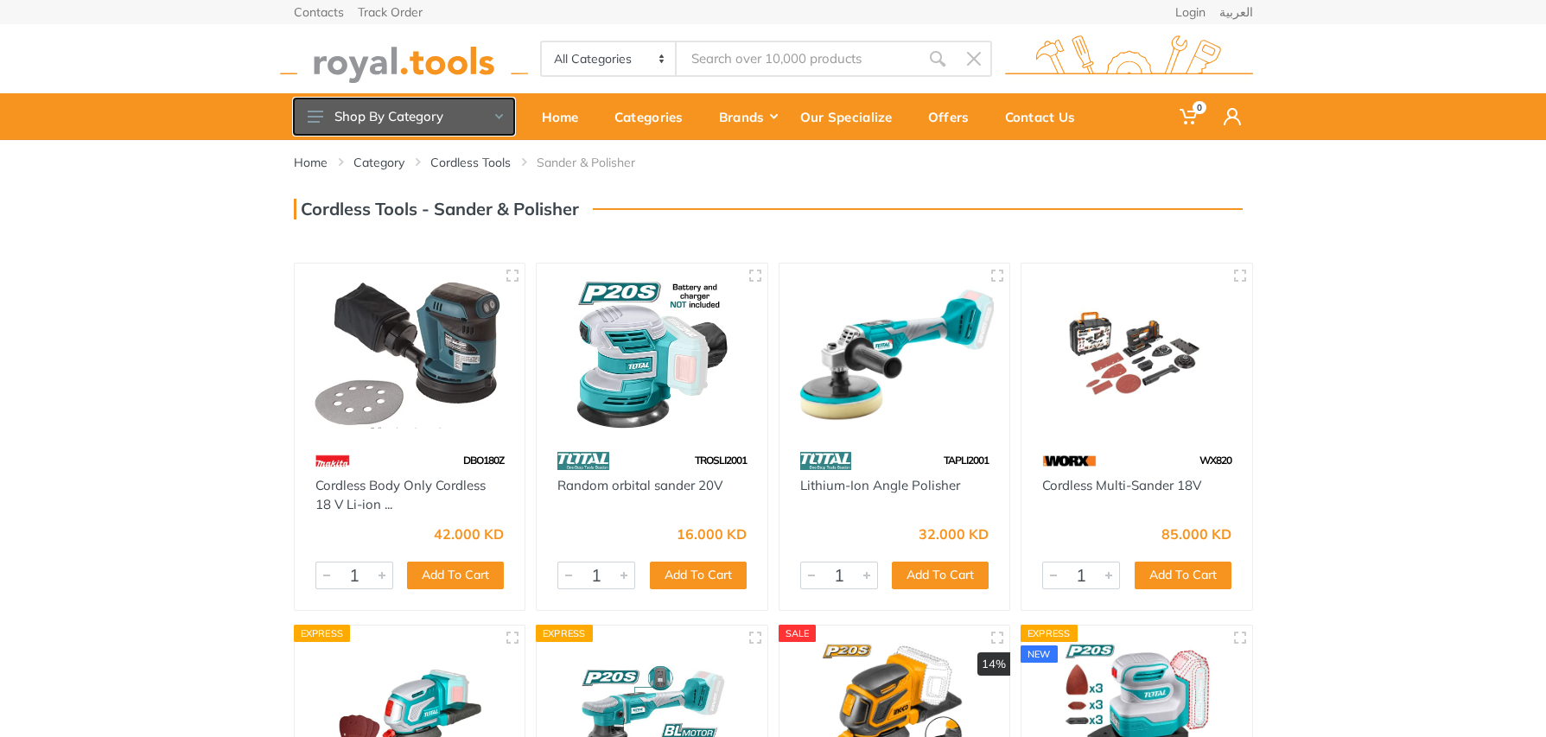
click at [341, 116] on button "Shop By Category" at bounding box center [404, 116] width 220 height 36
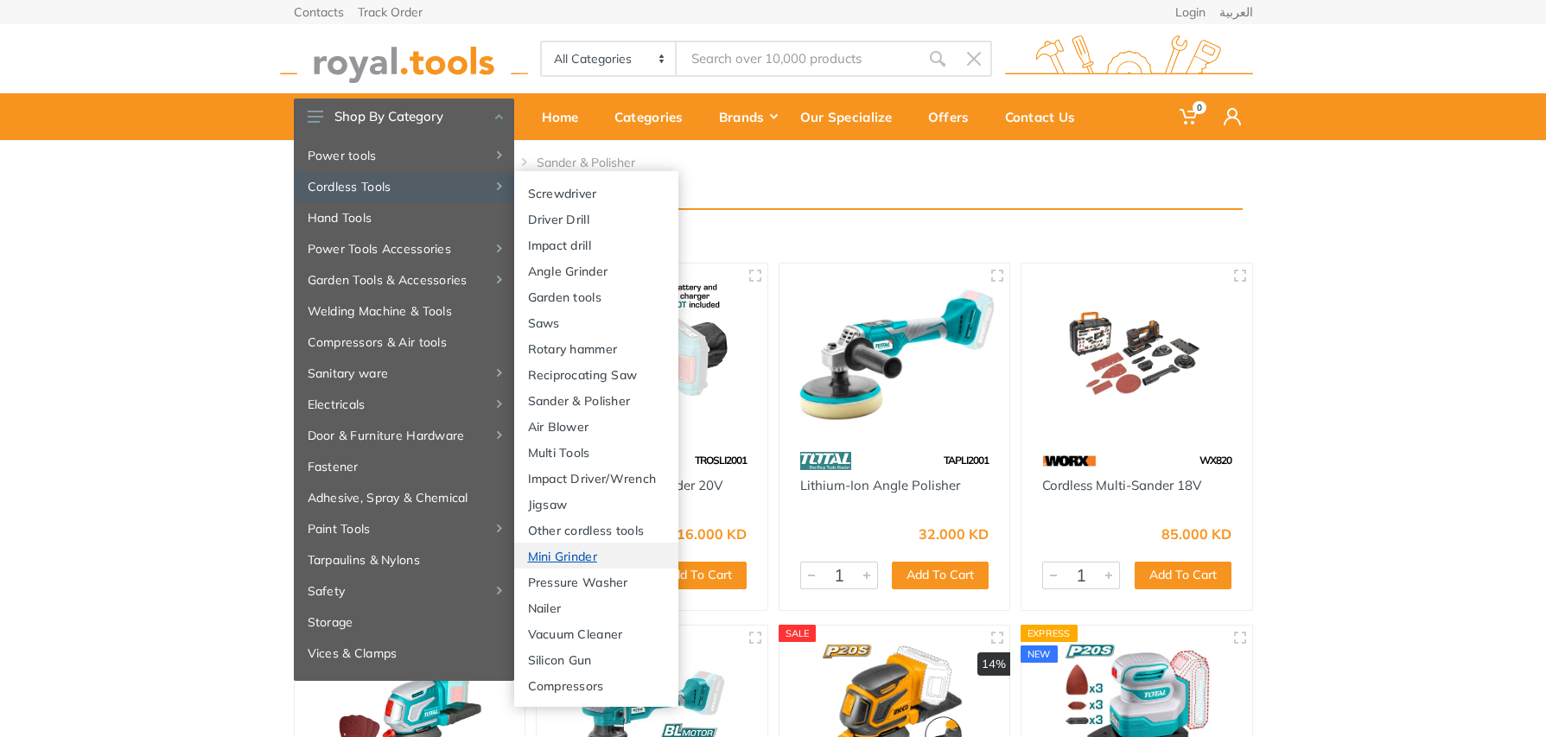
click at [625, 552] on link "Mini Grinder" at bounding box center [596, 556] width 164 height 26
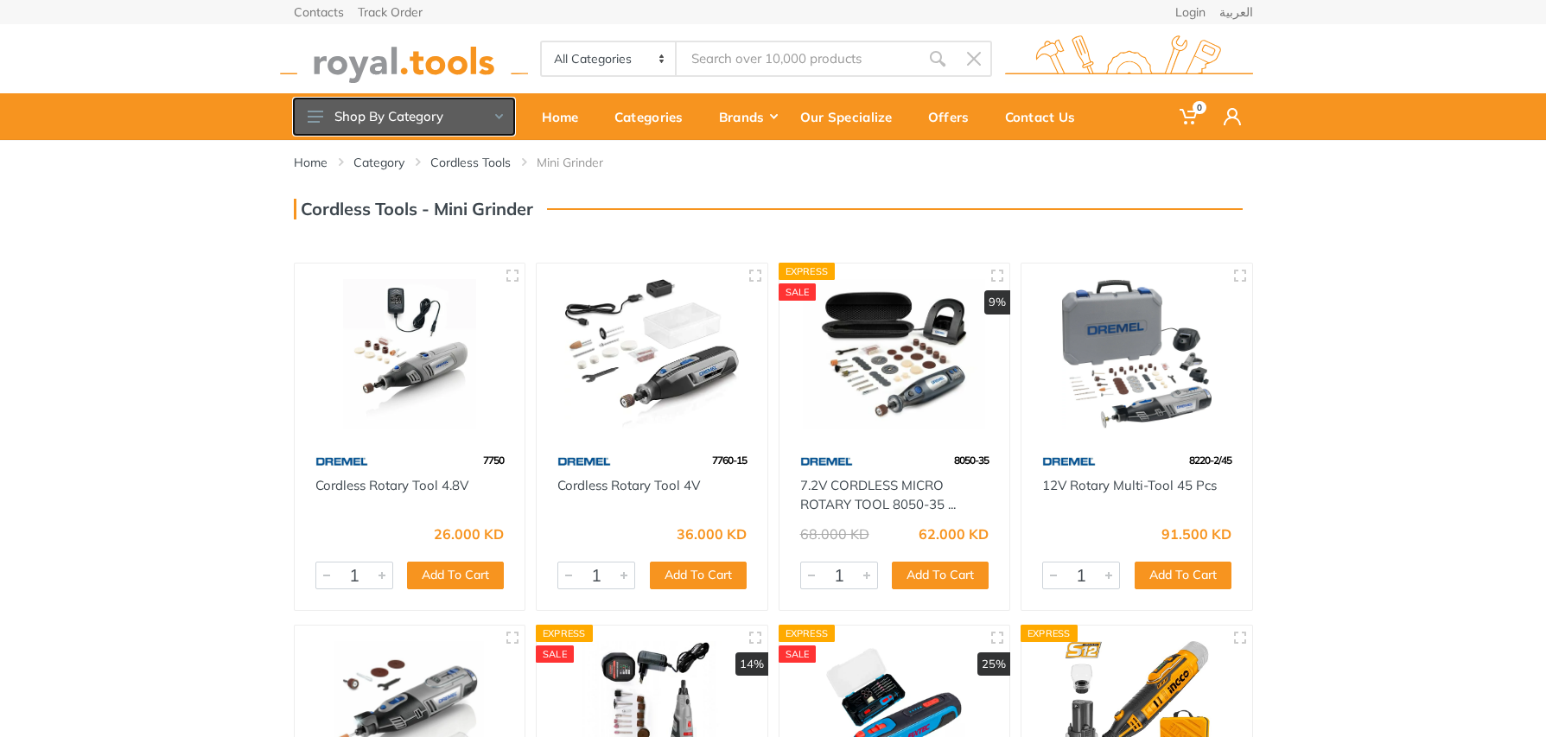
click at [327, 110] on button "Shop By Category" at bounding box center [404, 116] width 220 height 36
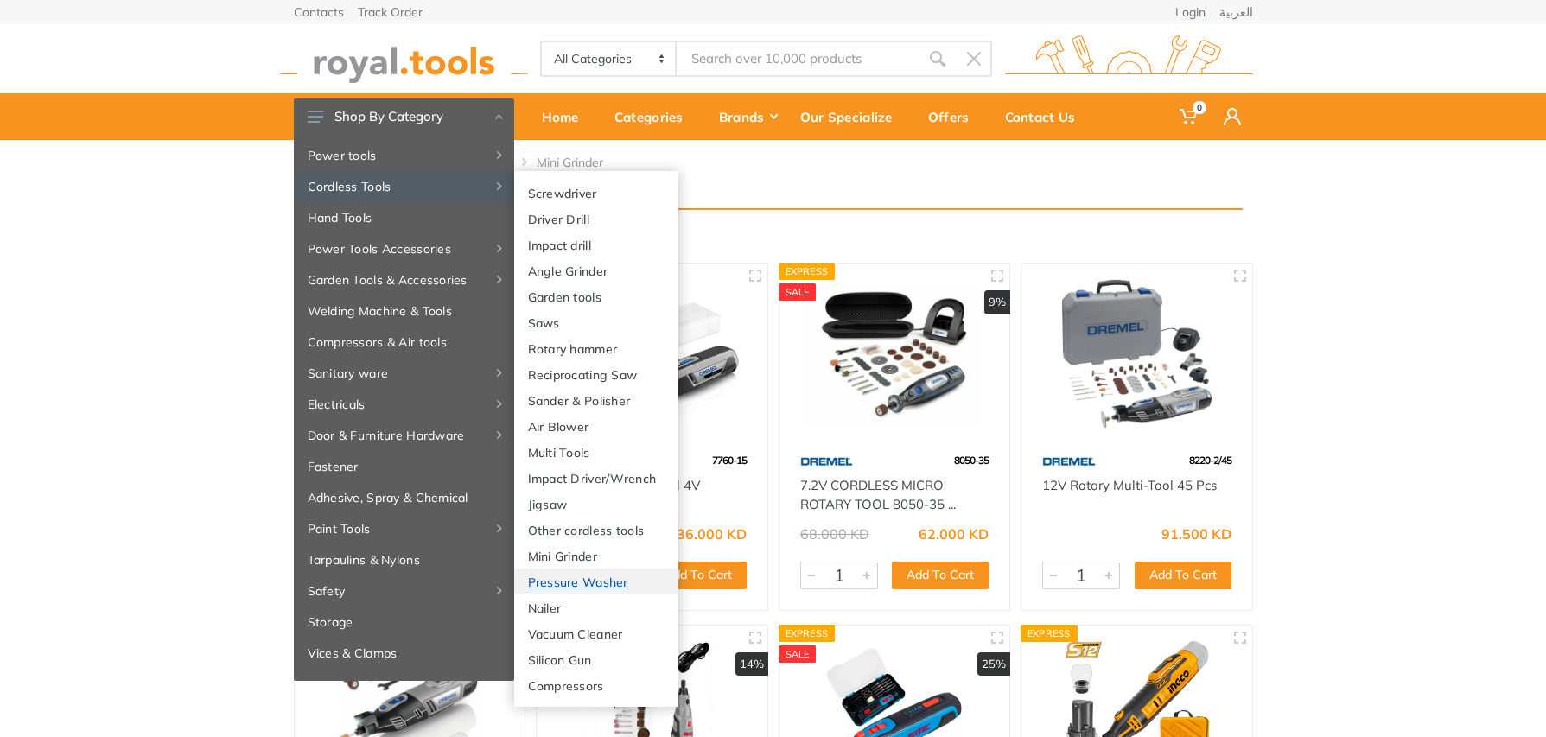
click at [602, 580] on link "Pressure Washer" at bounding box center [596, 581] width 164 height 26
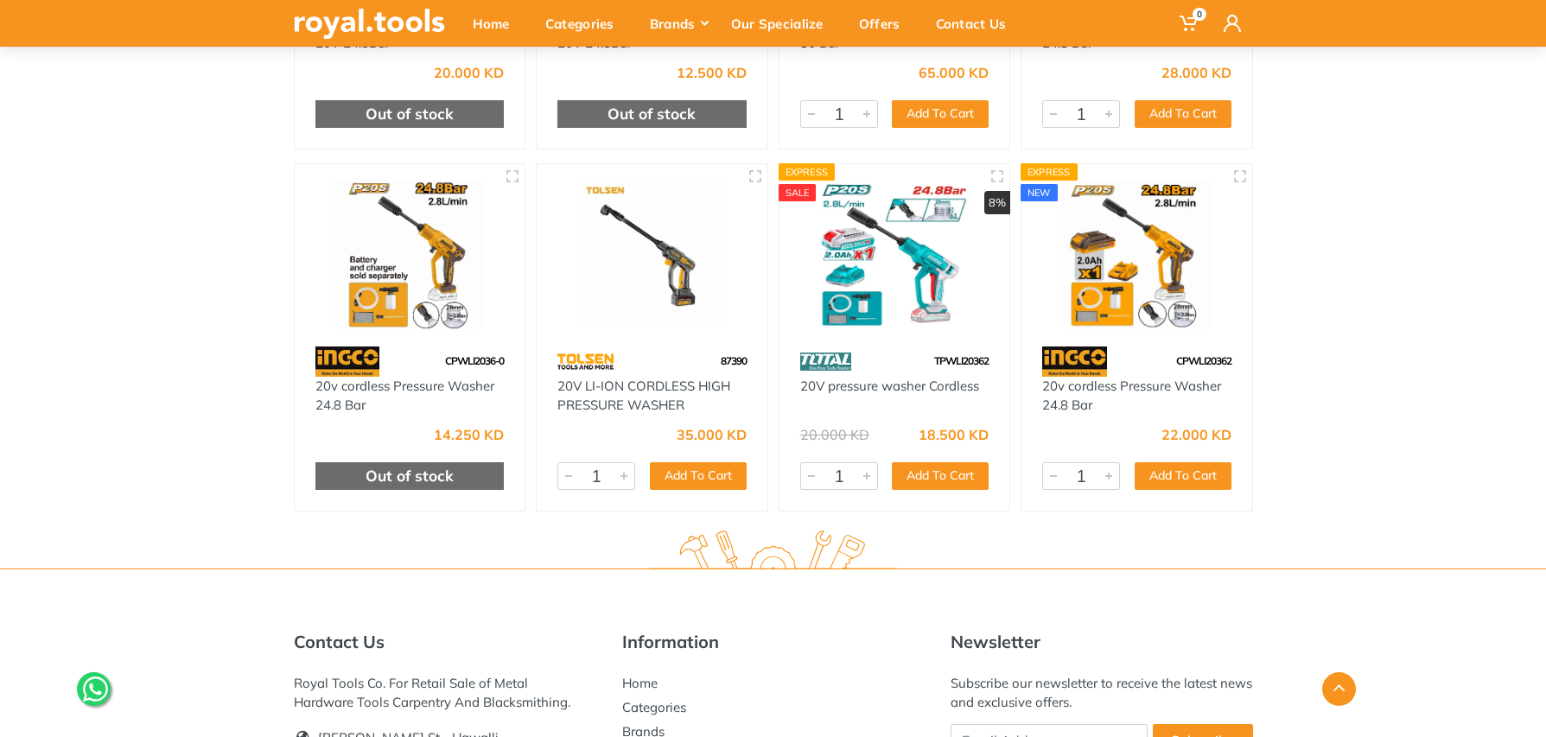
scroll to position [1209, 0]
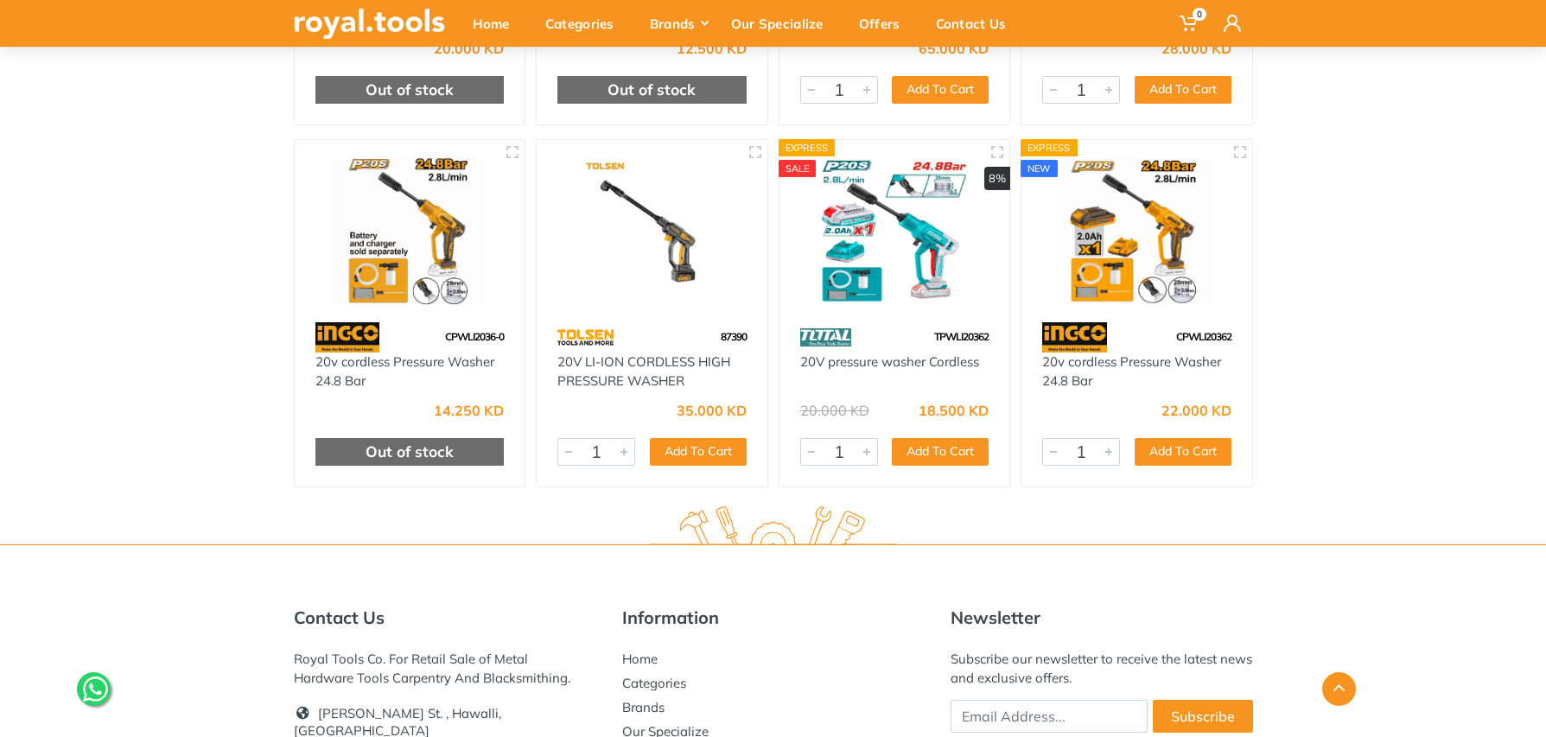
click at [1134, 291] on img at bounding box center [1137, 230] width 200 height 149
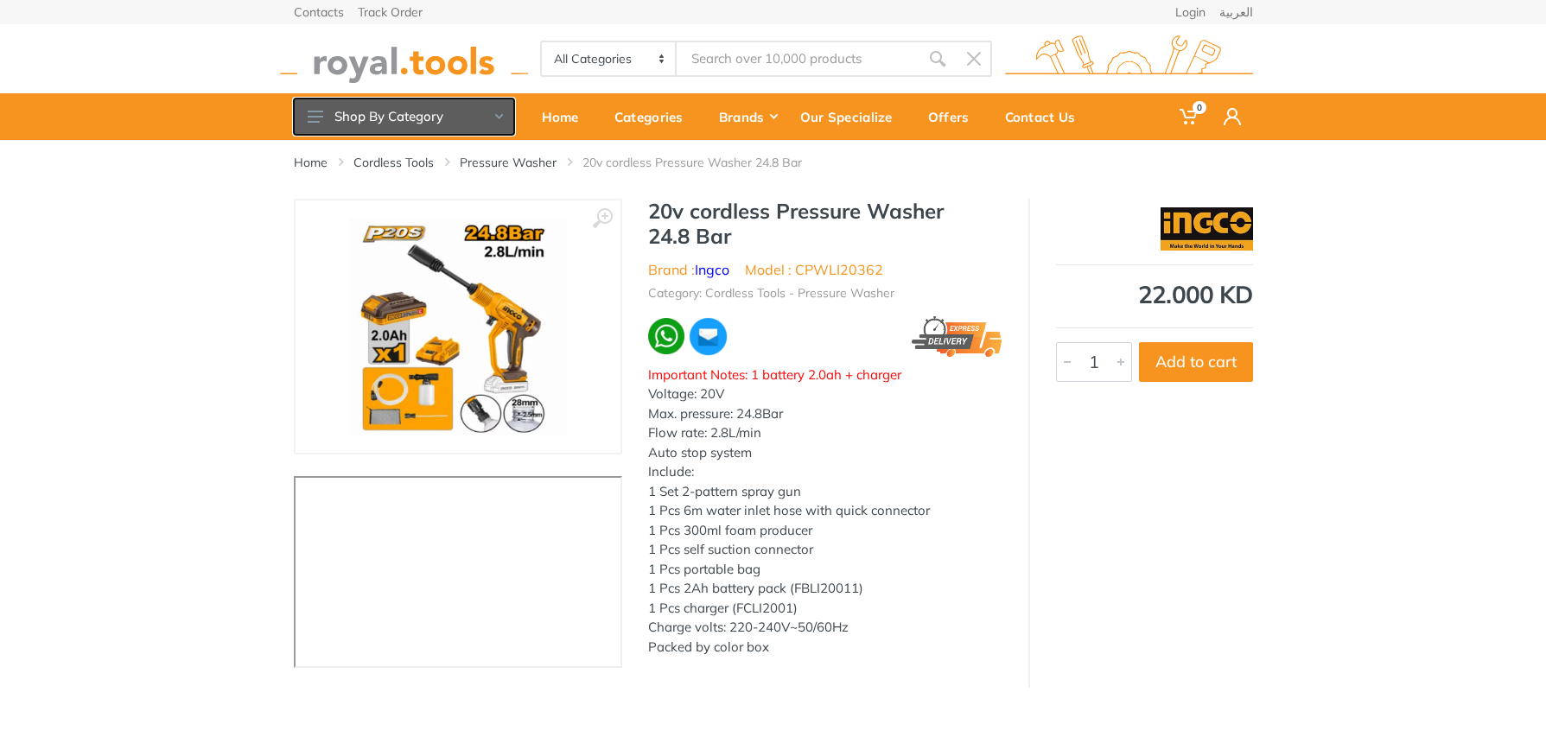
click at [475, 128] on button "Shop By Category" at bounding box center [404, 116] width 220 height 36
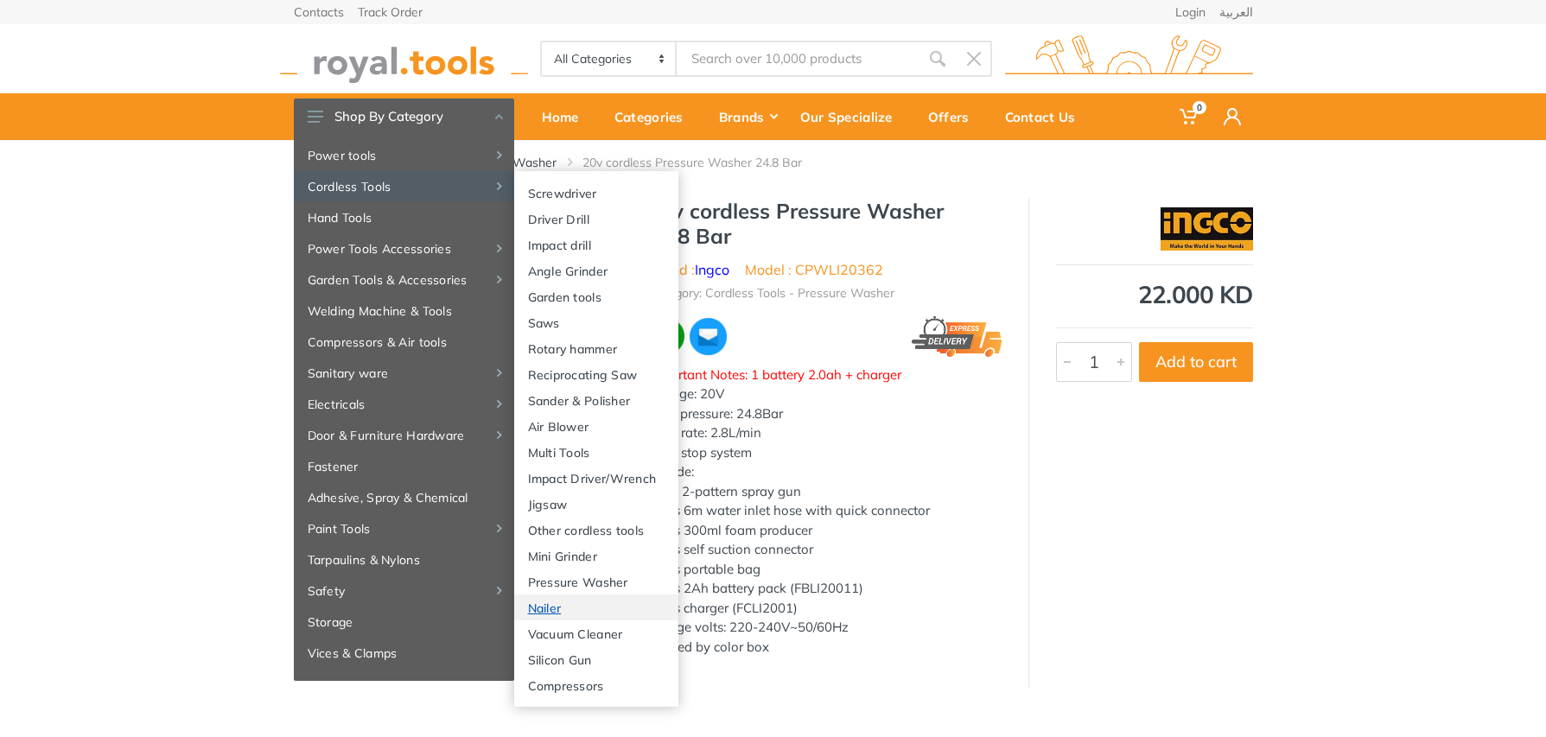
click at [565, 604] on link "Nailer" at bounding box center [596, 607] width 164 height 26
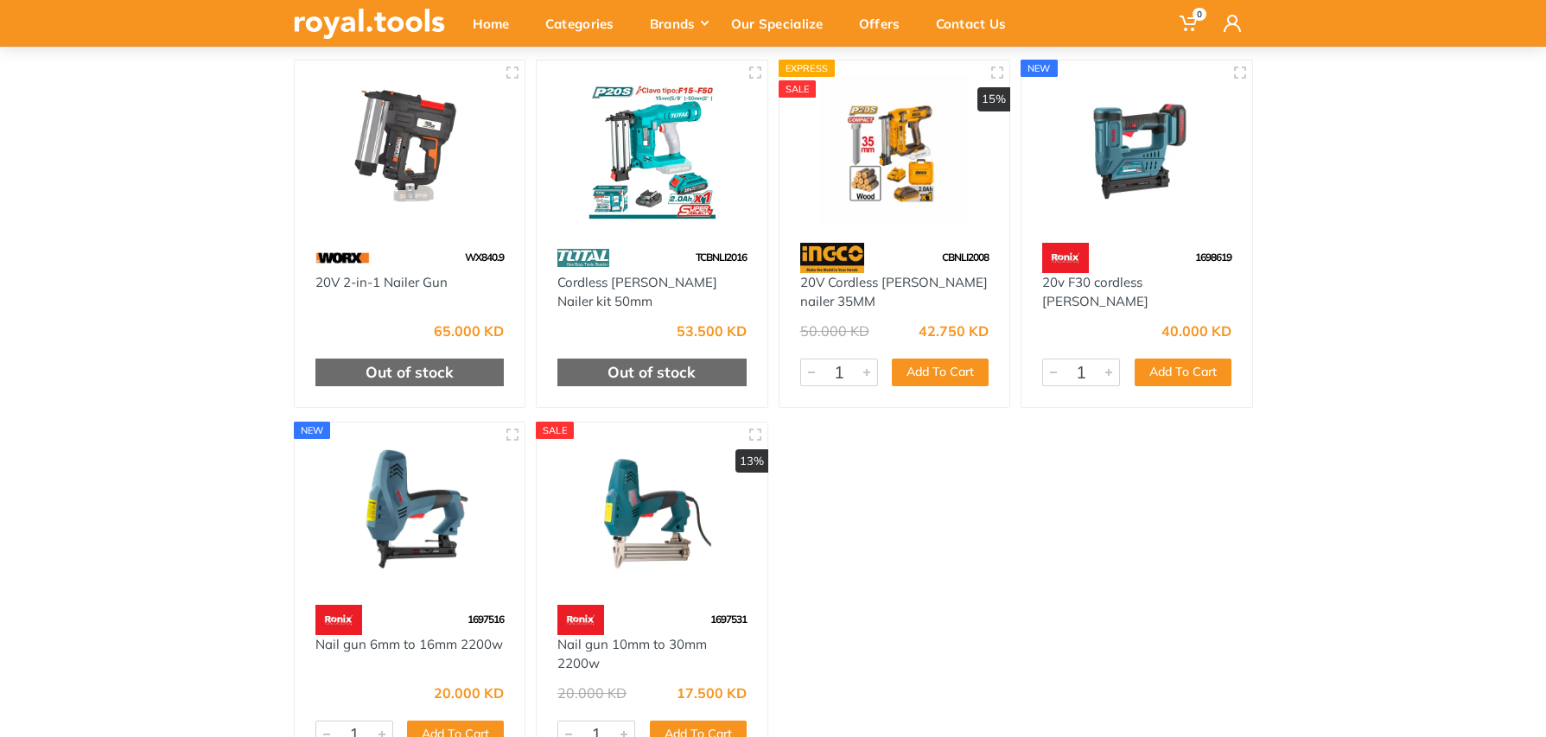
scroll to position [259, 0]
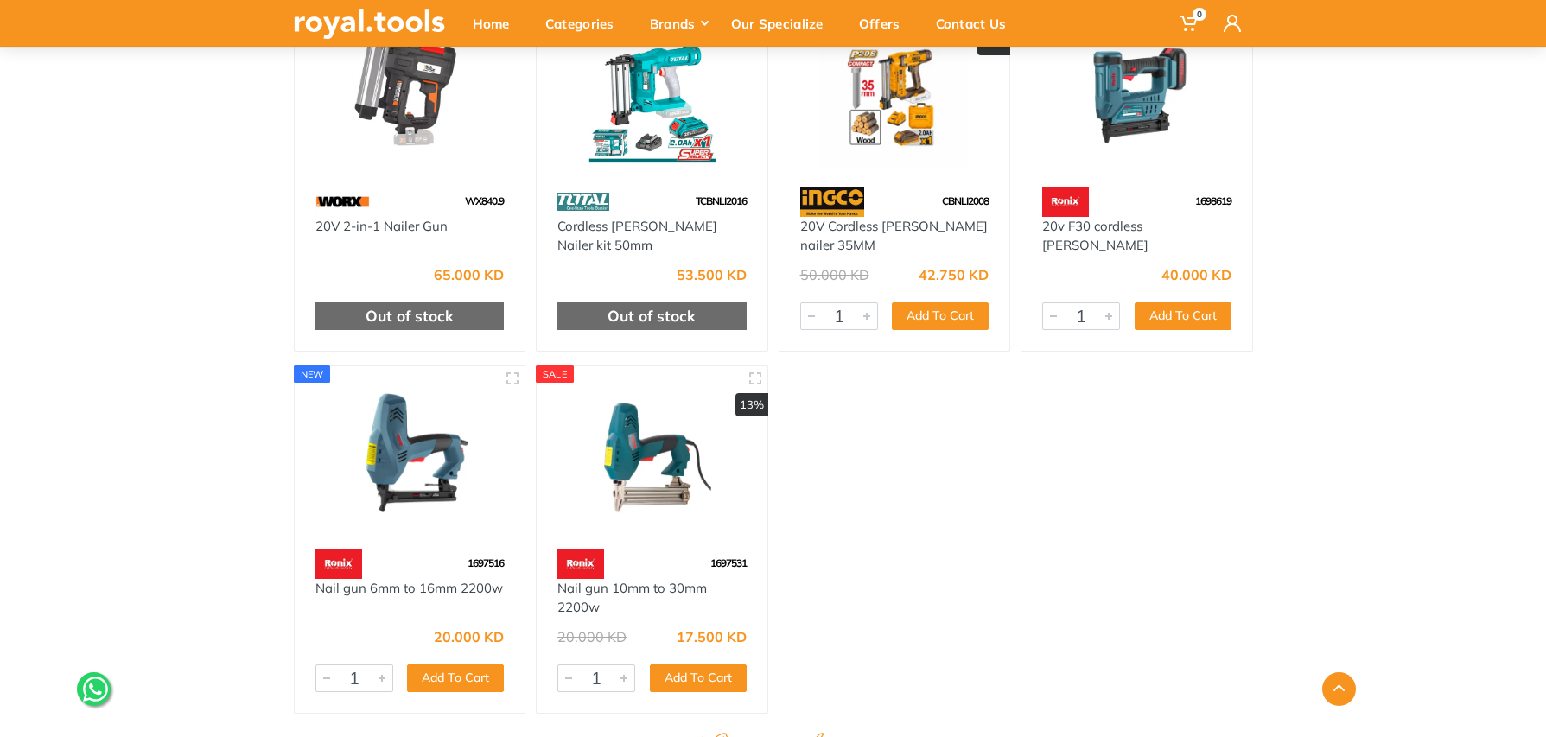
click at [640, 520] on img at bounding box center [652, 456] width 200 height 149
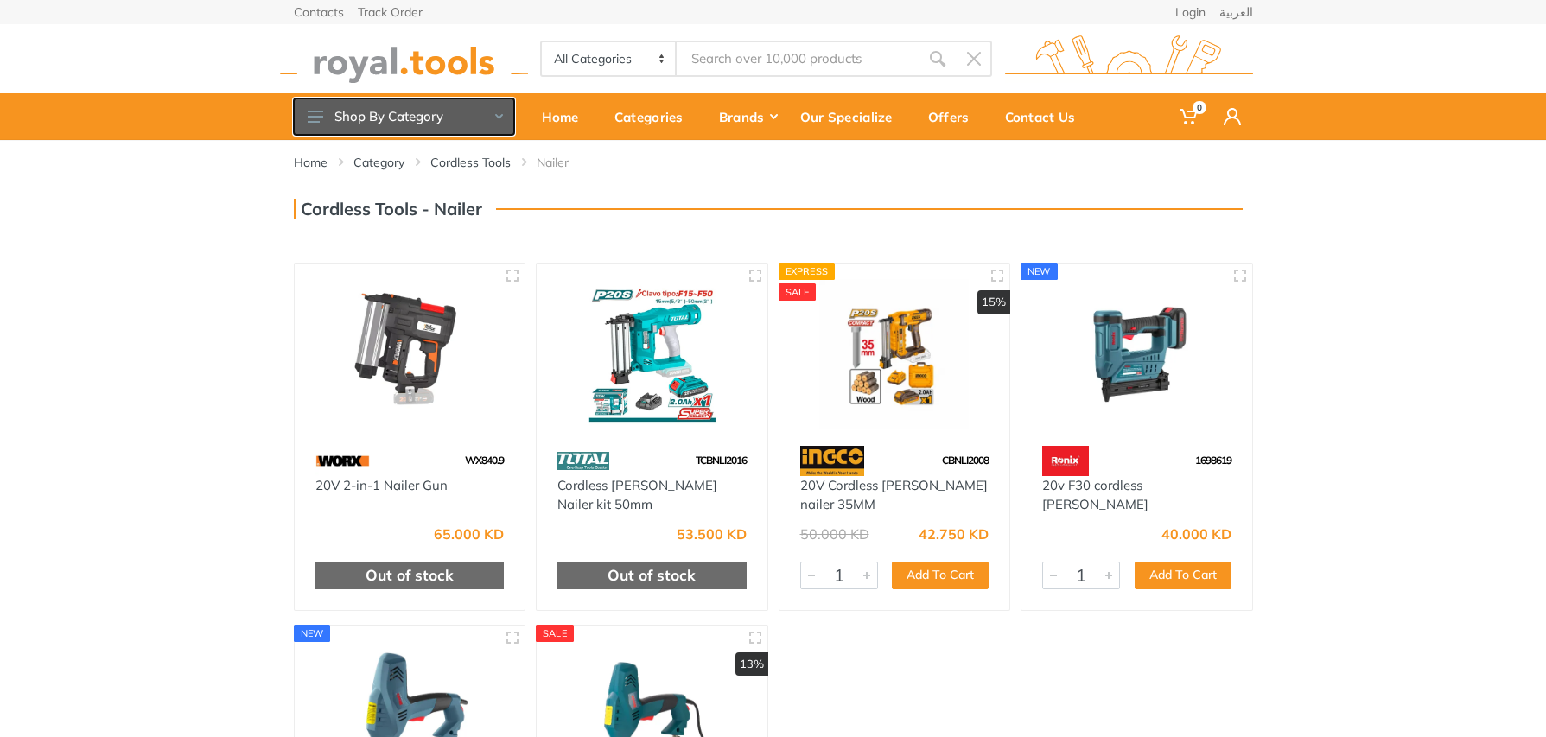
click at [405, 106] on button "Shop By Category" at bounding box center [404, 116] width 220 height 36
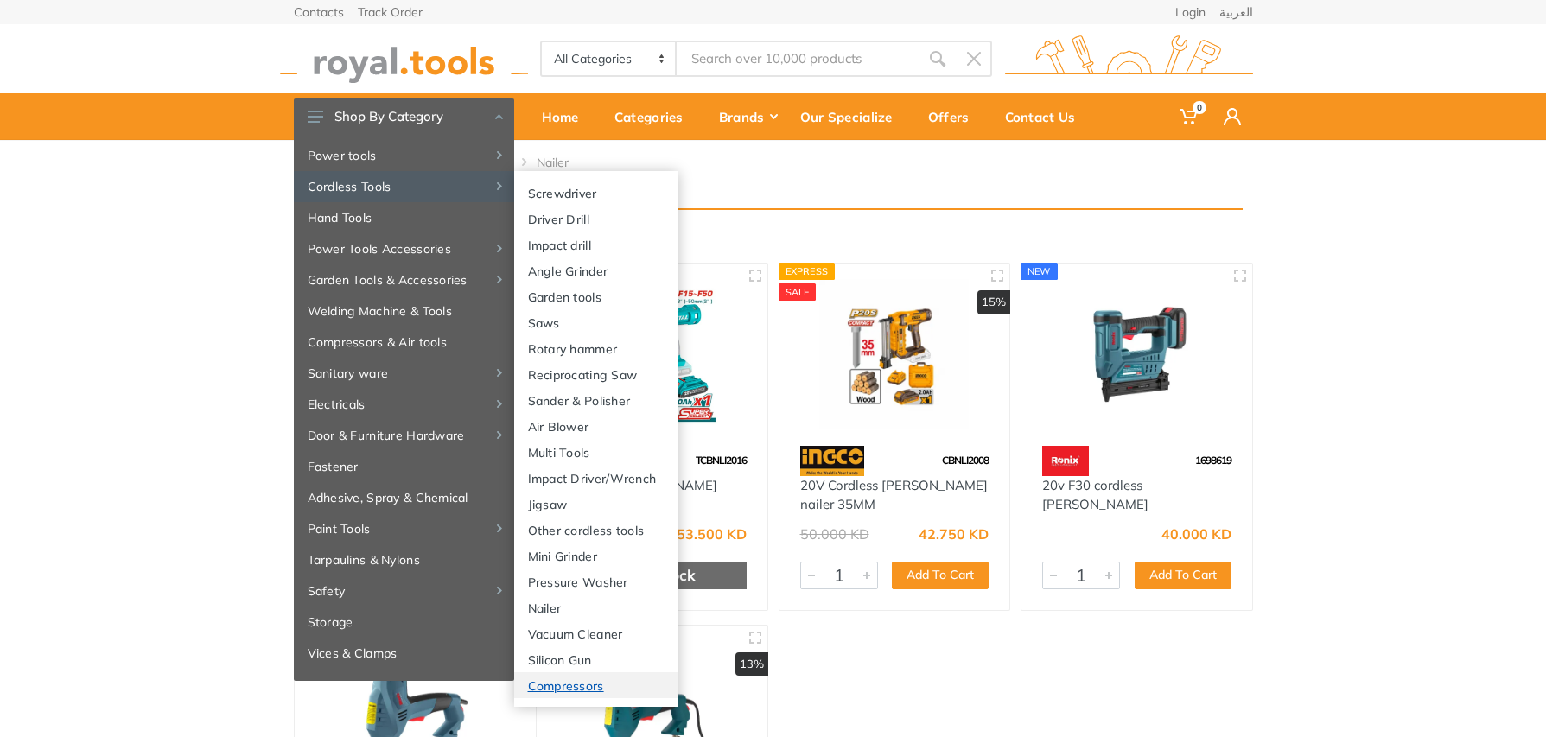
click at [568, 679] on link "Compressors" at bounding box center [596, 685] width 164 height 26
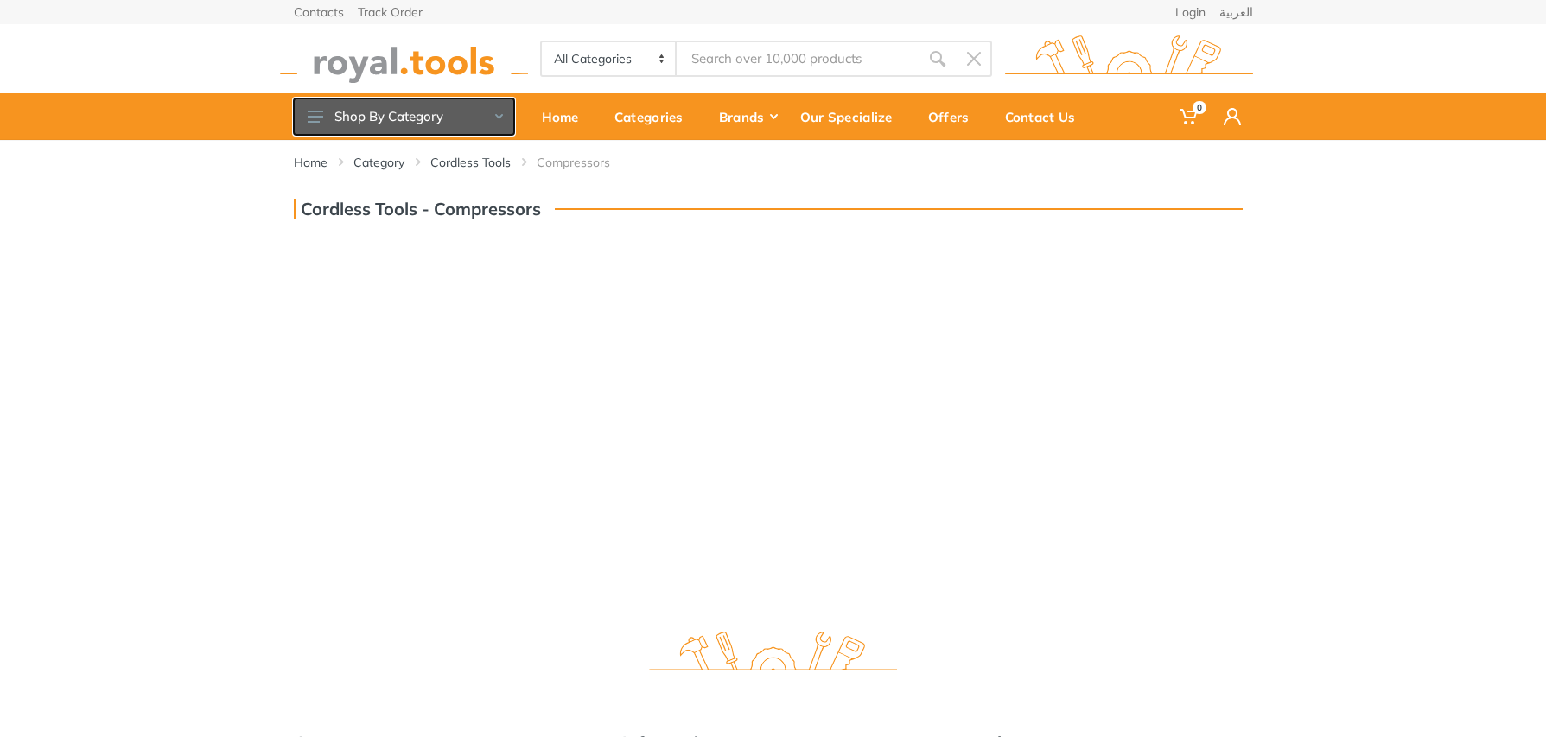
click at [479, 117] on button "Shop By Category" at bounding box center [404, 116] width 220 height 36
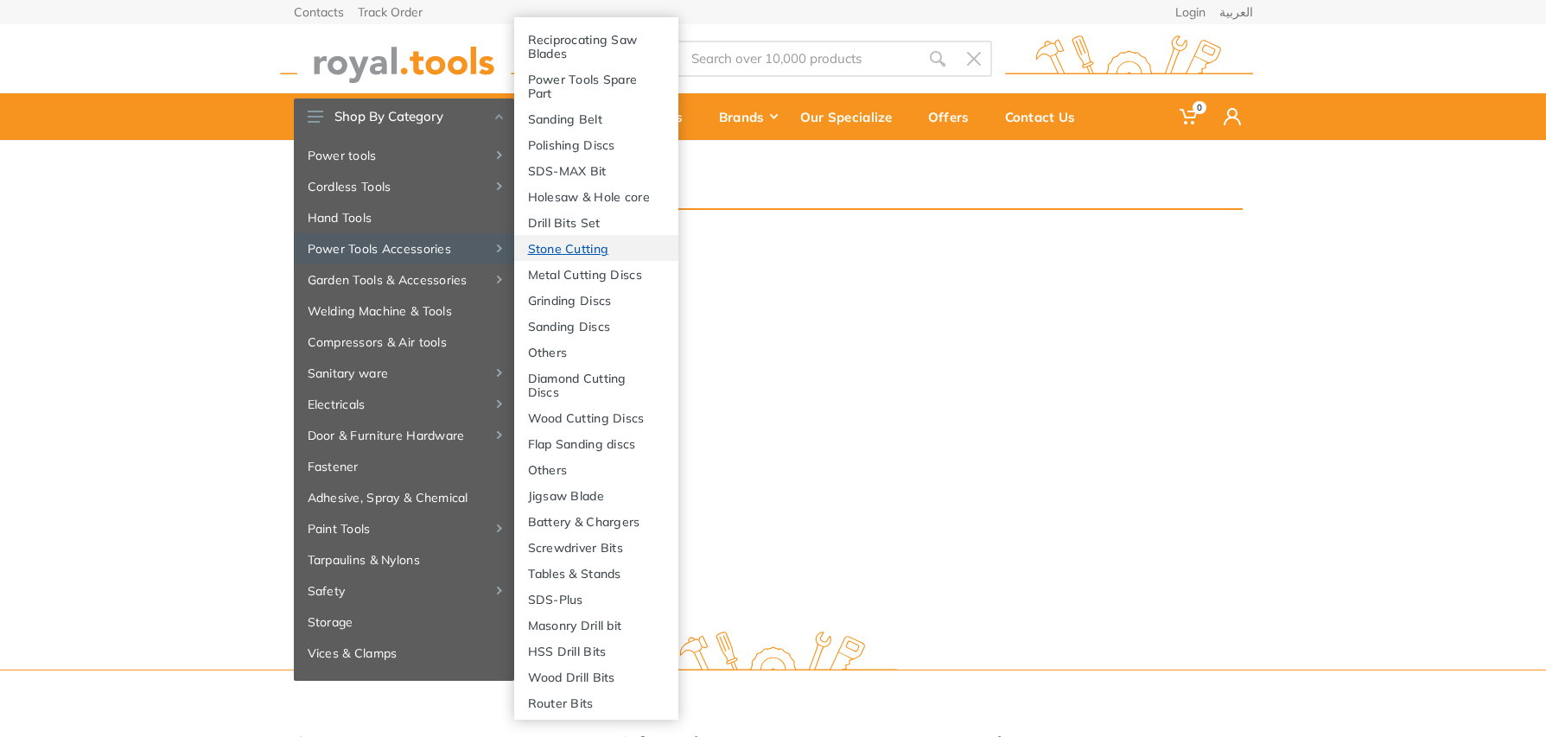
click at [572, 257] on link "Stone Cutting" at bounding box center [596, 248] width 164 height 26
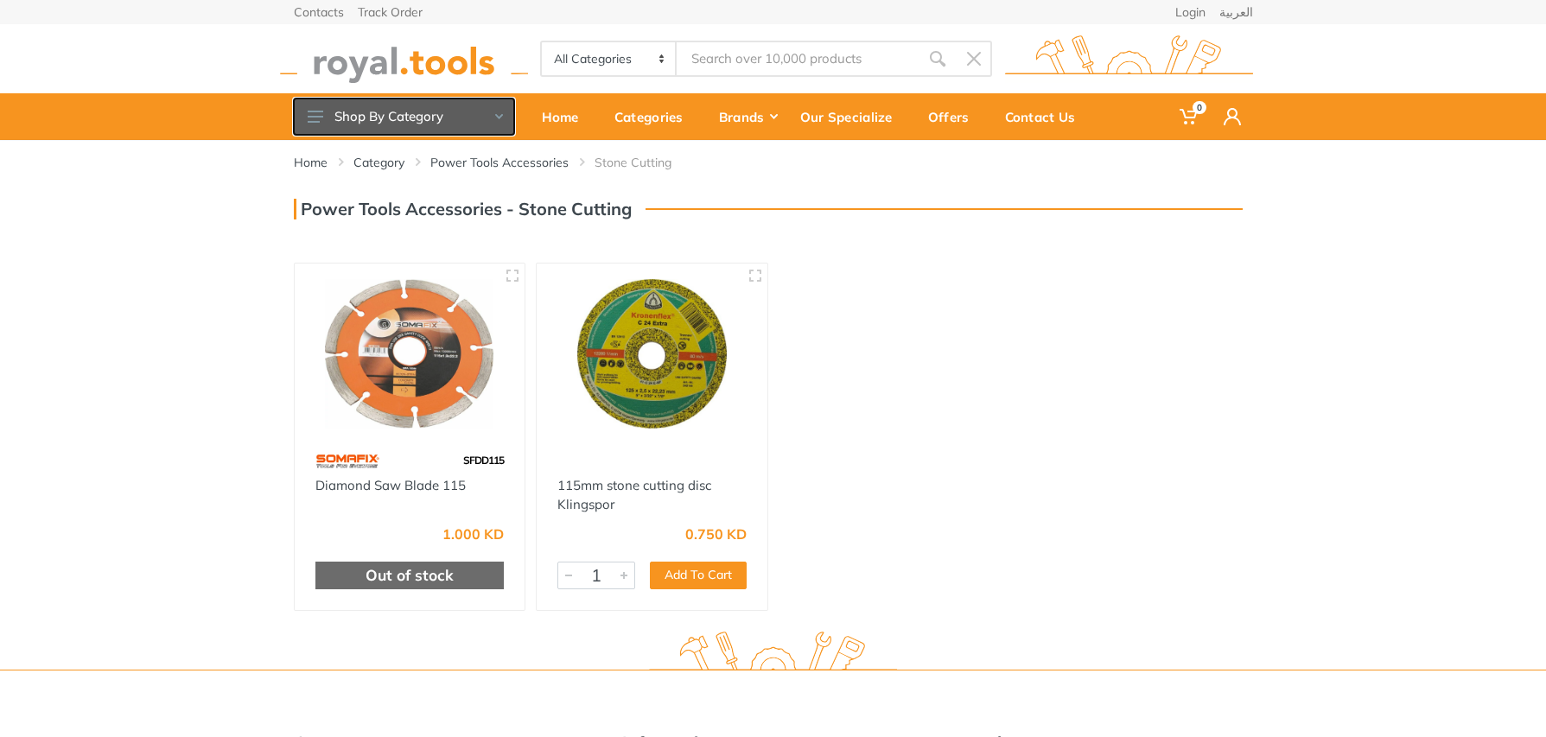
click at [420, 116] on button "Shop By Category" at bounding box center [404, 116] width 220 height 36
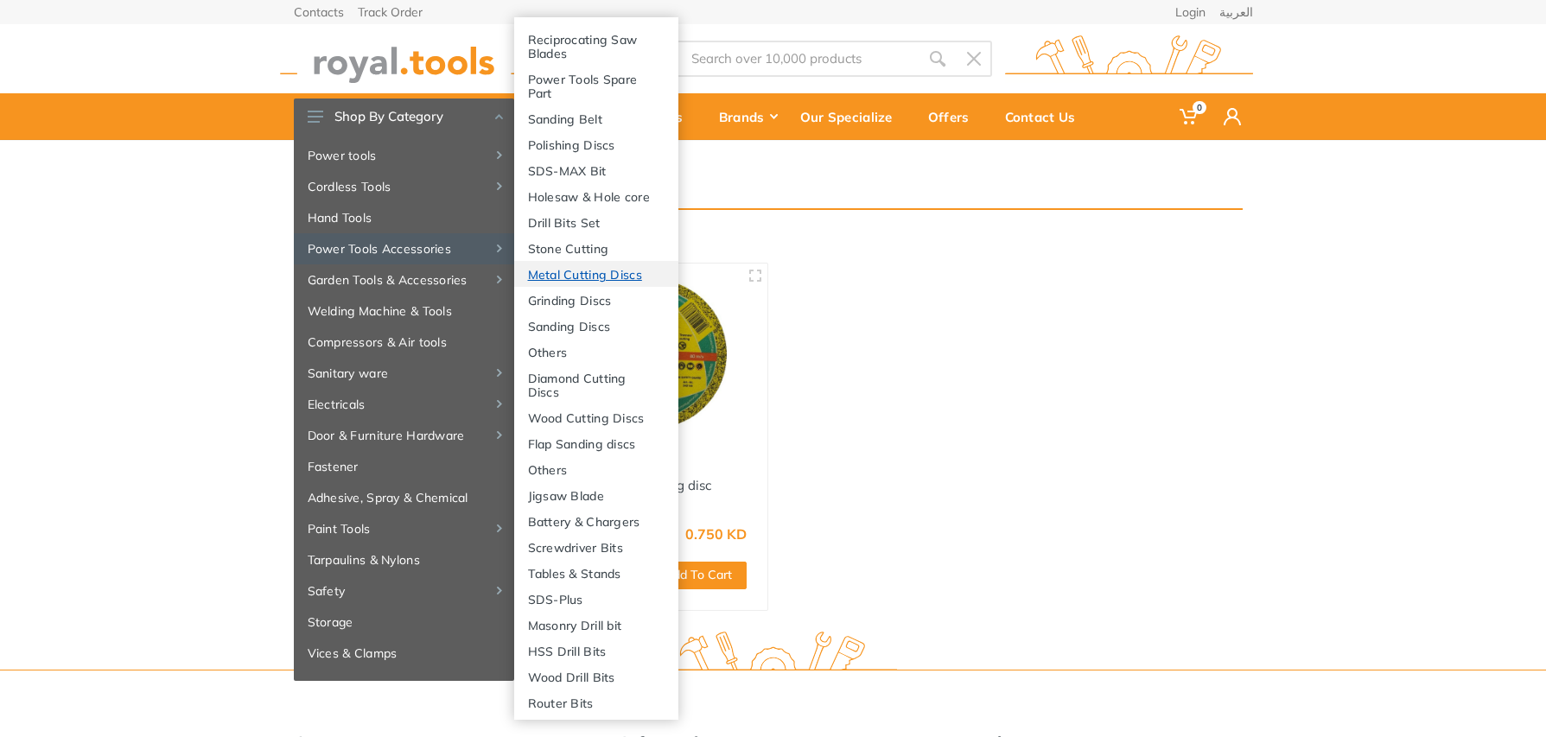
click at [547, 287] on link "Metal Cutting Discs" at bounding box center [596, 274] width 164 height 26
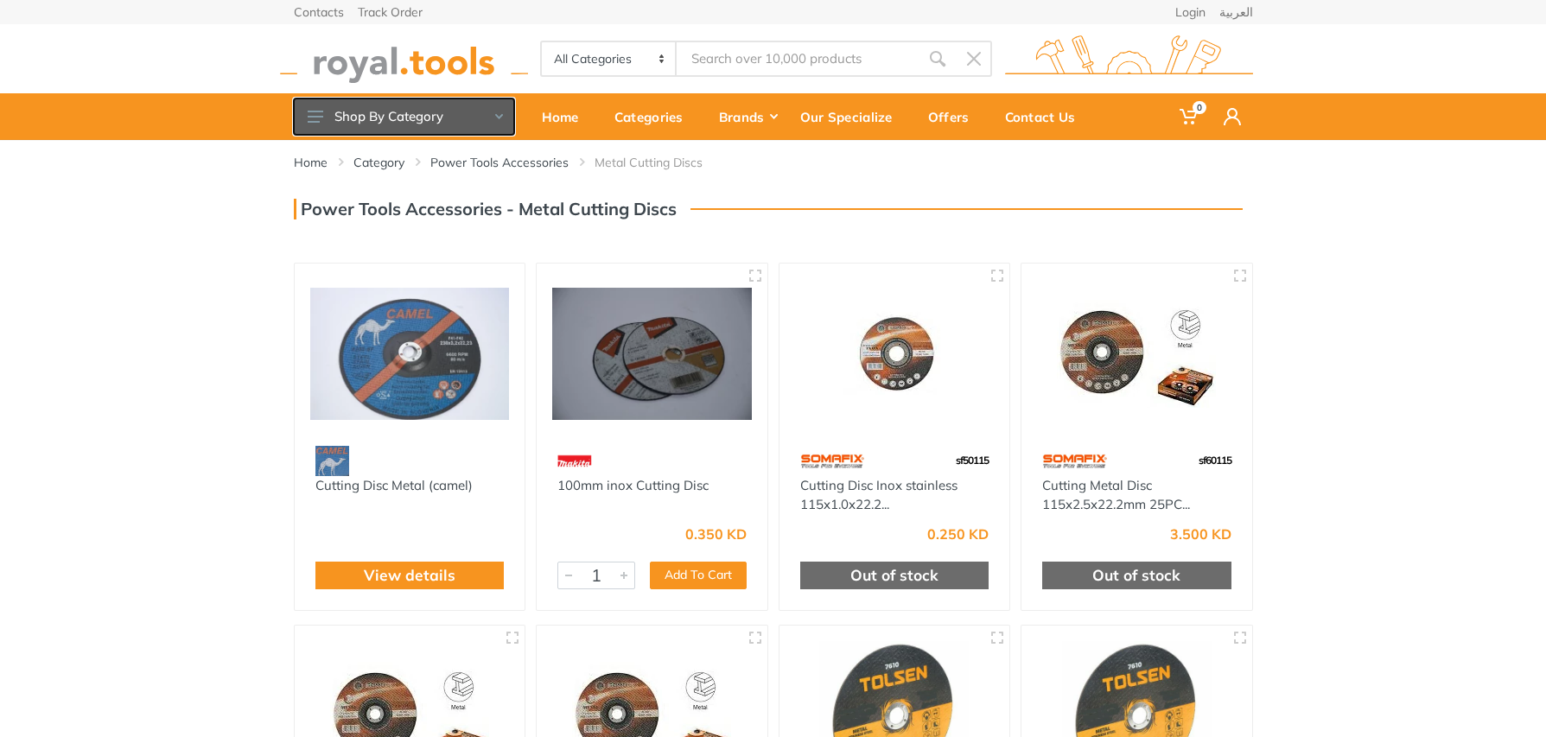
click at [395, 130] on button "Shop By Category" at bounding box center [404, 116] width 220 height 36
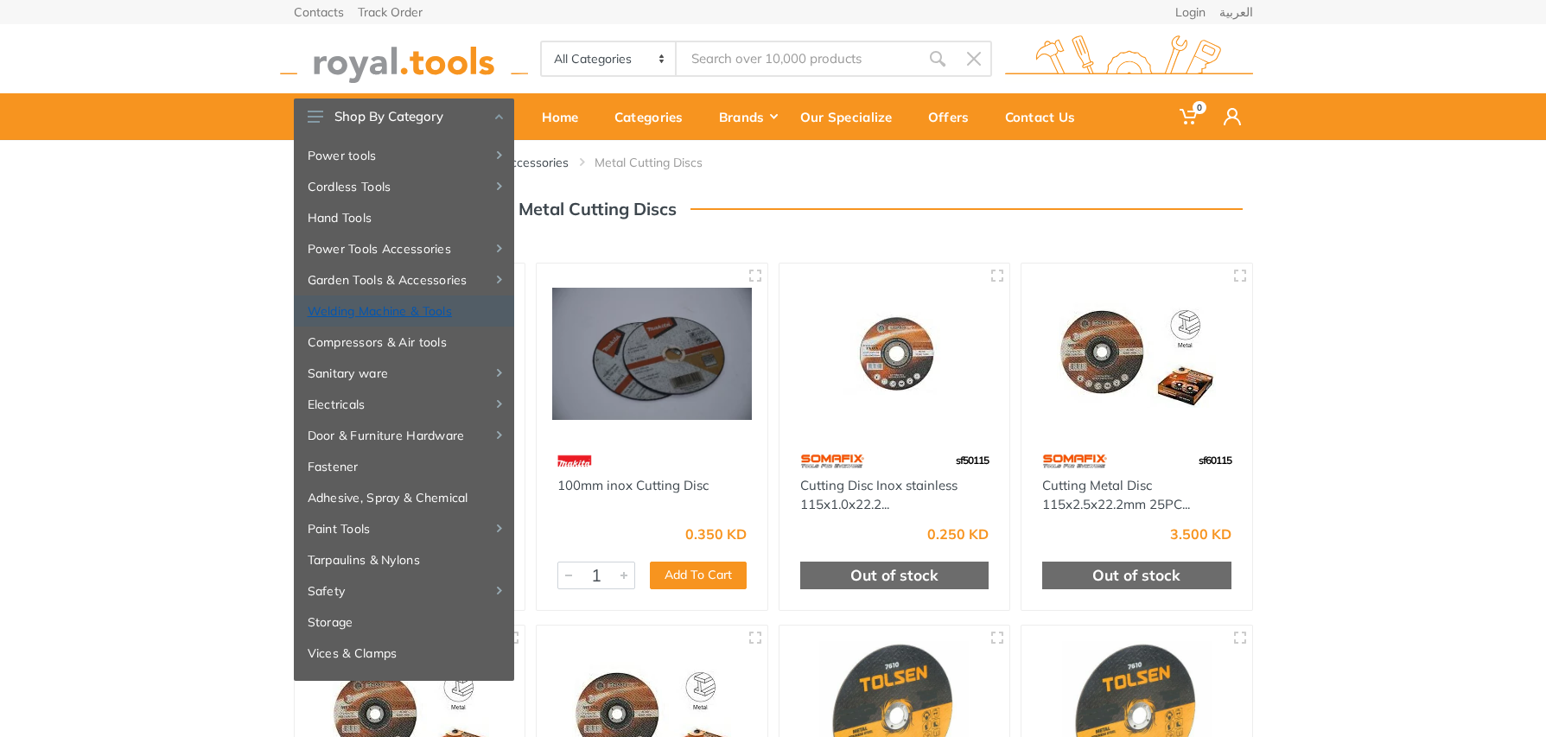
click at [433, 314] on link "Welding Machine & Tools" at bounding box center [404, 310] width 220 height 31
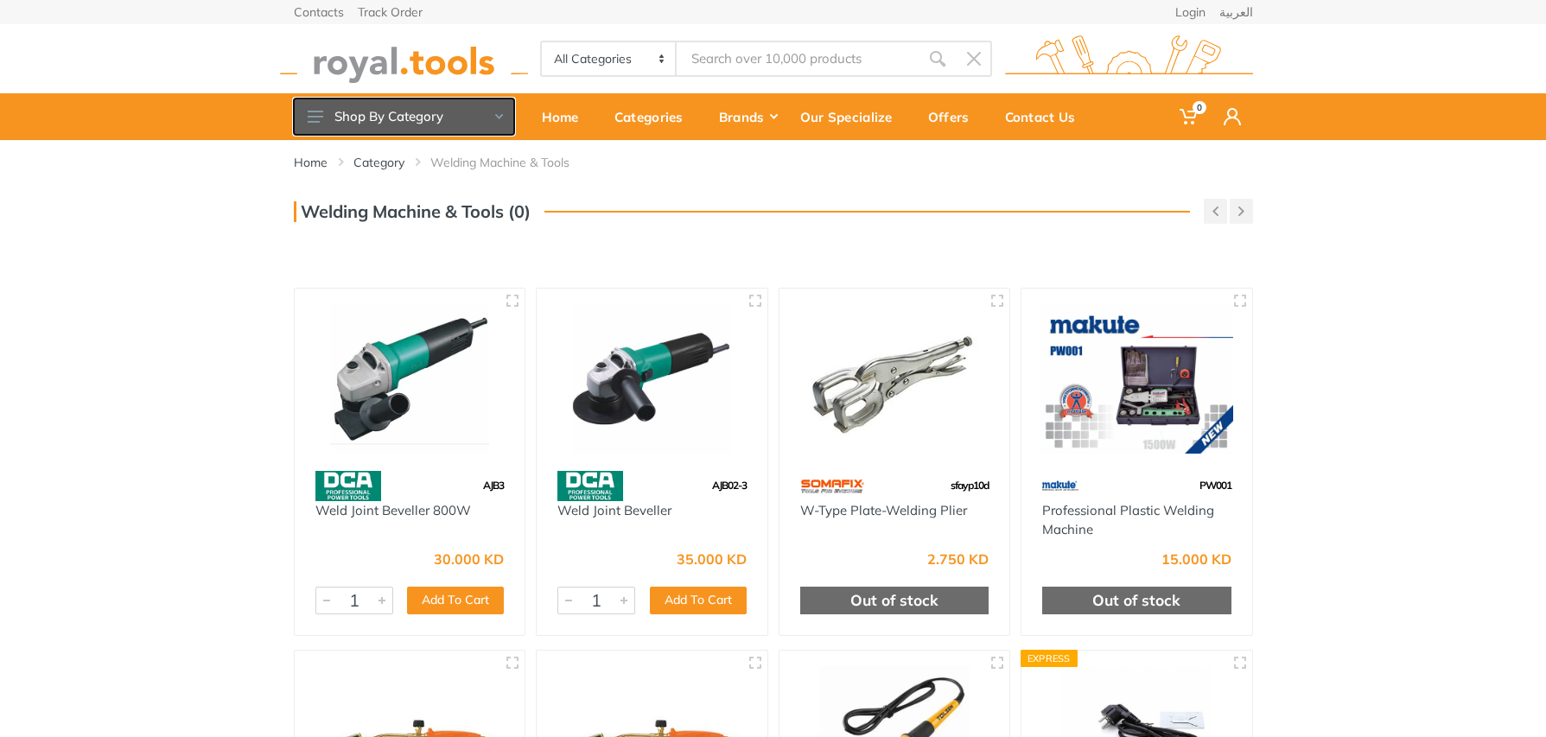
click at [325, 105] on button "Shop By Category" at bounding box center [404, 116] width 220 height 36
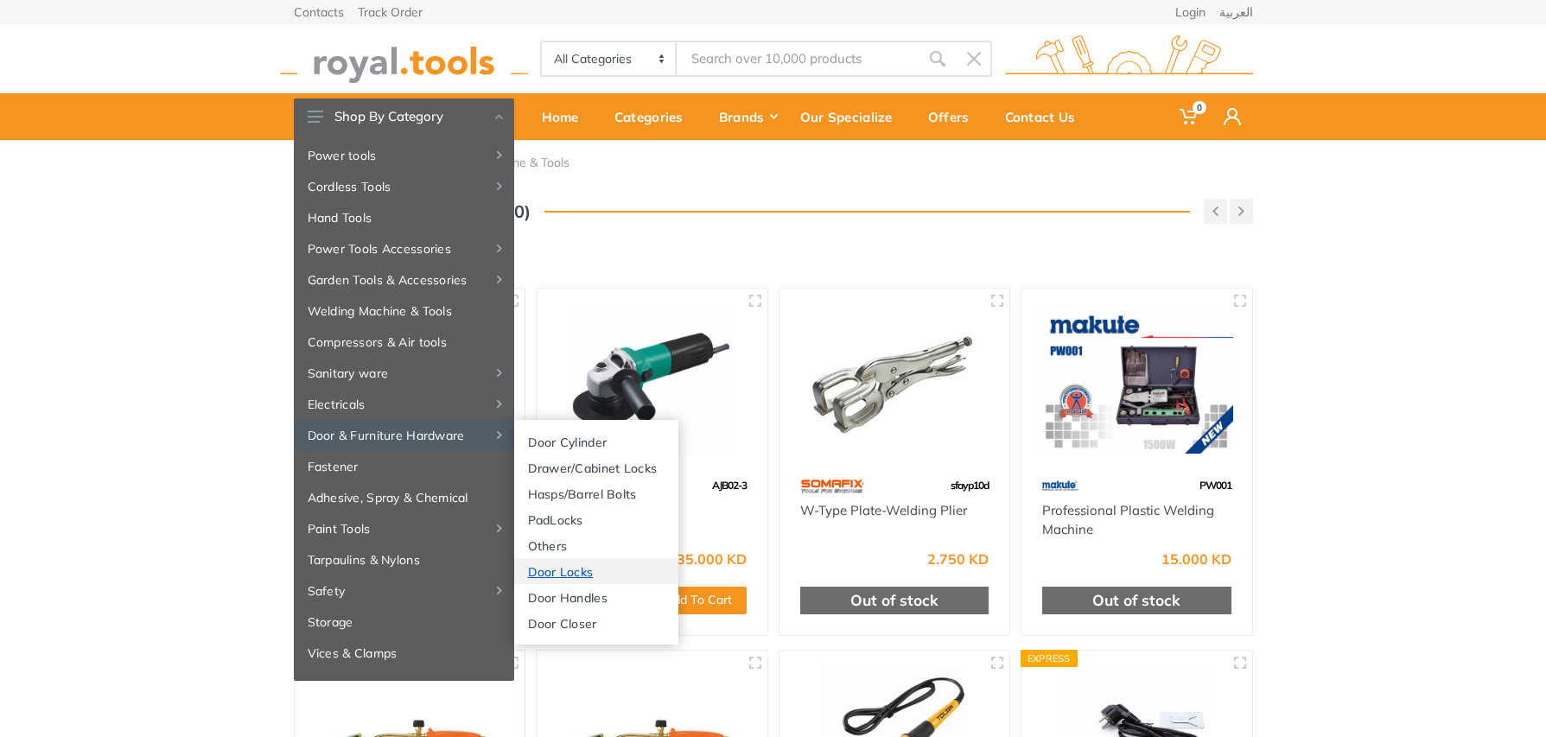
click at [583, 567] on link "Door Locks" at bounding box center [596, 571] width 164 height 26
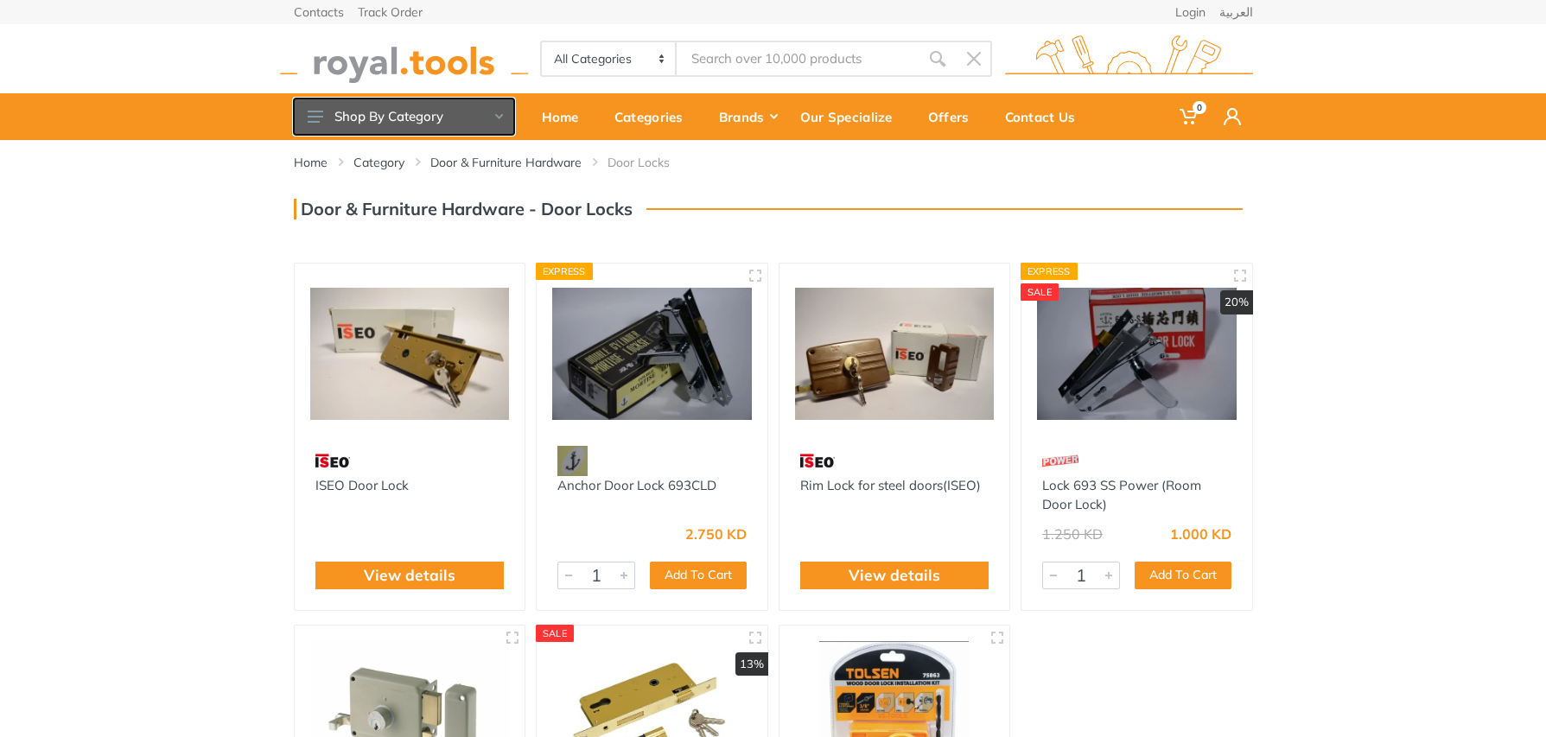
click at [349, 117] on button "Shop By Category" at bounding box center [404, 116] width 220 height 36
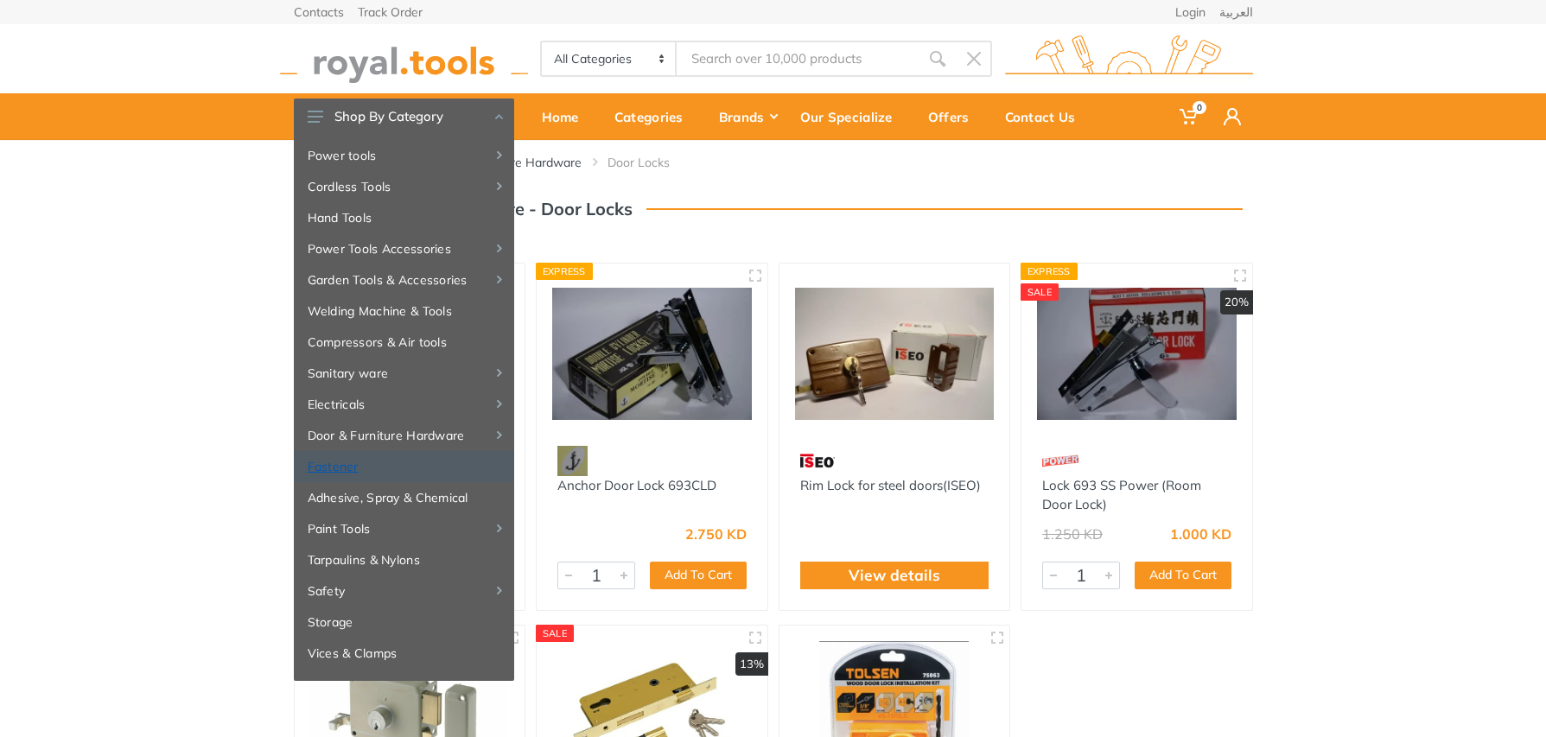
click at [366, 459] on link "Fastener" at bounding box center [404, 466] width 220 height 31
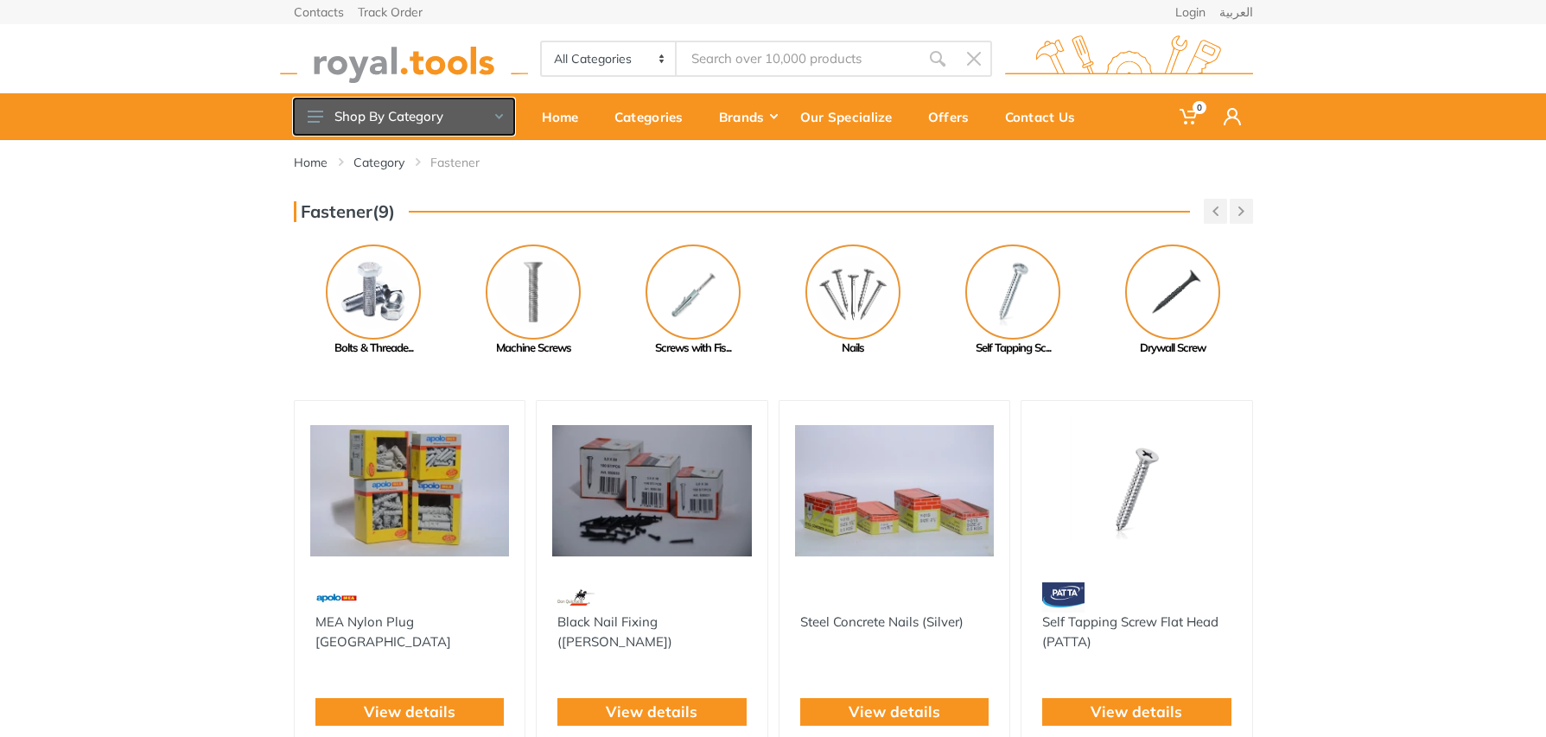
click at [378, 121] on button "Shop By Category" at bounding box center [404, 116] width 220 height 36
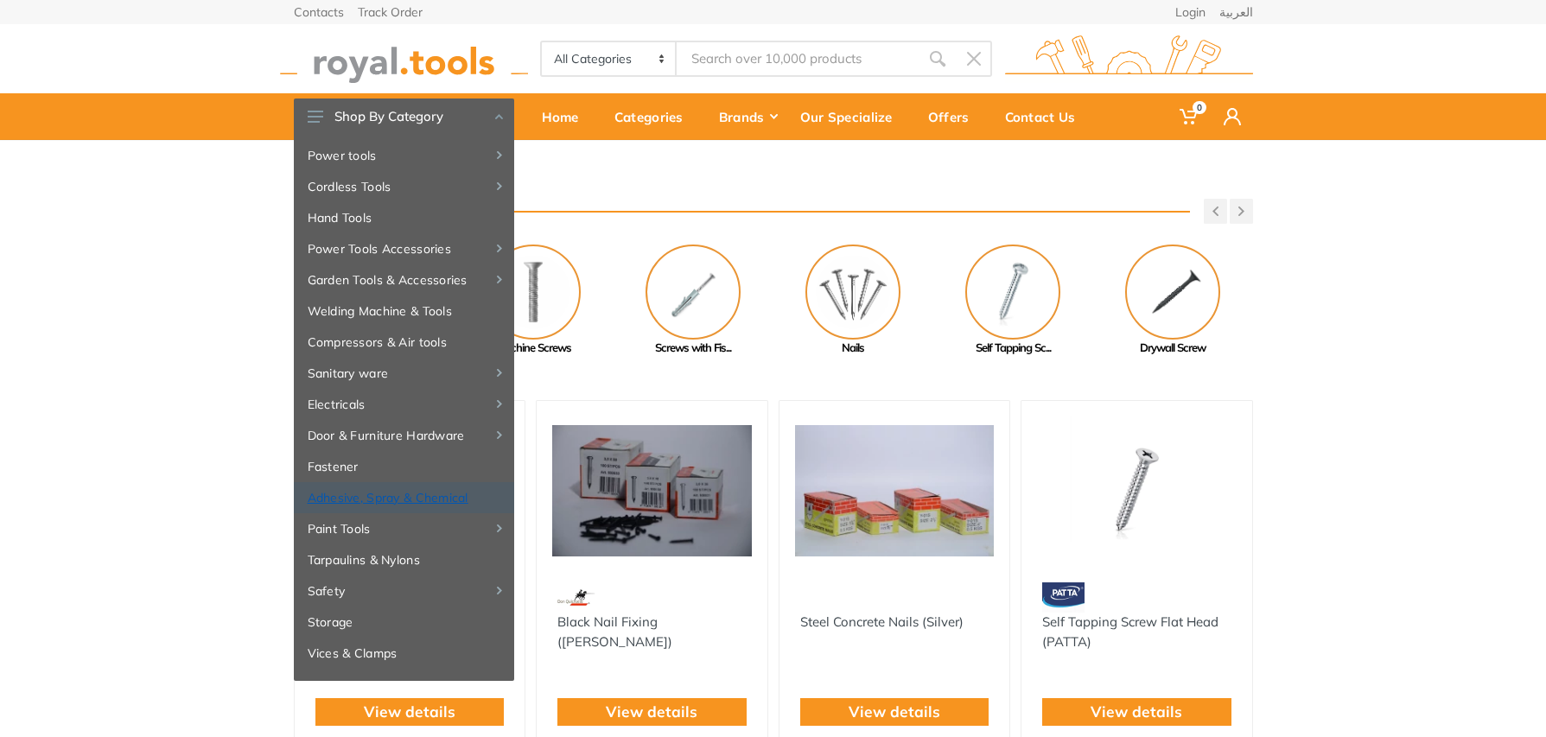
click at [348, 500] on link "Adhesive, Spray & Chemical" at bounding box center [404, 497] width 220 height 31
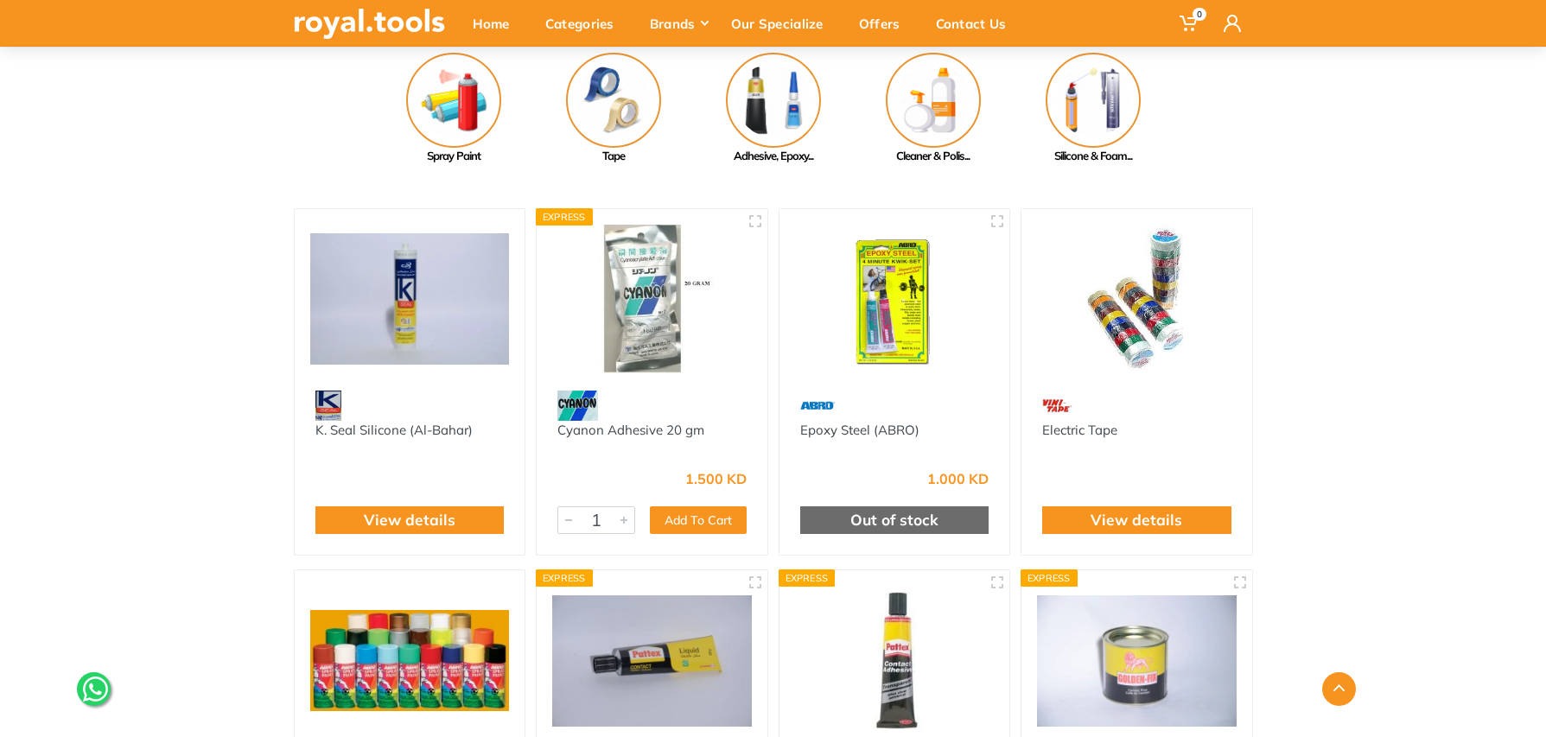
scroll to position [432, 0]
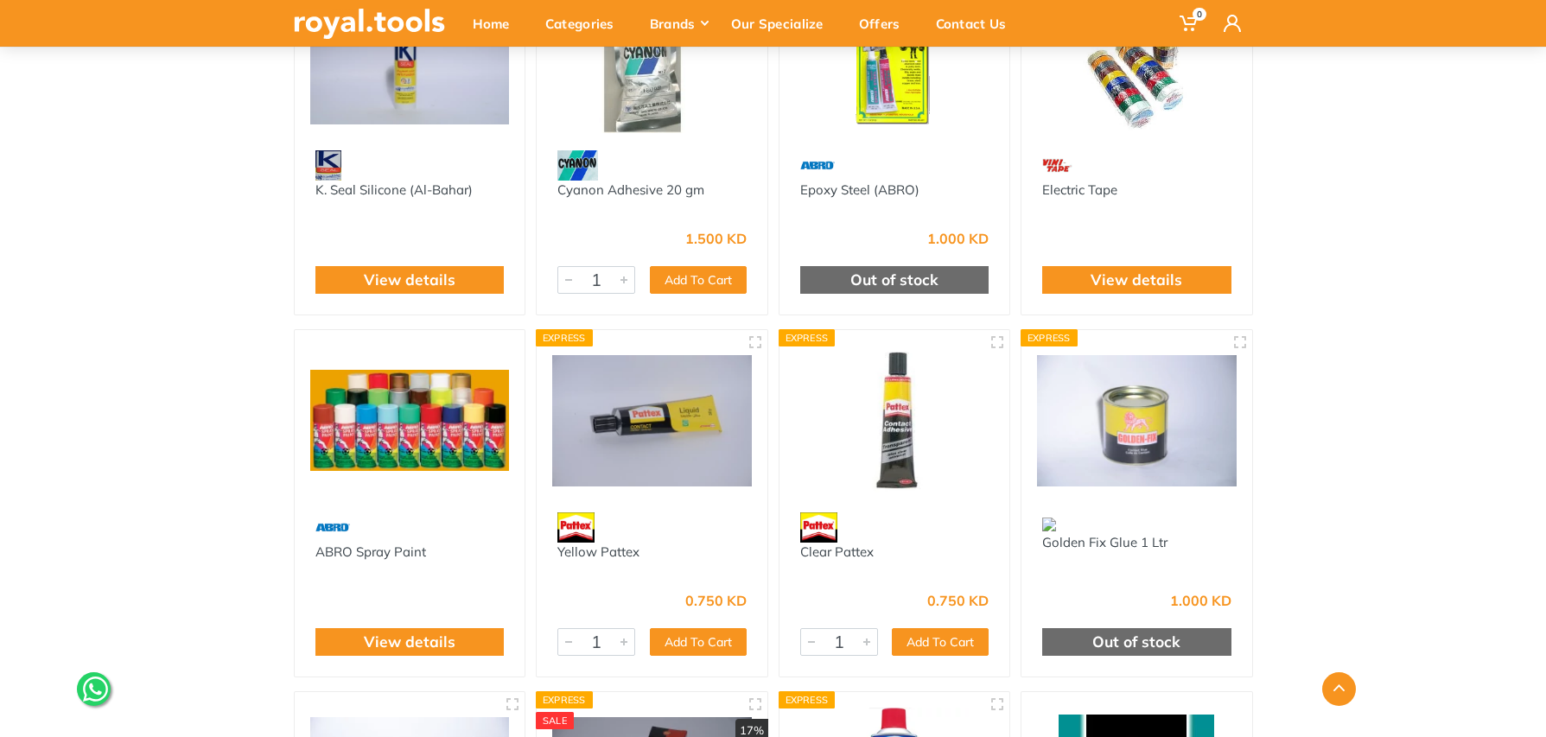
click at [390, 450] on img at bounding box center [410, 420] width 200 height 149
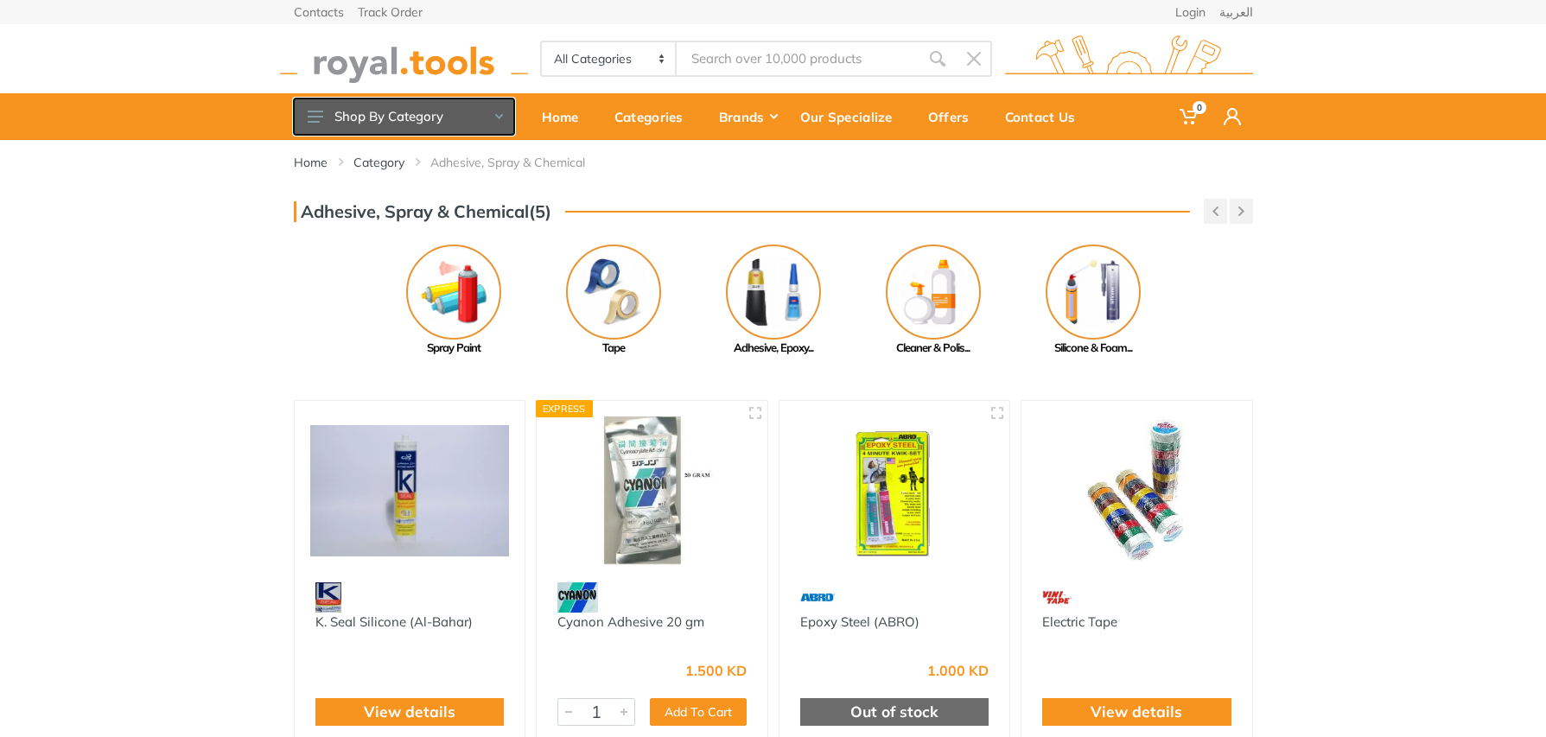
click at [494, 124] on button "Shop By Category" at bounding box center [404, 116] width 220 height 36
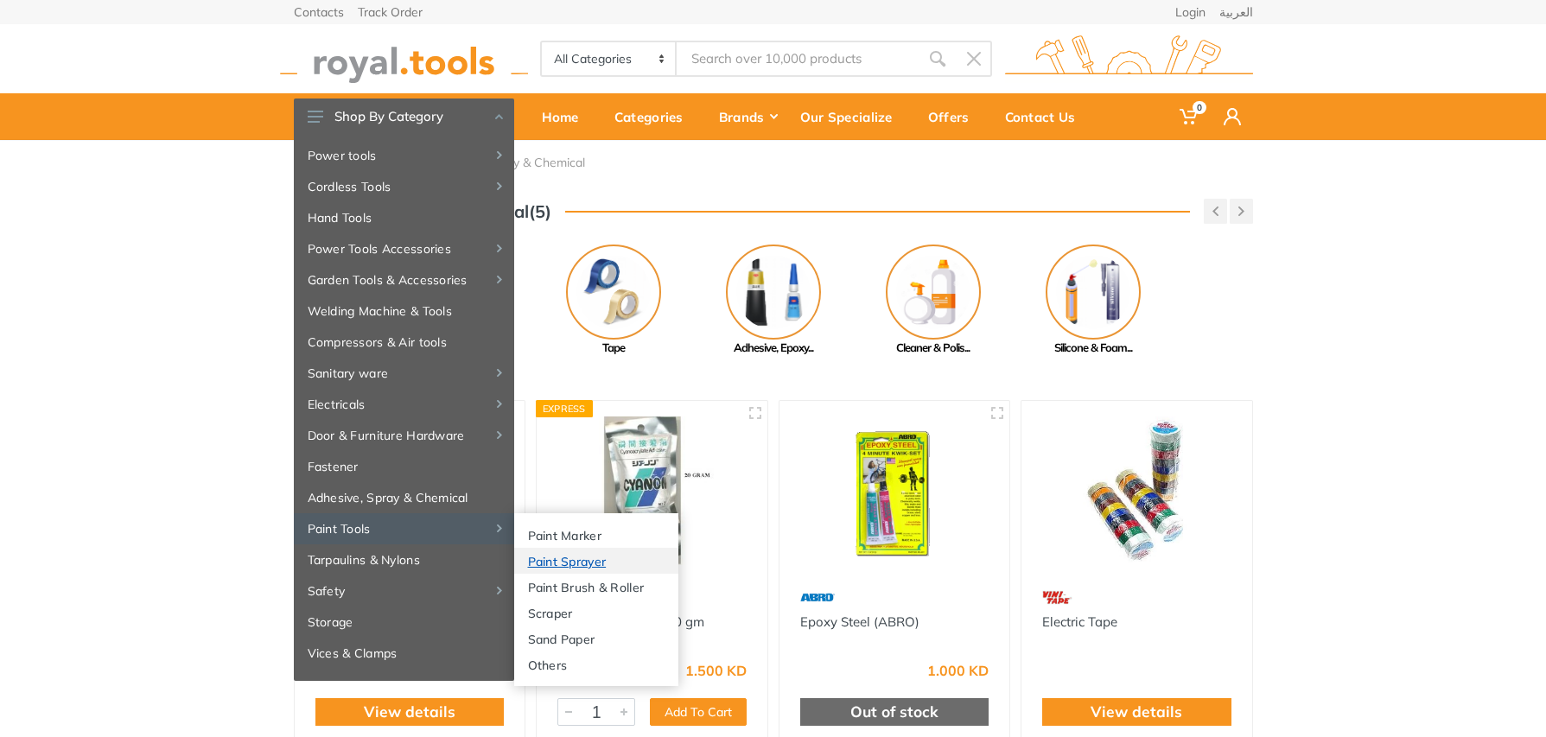
click at [579, 556] on link "Paint Sprayer" at bounding box center [596, 561] width 164 height 26
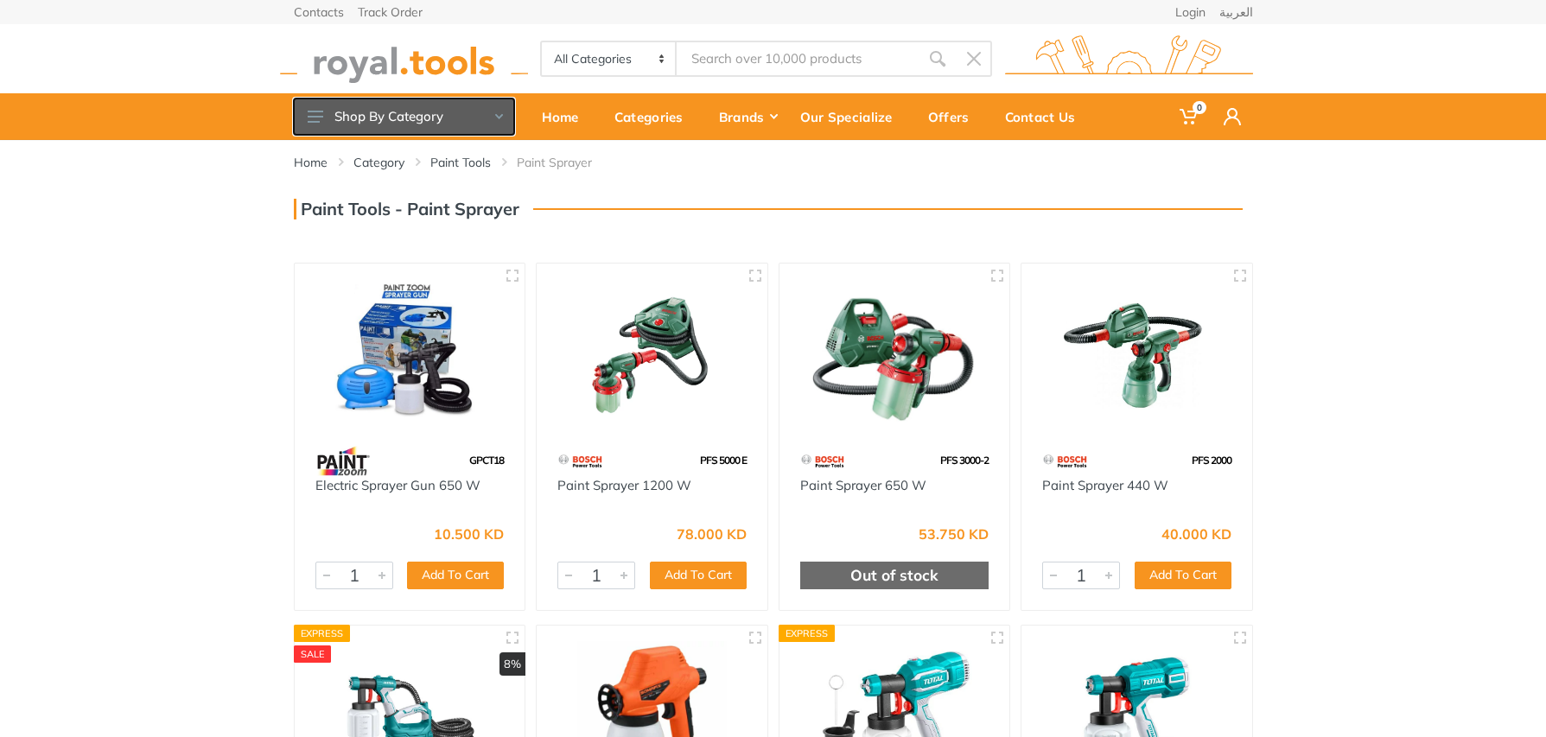
click at [398, 122] on button "Shop By Category" at bounding box center [404, 116] width 220 height 36
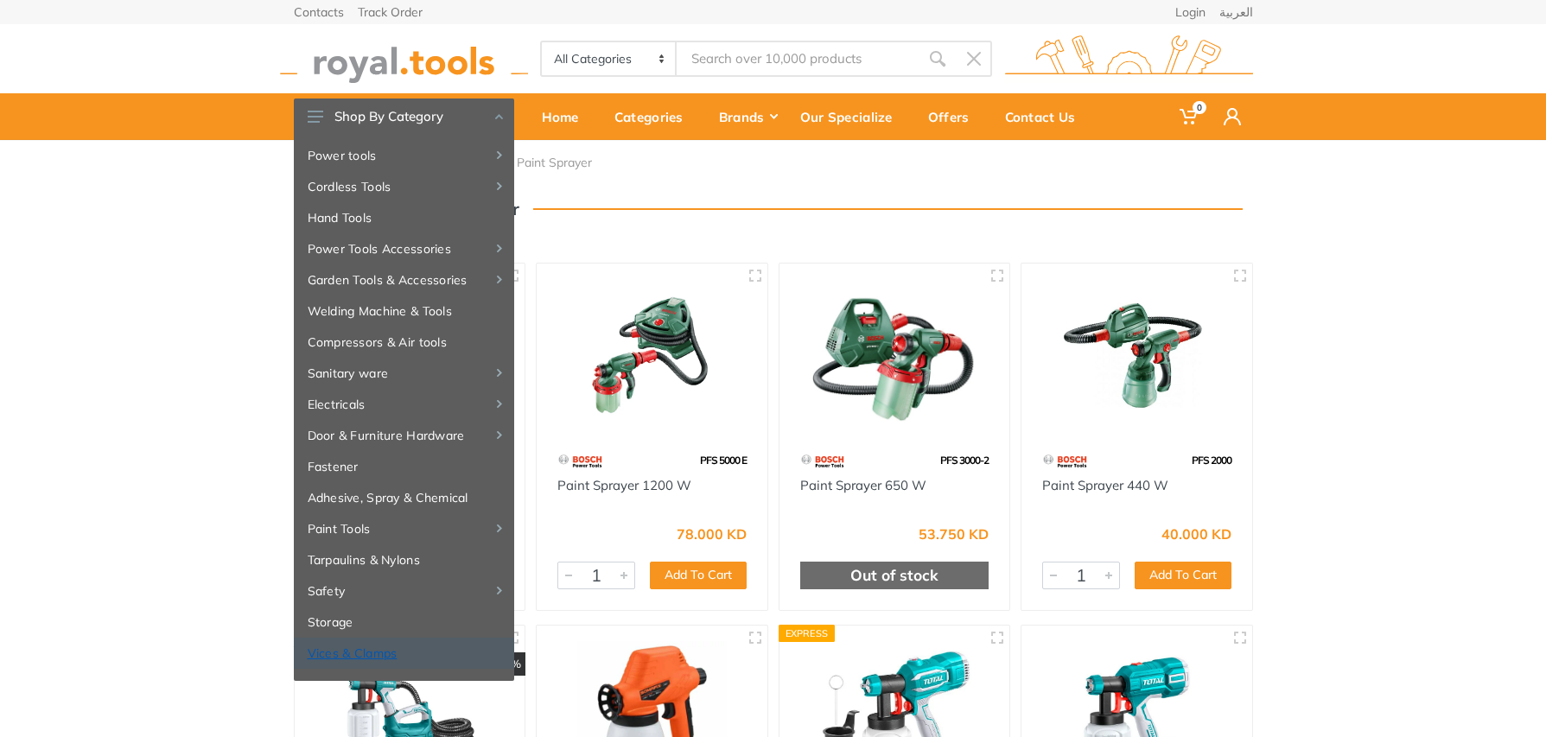
click at [401, 644] on link "Vices & Clamps" at bounding box center [404, 653] width 220 height 31
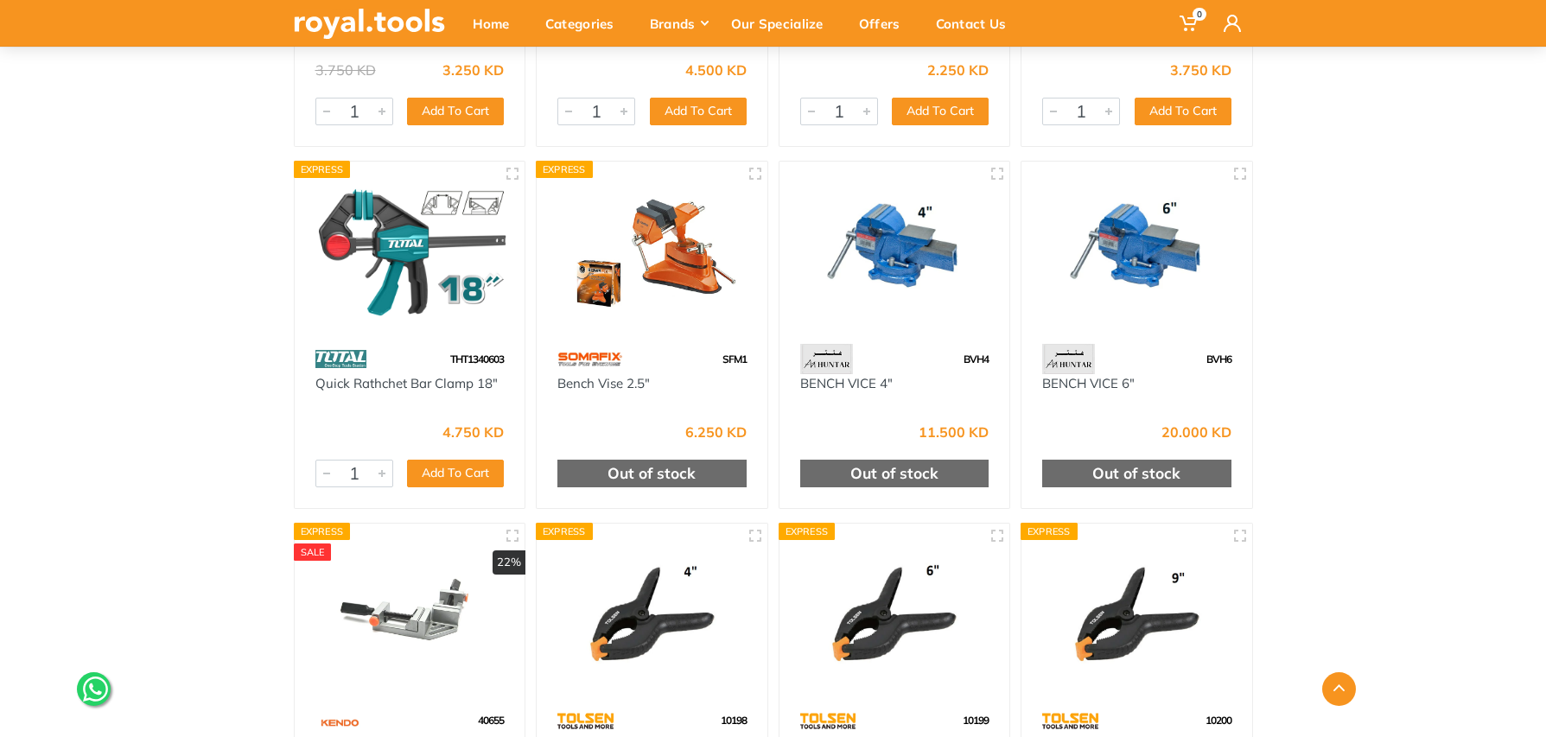
scroll to position [2851, 0]
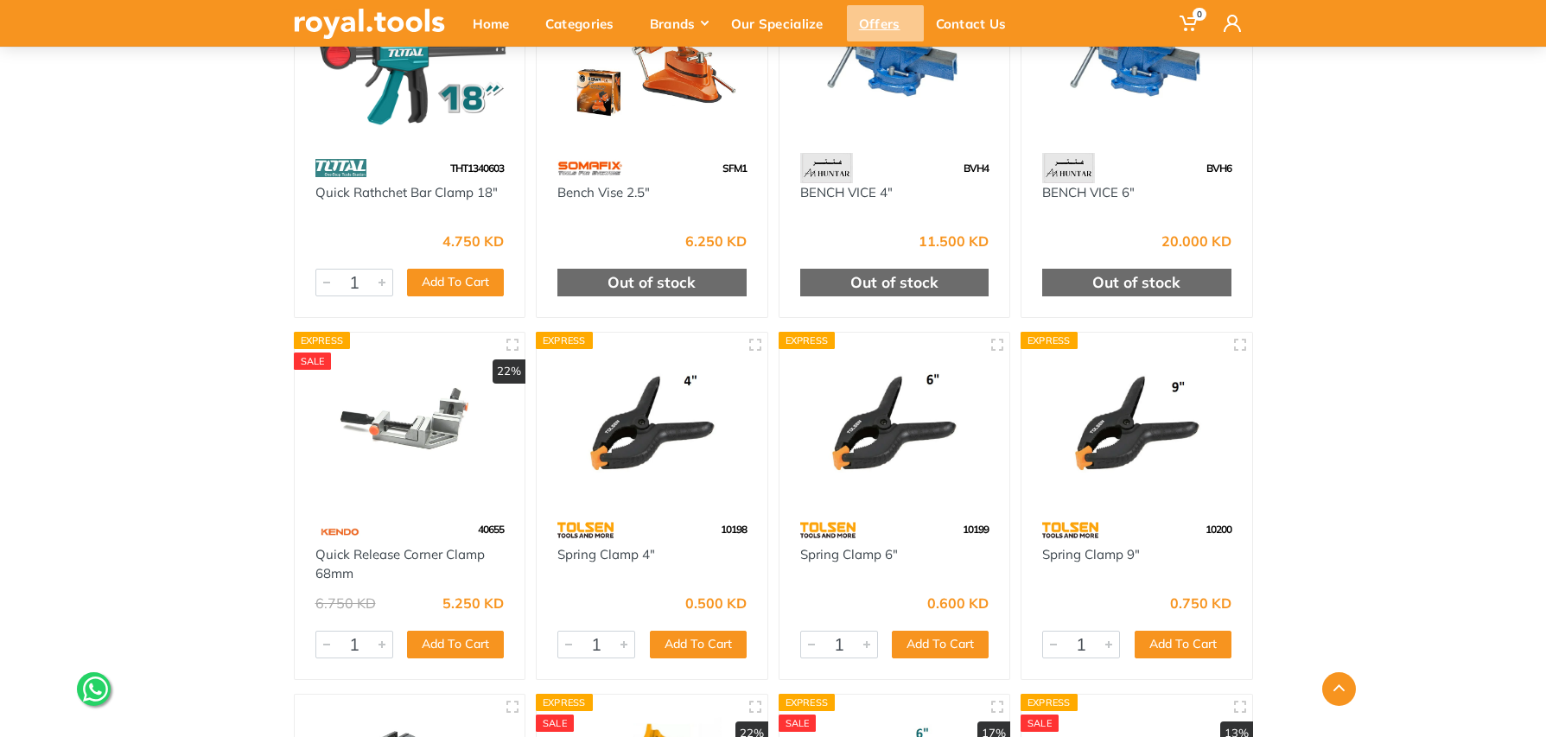
click at [873, 29] on div "Offers" at bounding box center [885, 23] width 77 height 36
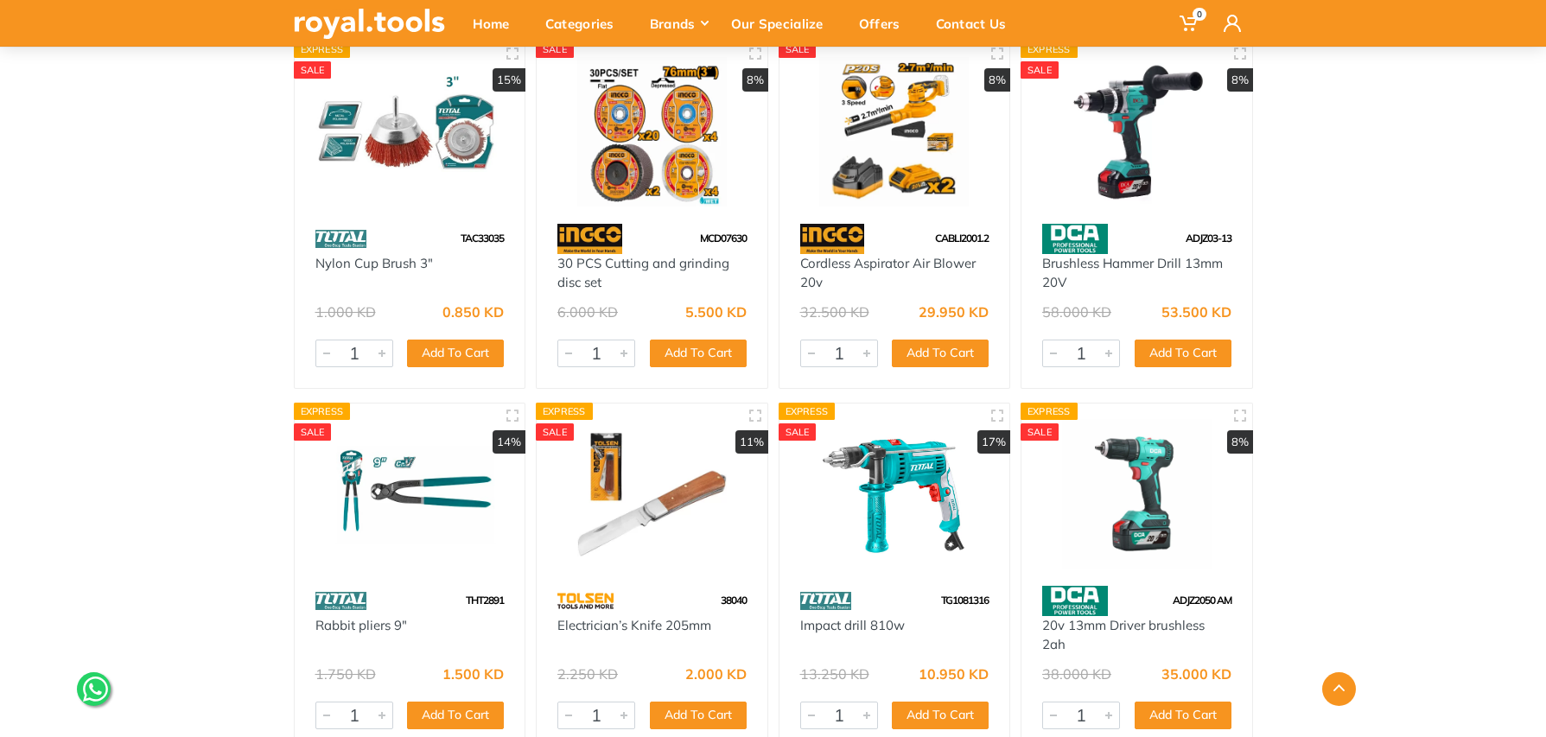
scroll to position [22462, 0]
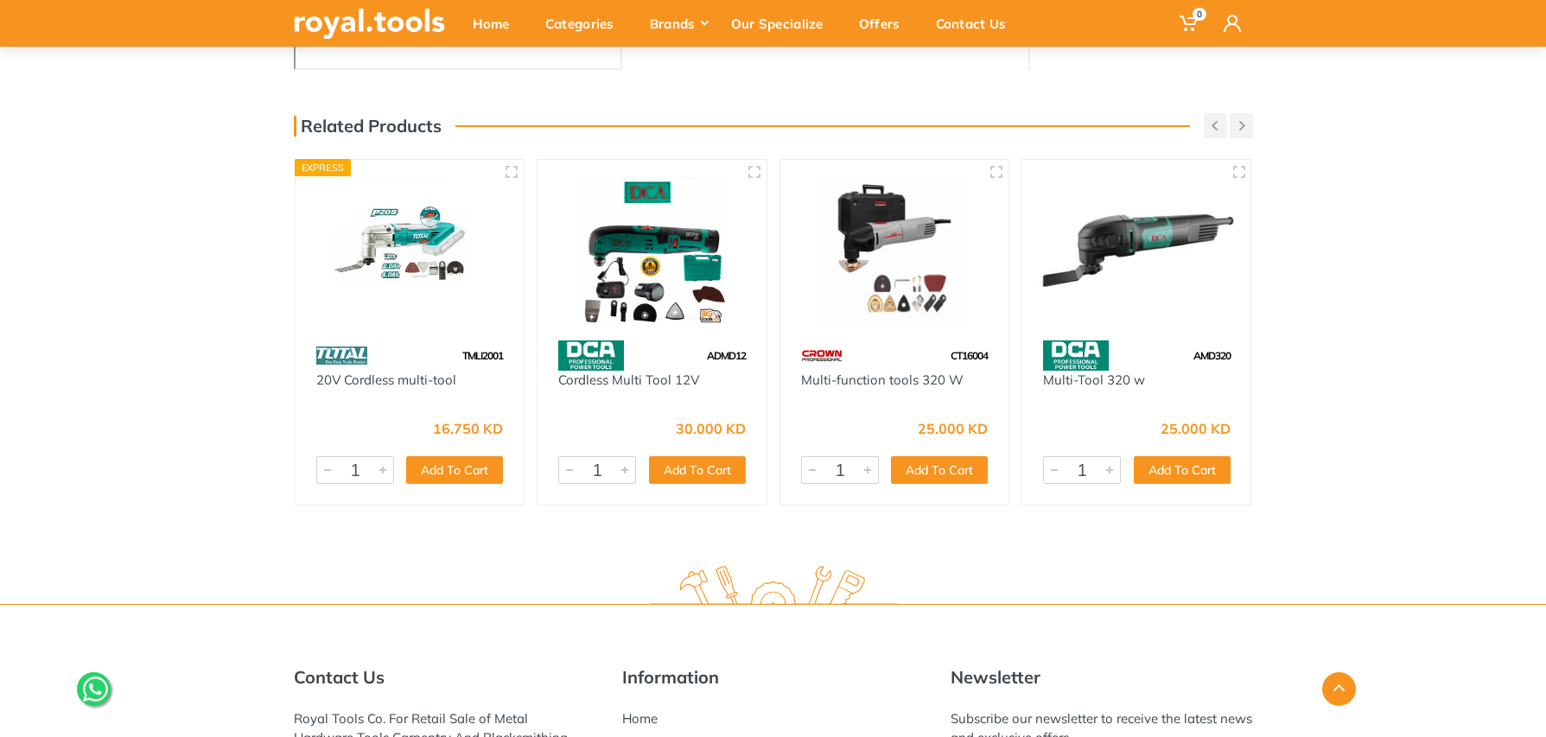
scroll to position [605, 0]
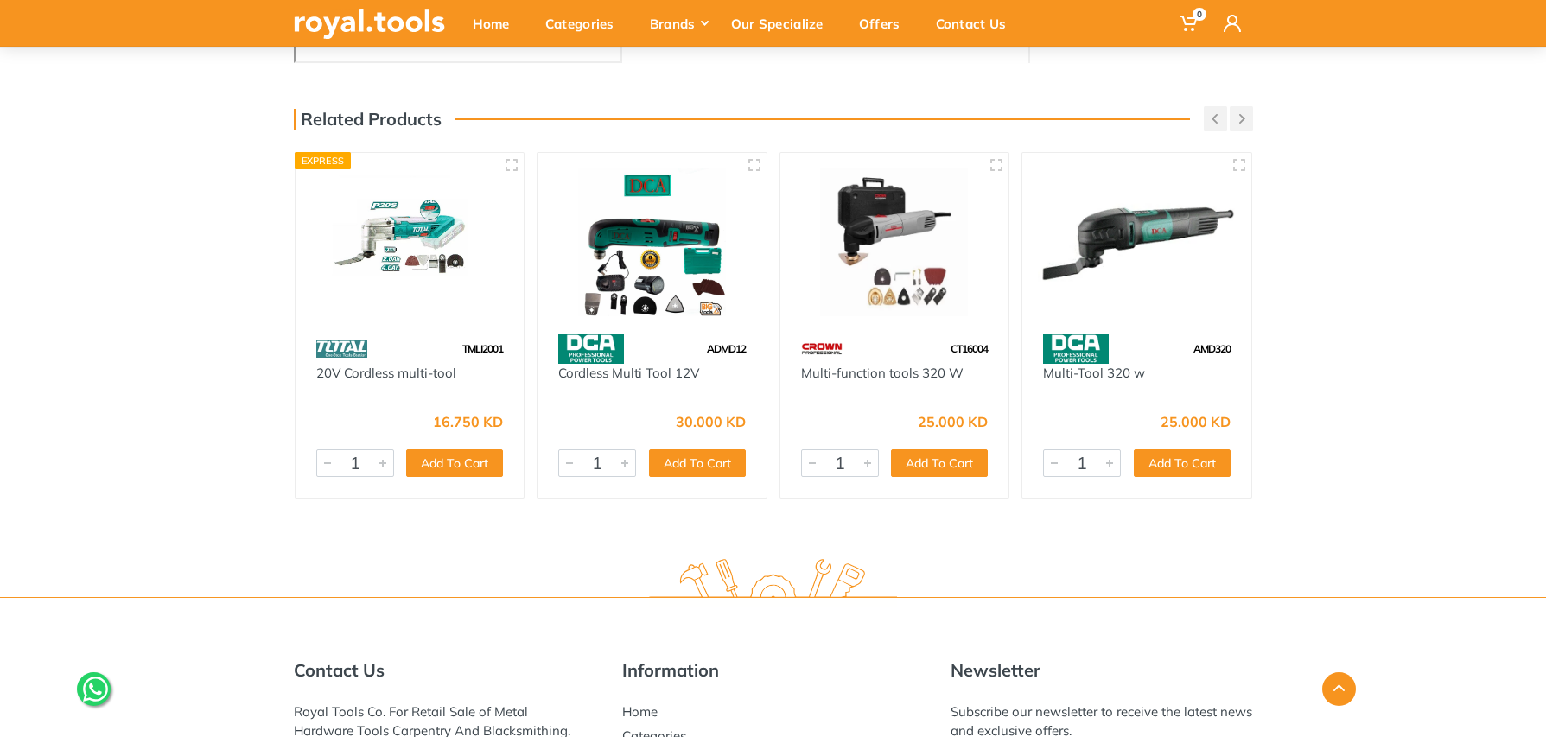
click at [924, 309] on img at bounding box center [895, 242] width 198 height 148
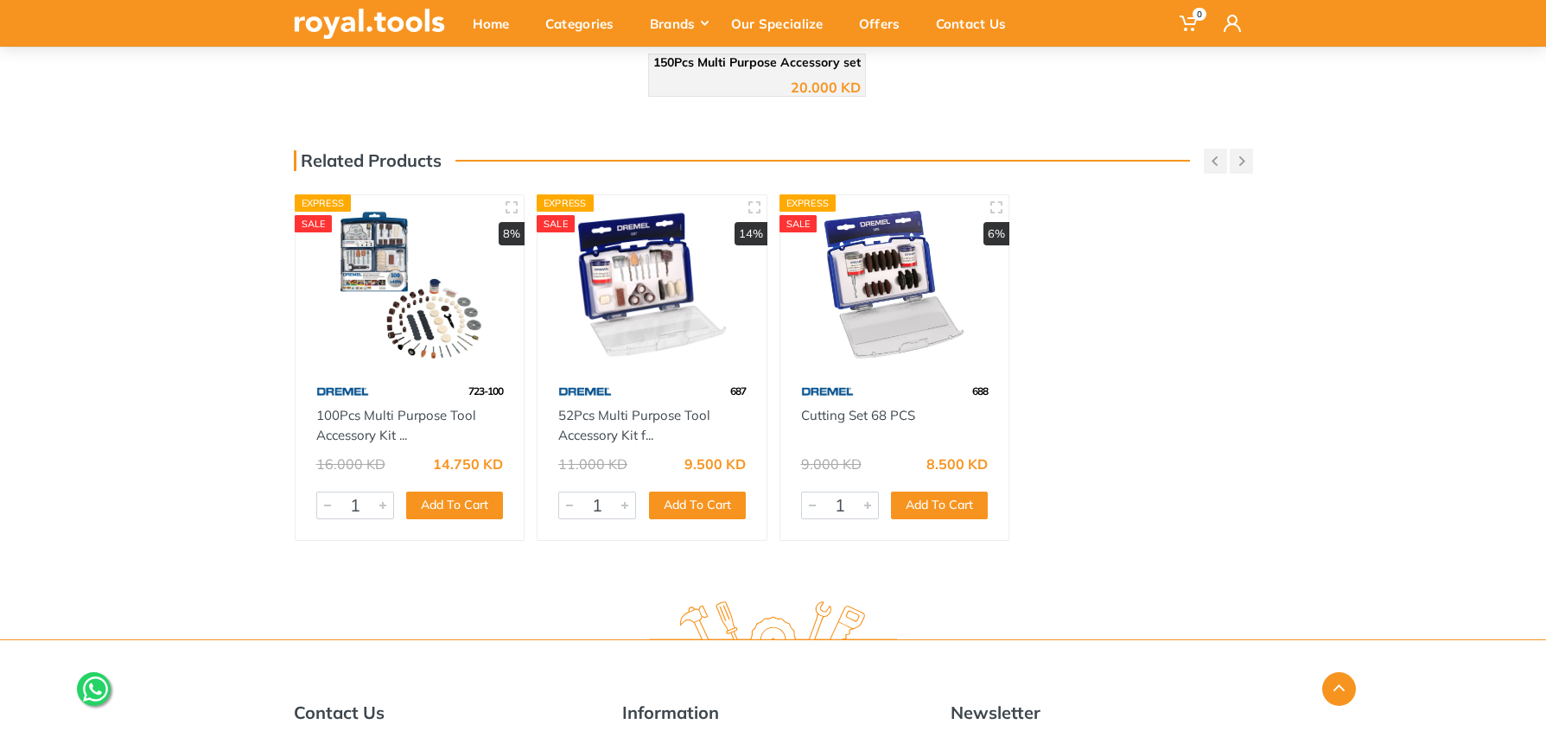
scroll to position [1156, 0]
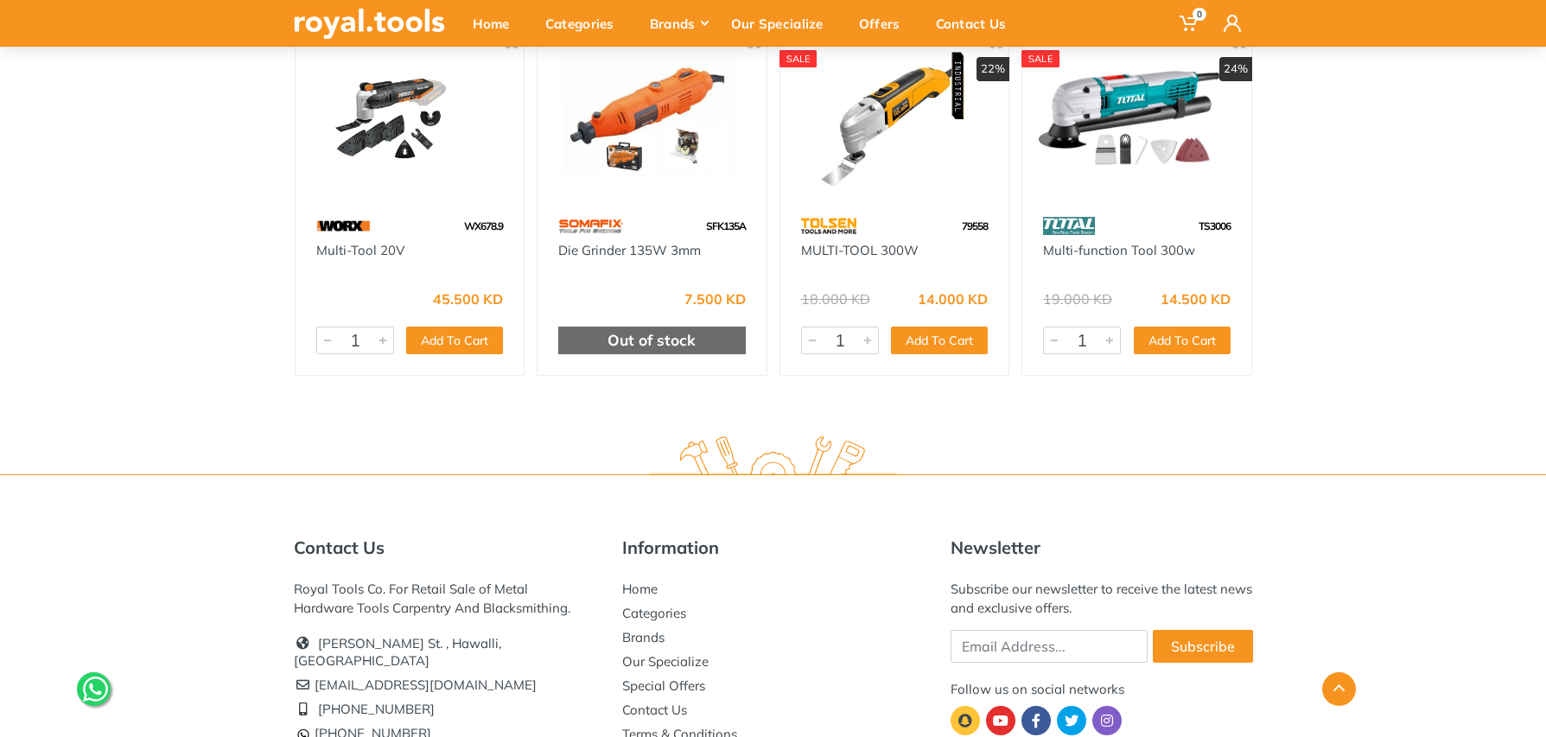
scroll to position [509, 0]
